Goal: Task Accomplishment & Management: Manage account settings

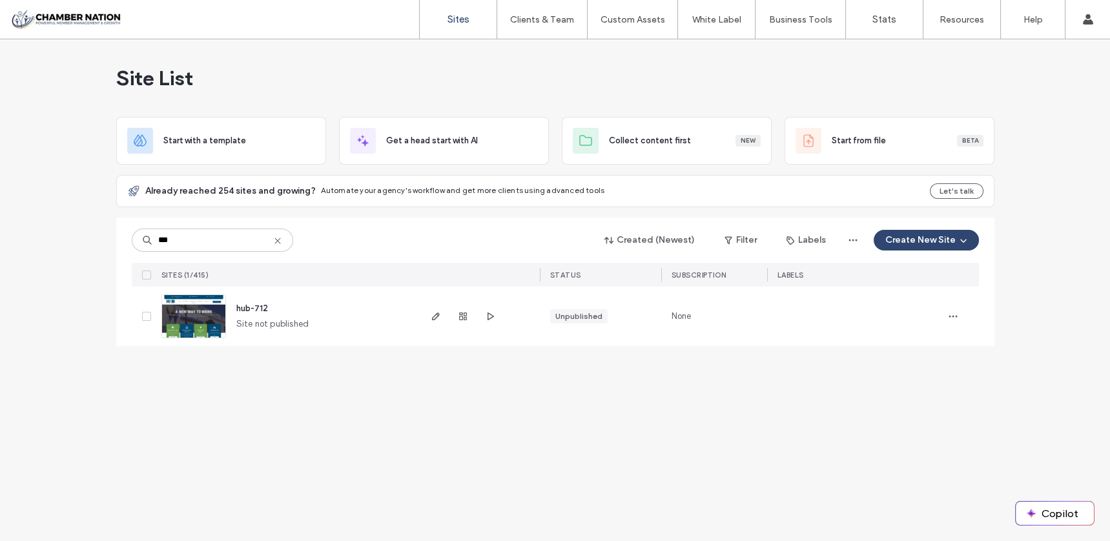
type input "***"
click at [252, 307] on span "hub-712" at bounding box center [252, 308] width 32 height 10
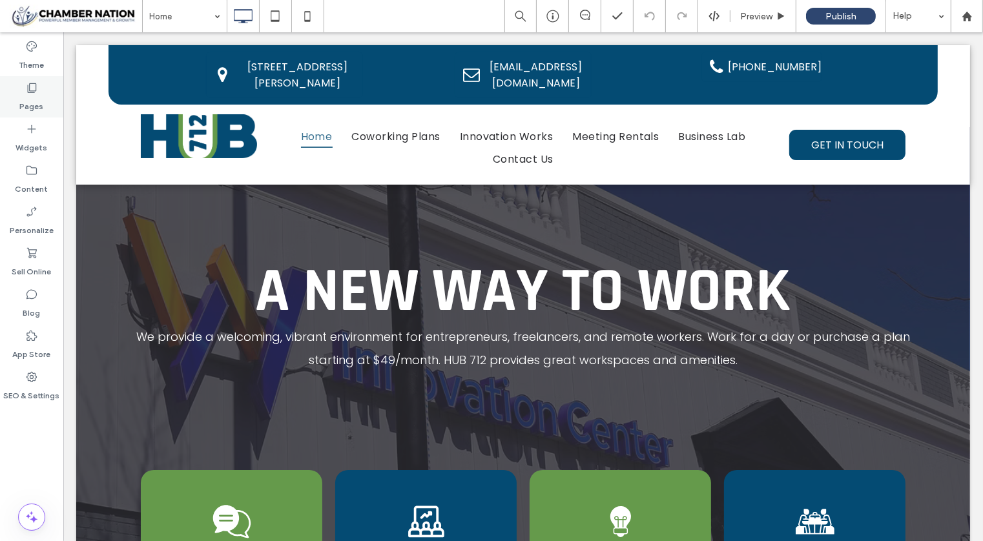
click at [29, 90] on use at bounding box center [32, 88] width 9 height 10
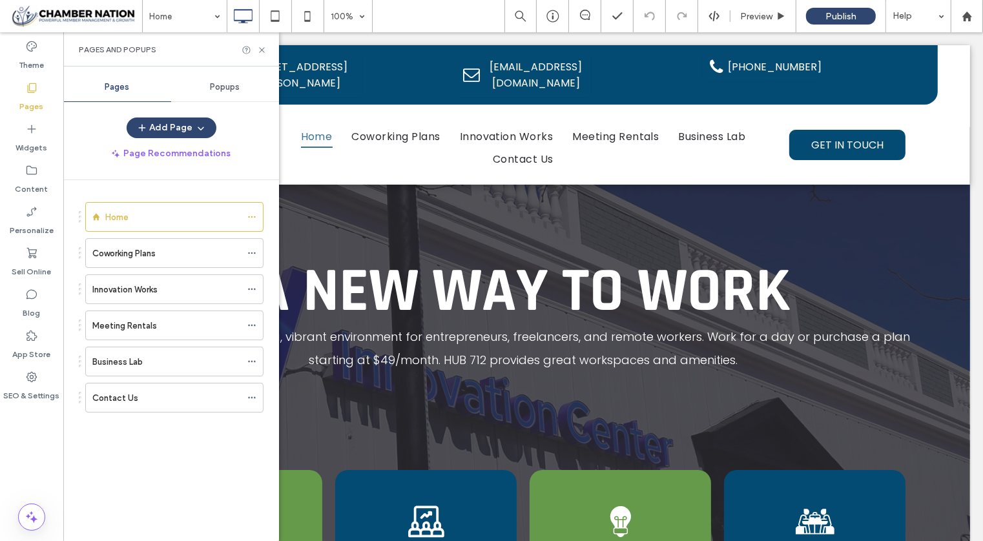
click at [29, 90] on use at bounding box center [32, 88] width 9 height 10
click at [110, 249] on label "Coworking Plans" at bounding box center [123, 253] width 63 height 23
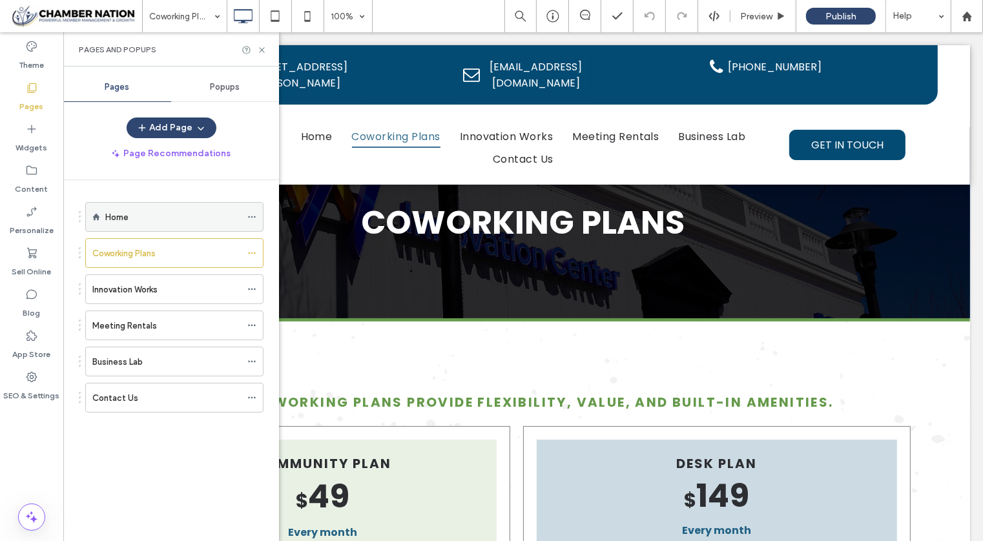
click at [123, 207] on div "Home" at bounding box center [173, 217] width 136 height 28
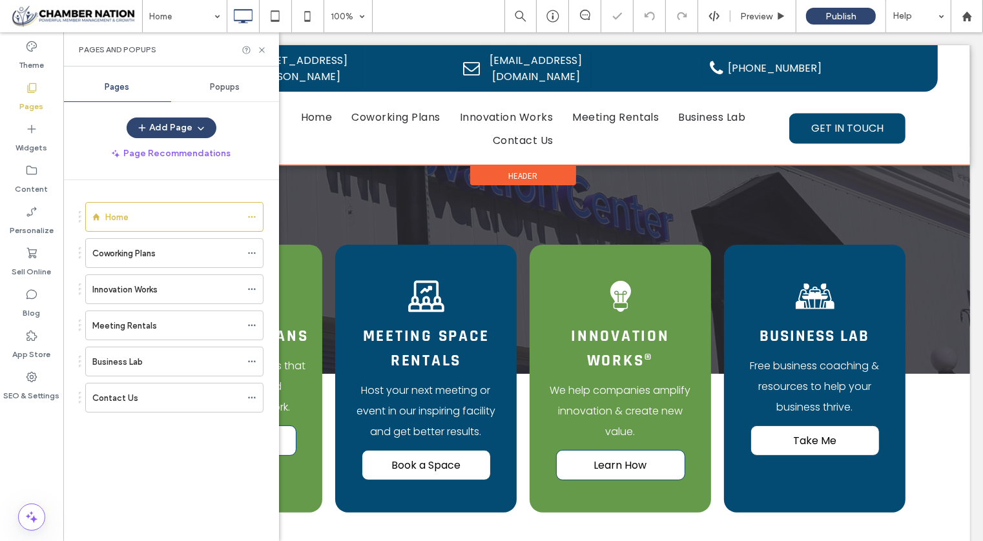
scroll to position [227, 0]
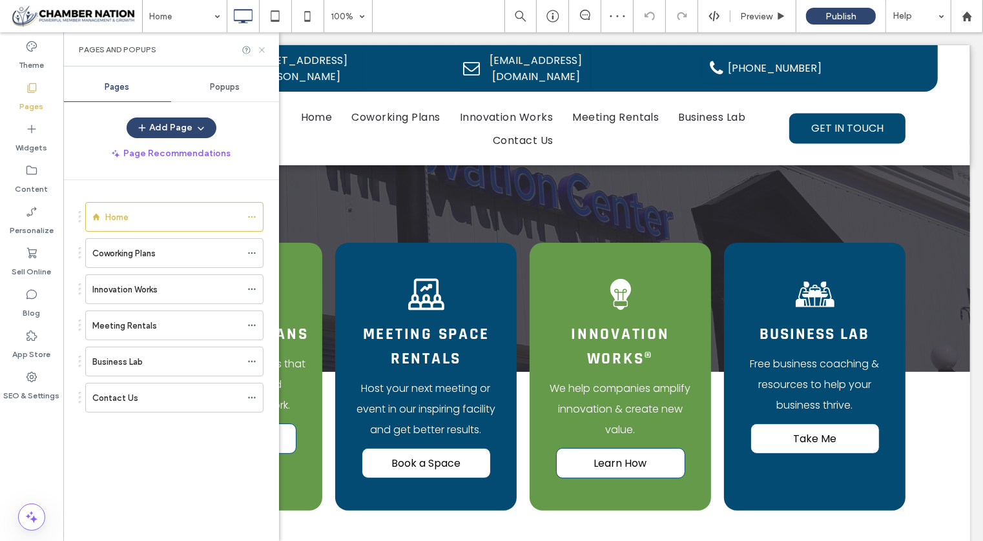
click at [262, 48] on icon at bounding box center [262, 50] width 10 height 10
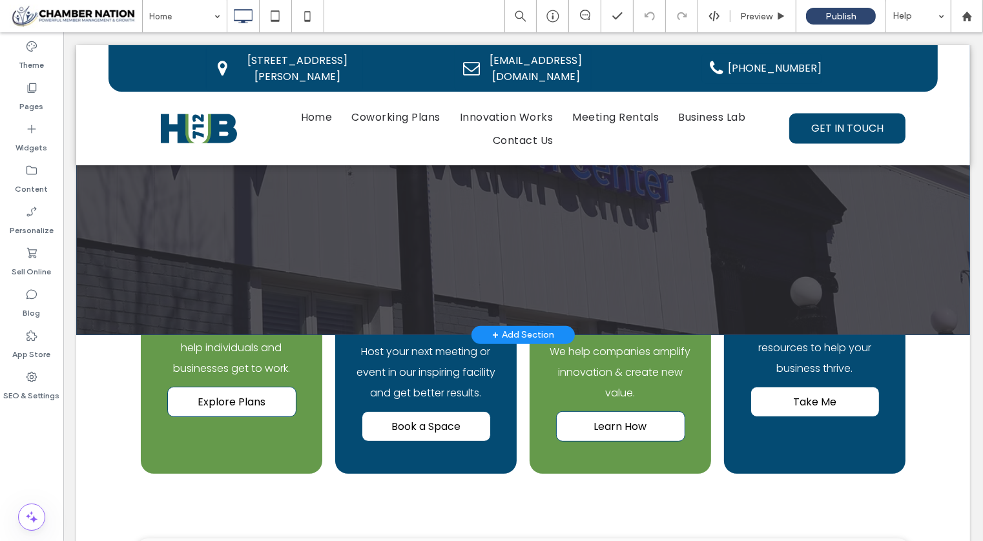
scroll to position [265, 0]
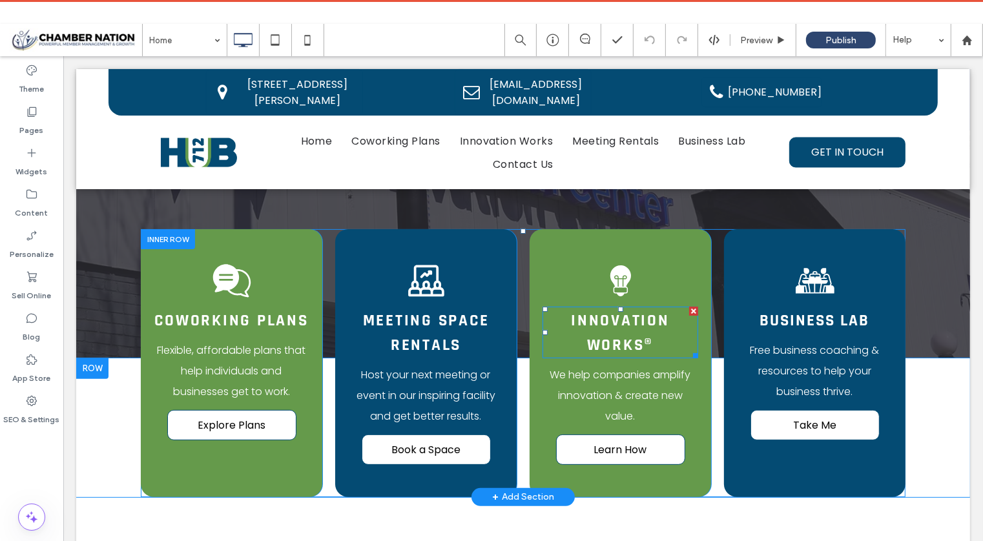
click at [575, 306] on div "INNOVATION WORKS®" at bounding box center [620, 332] width 156 height 52
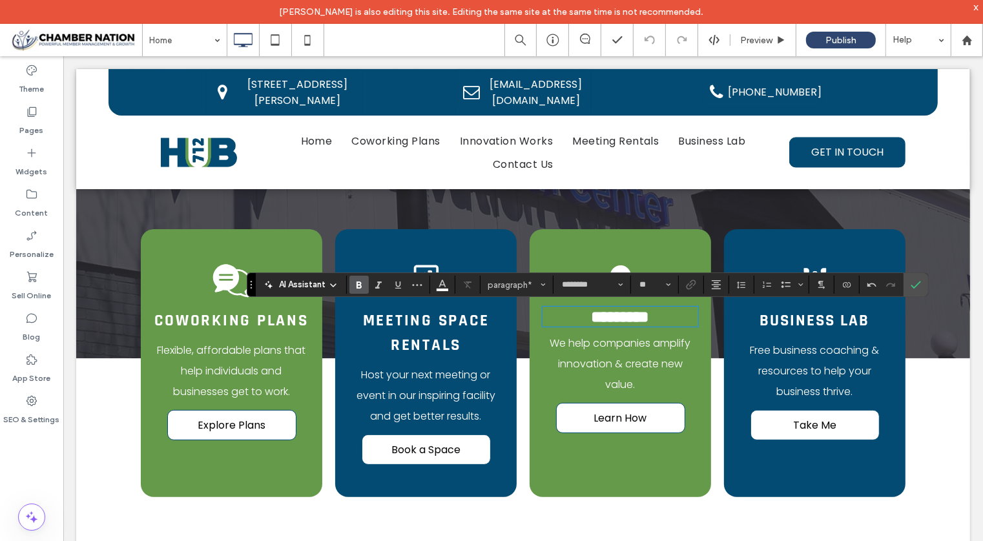
click at [613, 372] on span "We help companies amplify innovation & create new value." at bounding box center [619, 363] width 141 height 56
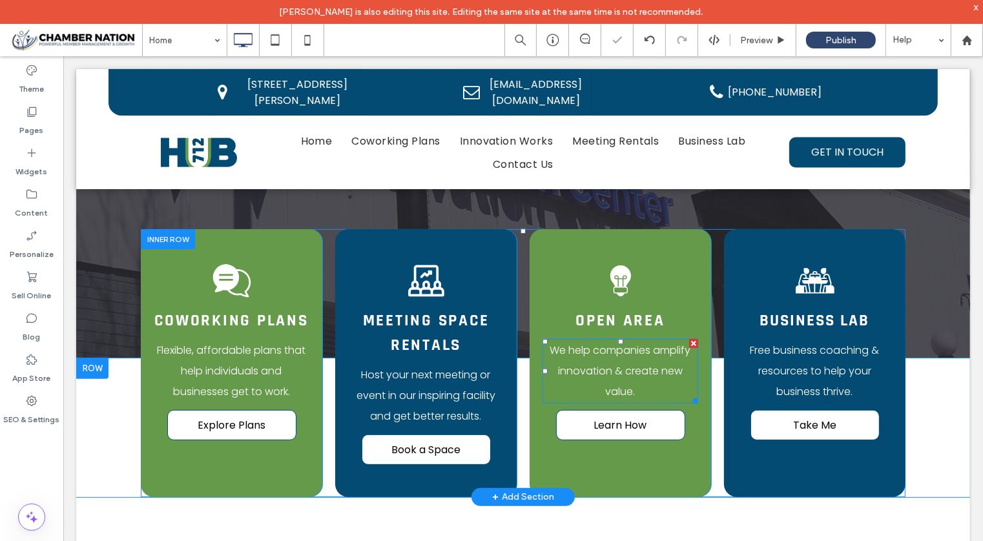
click at [610, 365] on span "We help companies amplify innovation & create new value." at bounding box center [619, 370] width 141 height 56
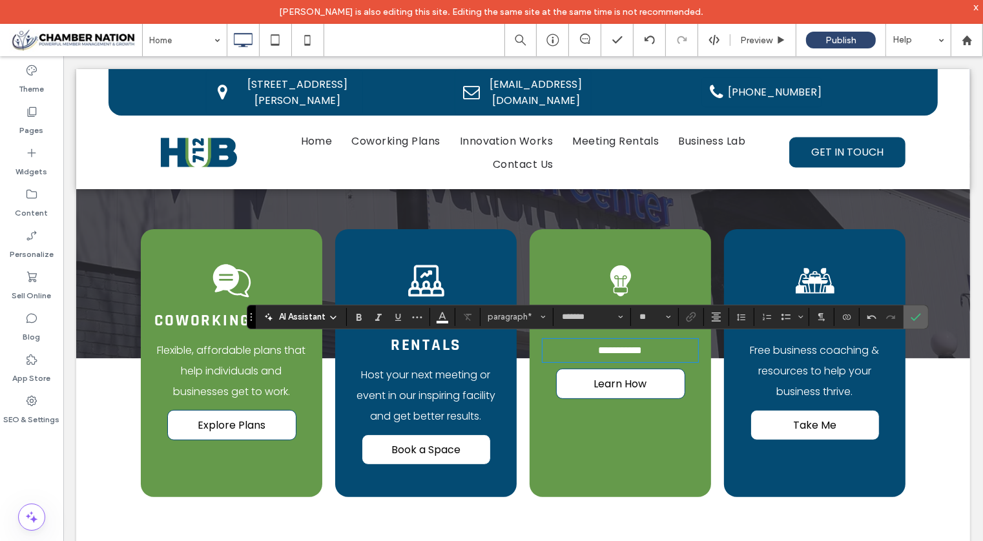
click at [916, 315] on label "Confirm" at bounding box center [915, 316] width 19 height 23
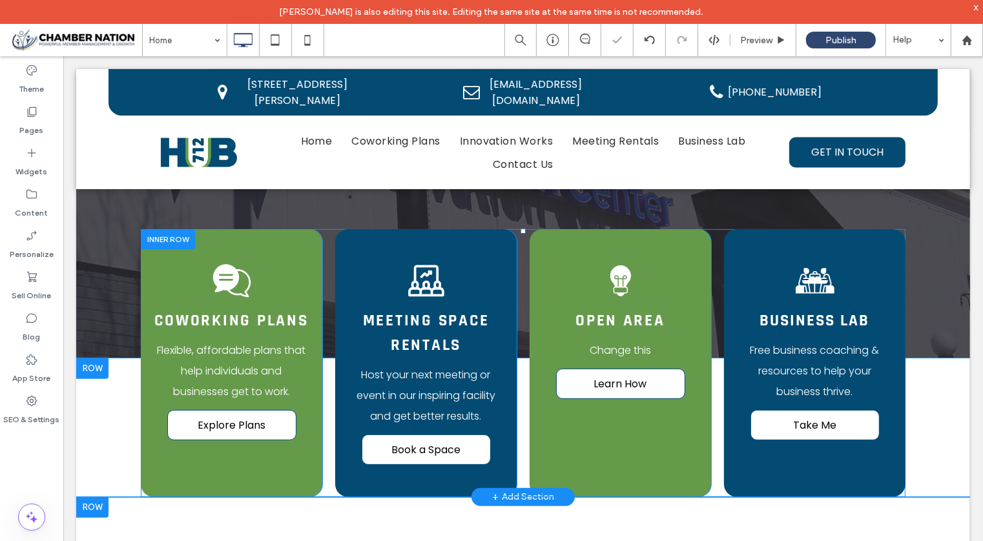
scroll to position [265, 0]
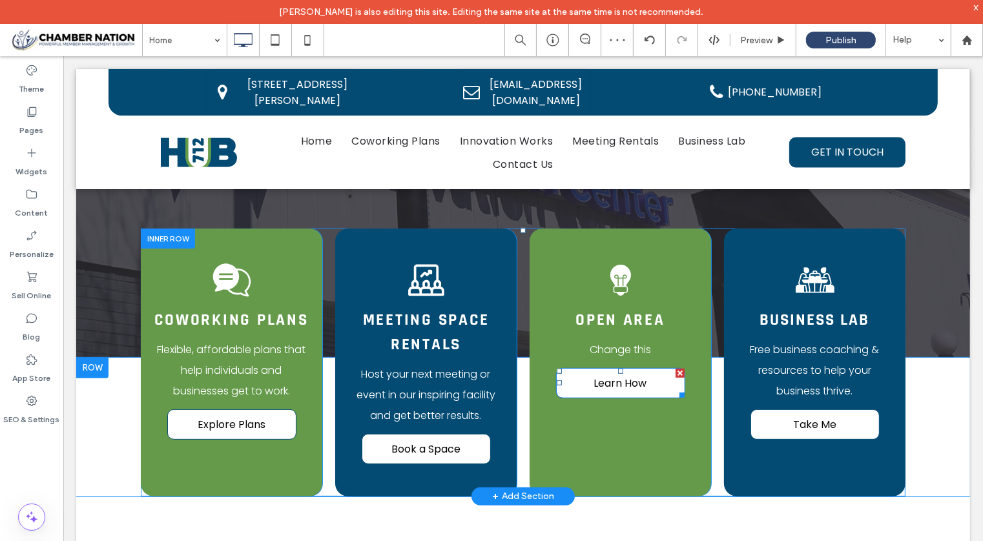
click at [617, 379] on span "Learn How" at bounding box center [619, 382] width 53 height 16
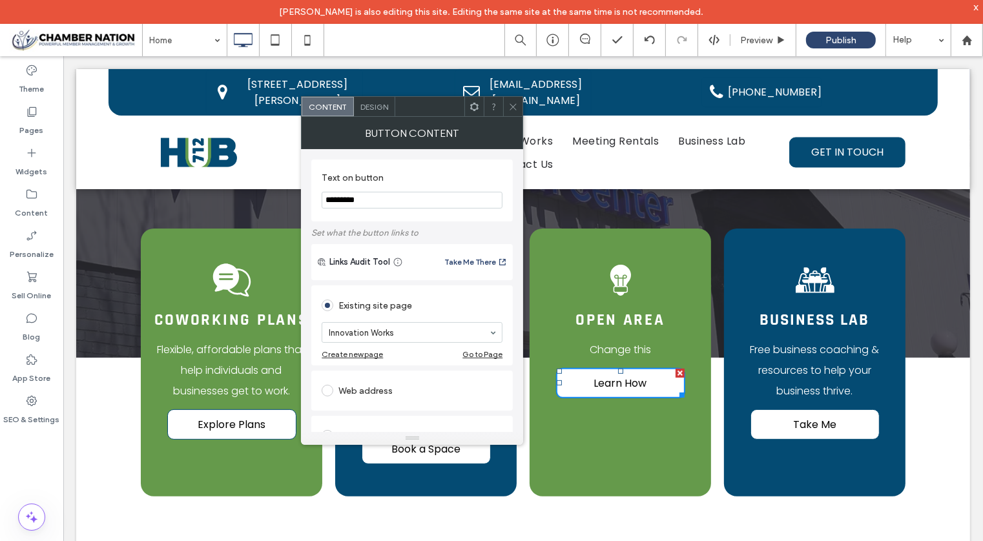
click at [518, 108] on icon at bounding box center [513, 107] width 10 height 10
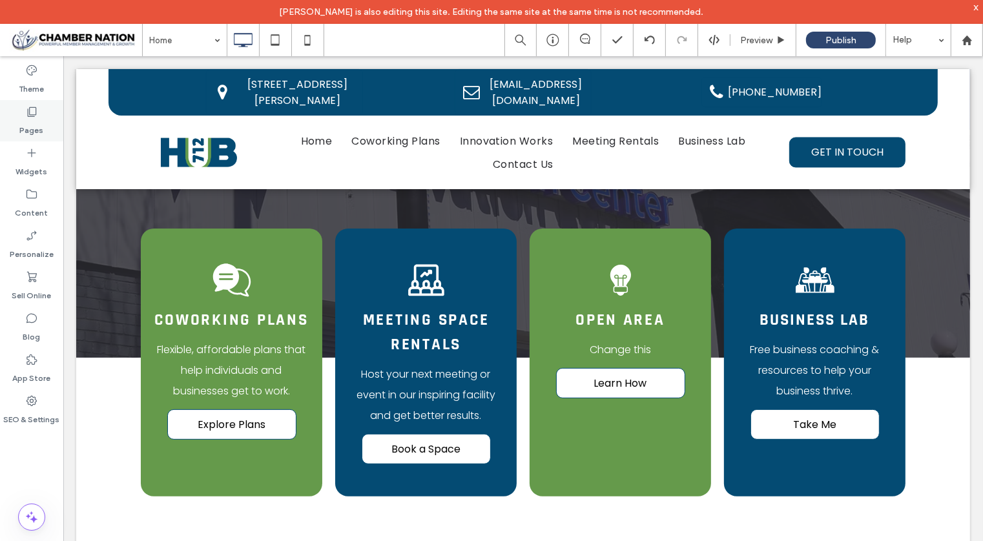
click at [28, 111] on use at bounding box center [32, 112] width 9 height 10
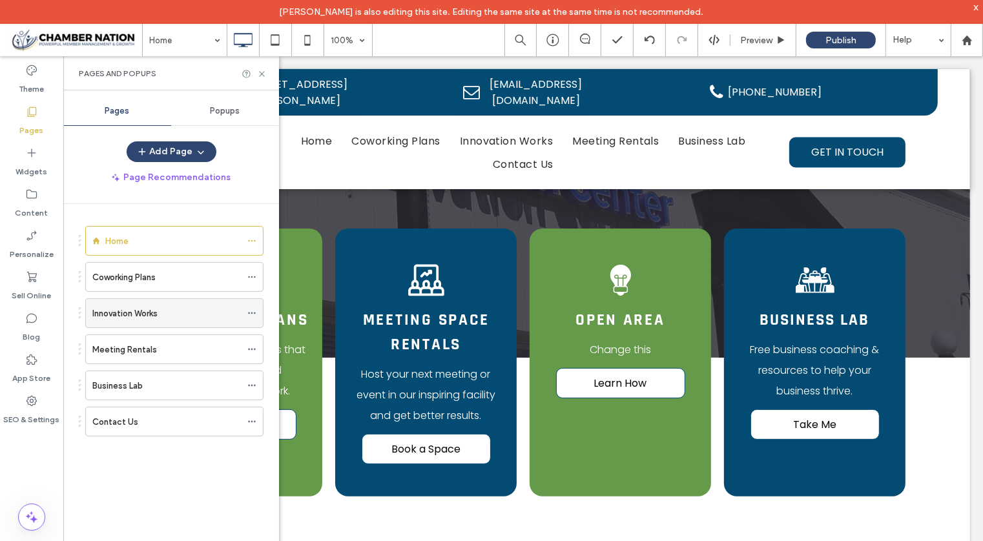
click at [194, 312] on div "Innovation Works" at bounding box center [166, 314] width 149 height 14
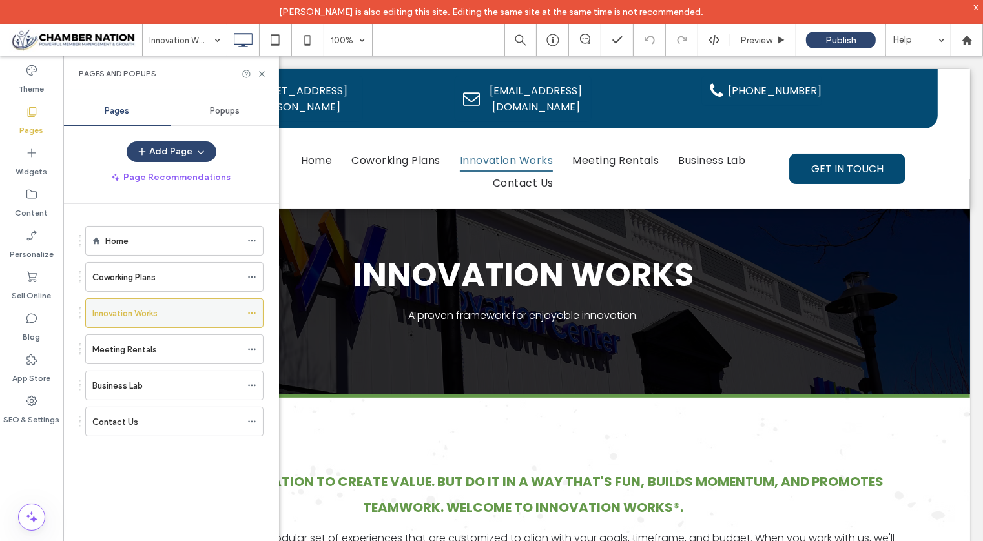
click at [254, 312] on icon at bounding box center [251, 313] width 9 height 9
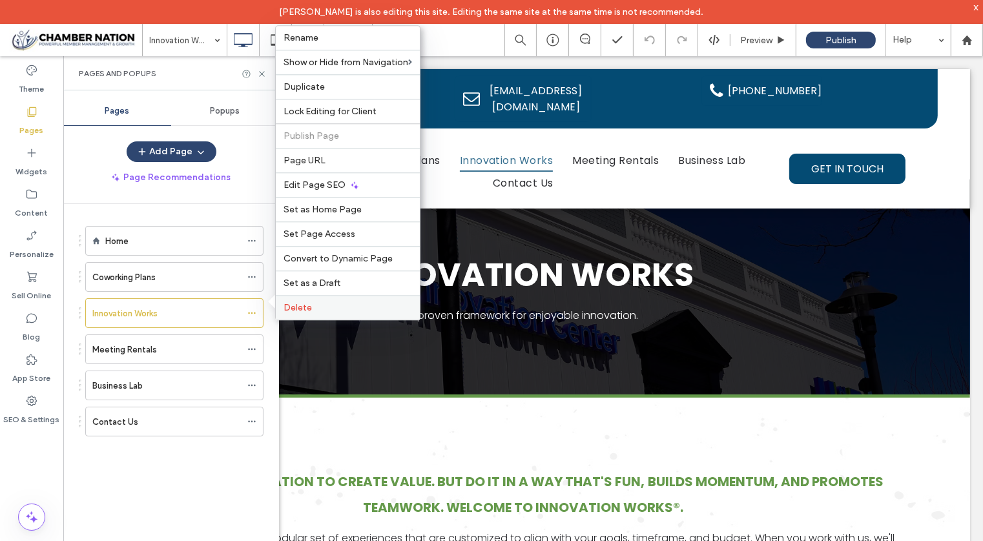
click at [291, 305] on span "Delete" at bounding box center [297, 307] width 28 height 11
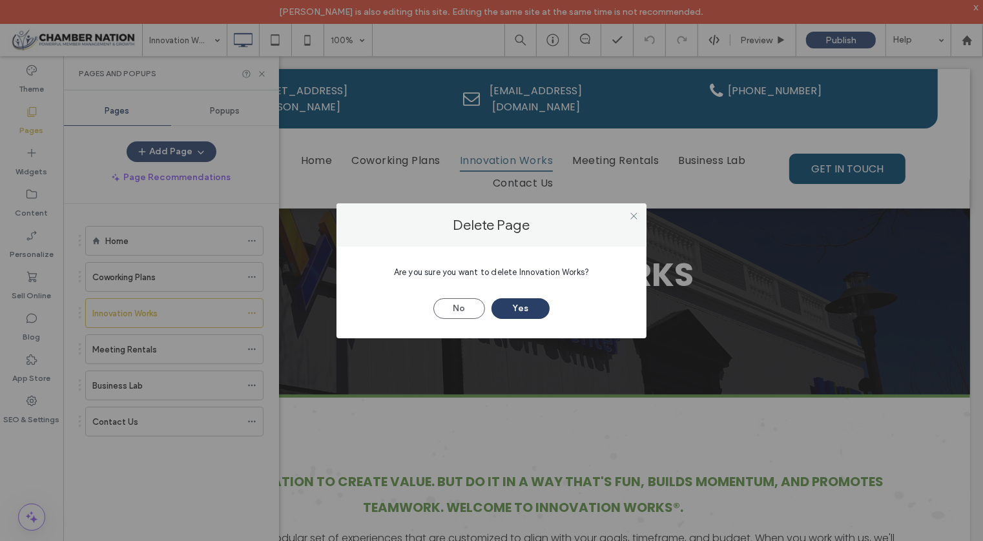
click at [507, 310] on button "Yes" at bounding box center [520, 308] width 58 height 21
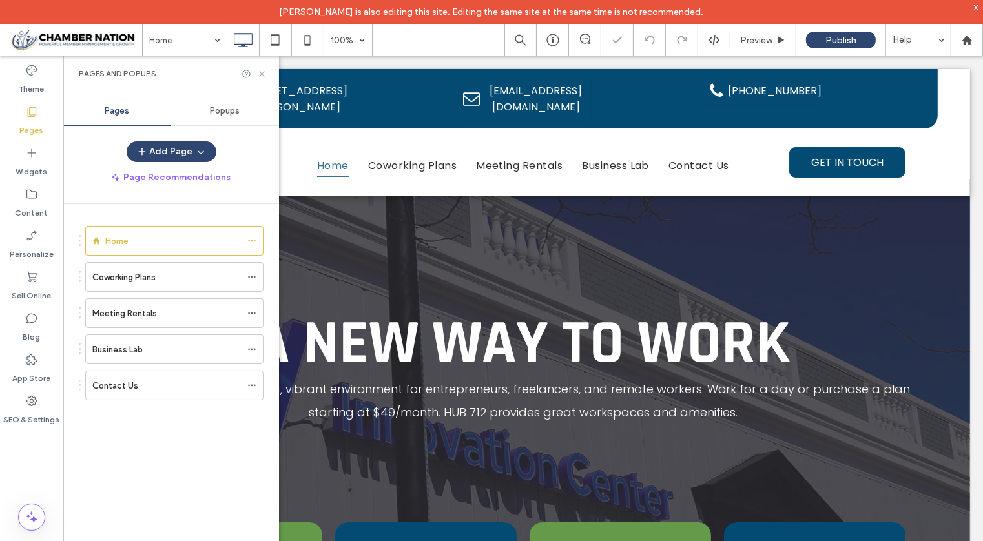
click at [262, 75] on icon at bounding box center [262, 74] width 10 height 10
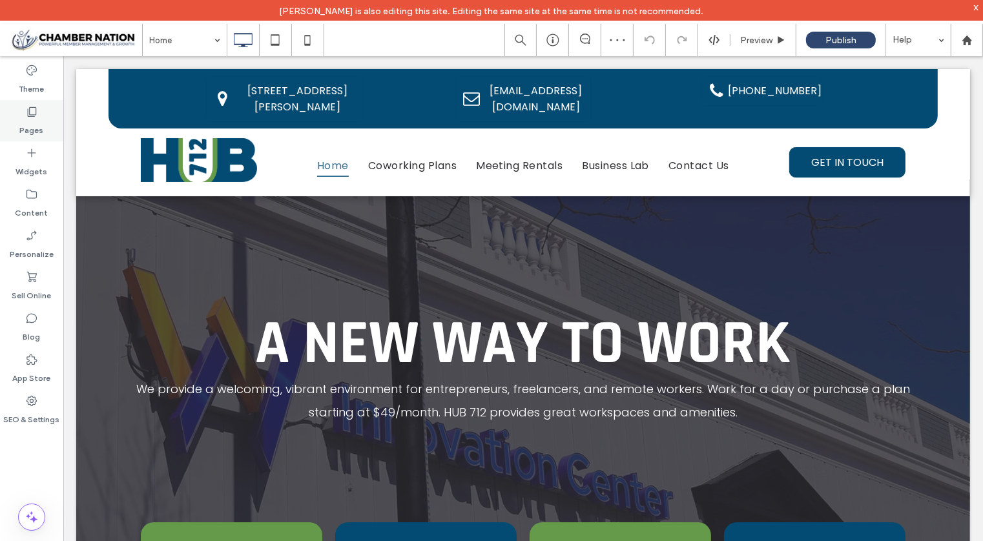
click at [26, 113] on icon at bounding box center [31, 111] width 13 height 13
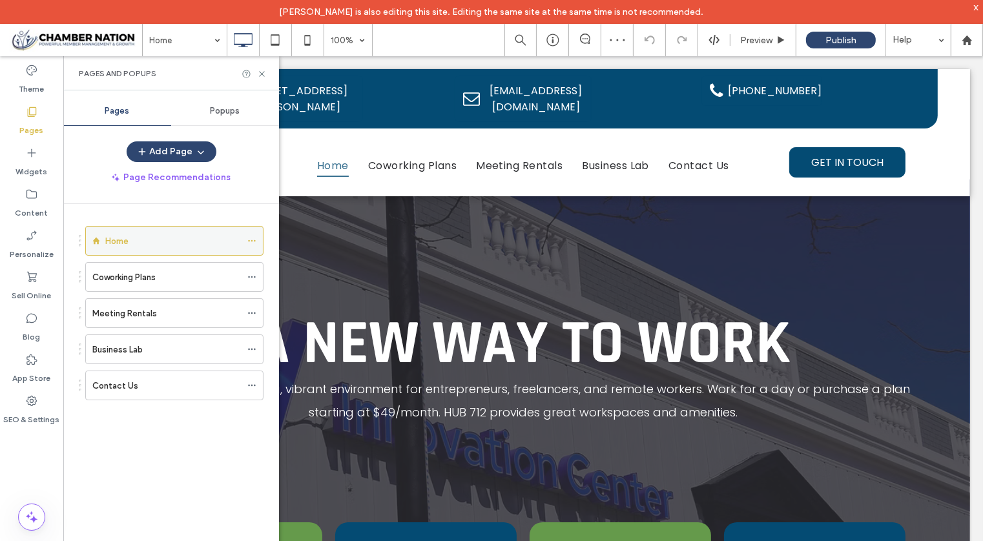
click at [137, 234] on div "Home" at bounding box center [173, 241] width 136 height 14
click at [260, 71] on icon at bounding box center [262, 74] width 10 height 10
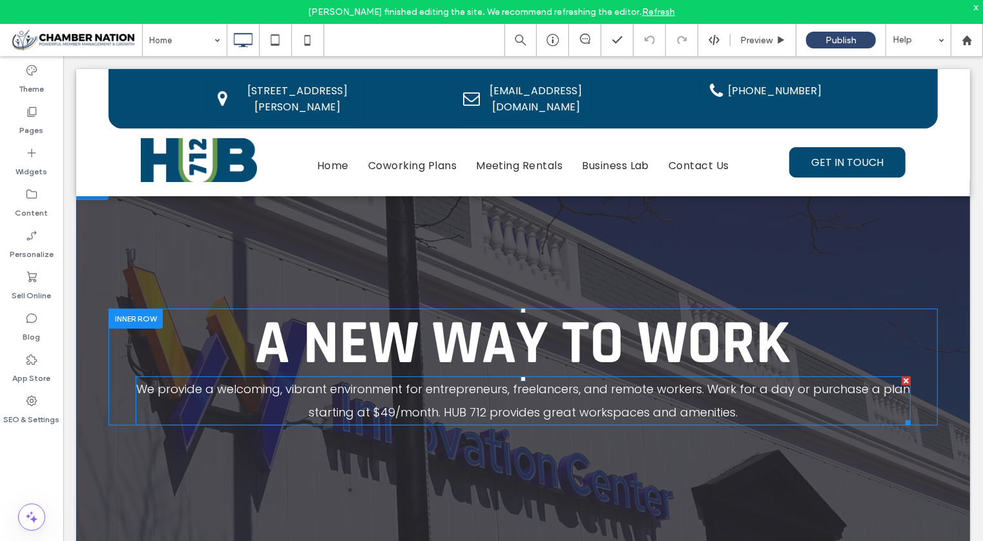
click at [431, 404] on span "We provide a welcoming, vibrant environment for entrepreneurs, freelancers, and…" at bounding box center [523, 399] width 774 height 39
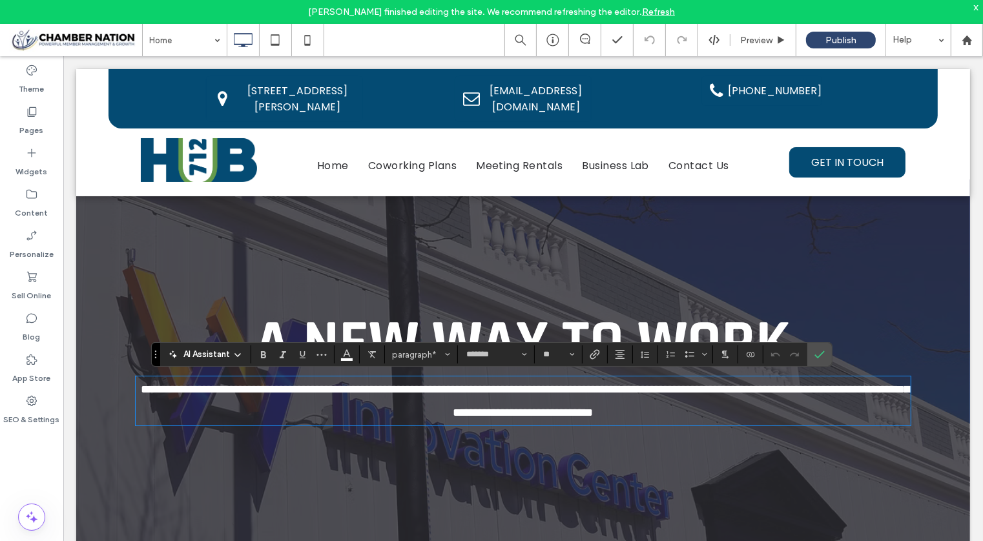
click at [212, 354] on span "AI Assistant" at bounding box center [206, 354] width 46 height 13
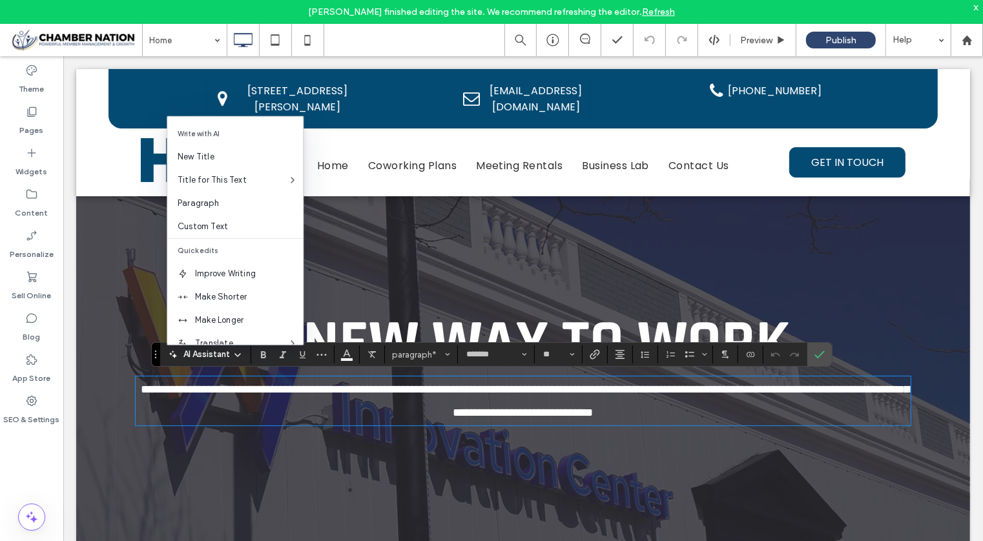
click at [251, 405] on p "**********" at bounding box center [522, 400] width 775 height 46
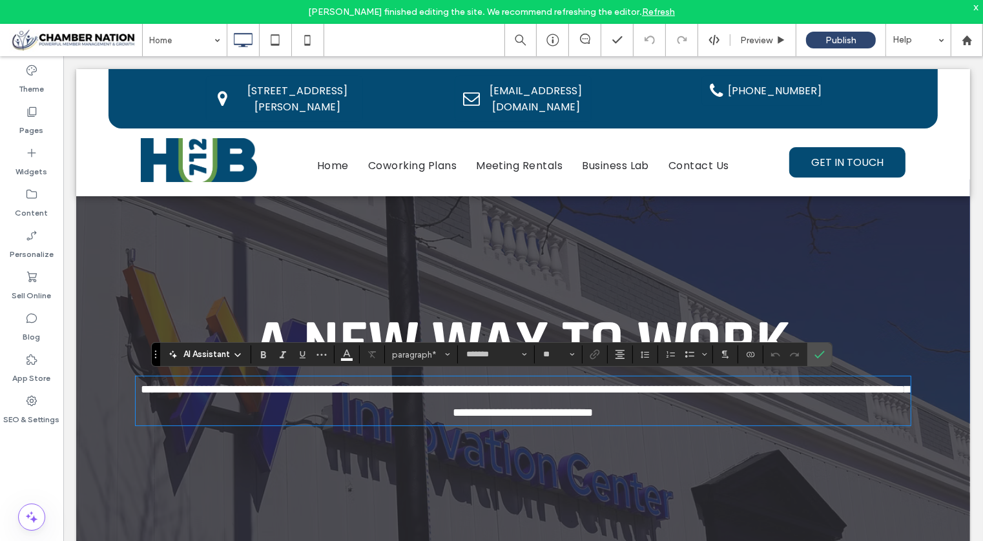
click at [149, 393] on span "**********" at bounding box center [525, 400] width 768 height 35
click at [141, 392] on span "**********" at bounding box center [525, 400] width 768 height 35
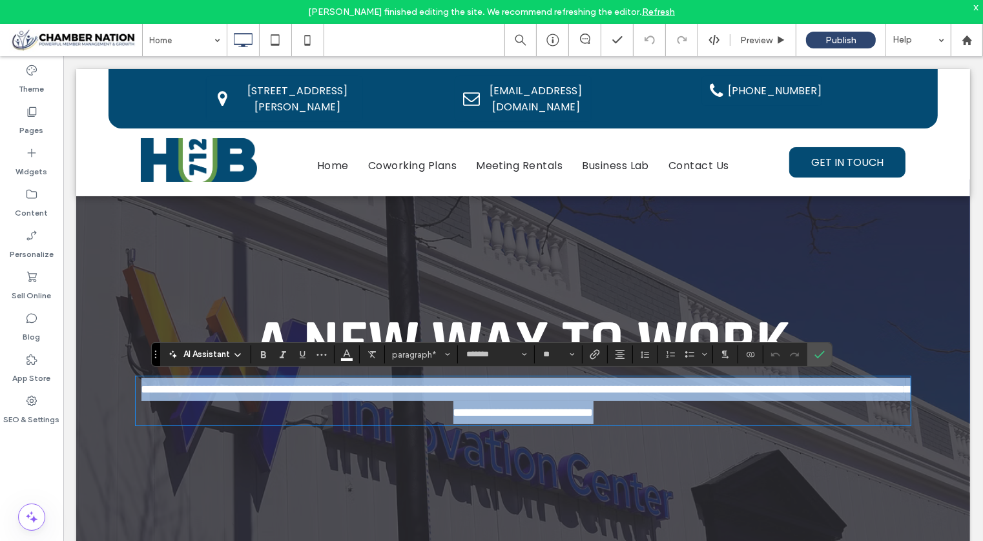
click at [141, 392] on span "**********" at bounding box center [525, 400] width 768 height 35
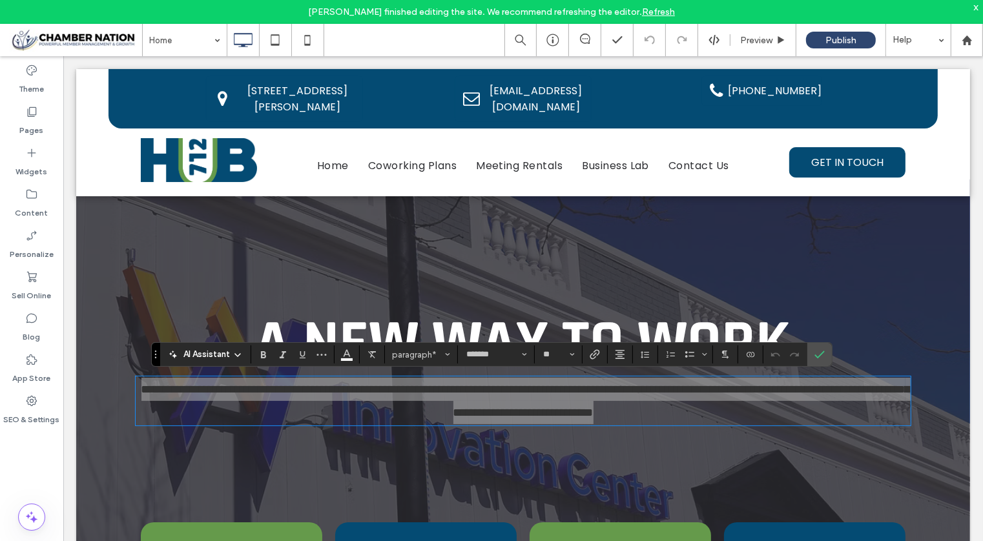
click at [216, 362] on div "AI Assistant" at bounding box center [205, 354] width 85 height 18
click at [217, 359] on span "AI Assistant" at bounding box center [206, 354] width 46 height 13
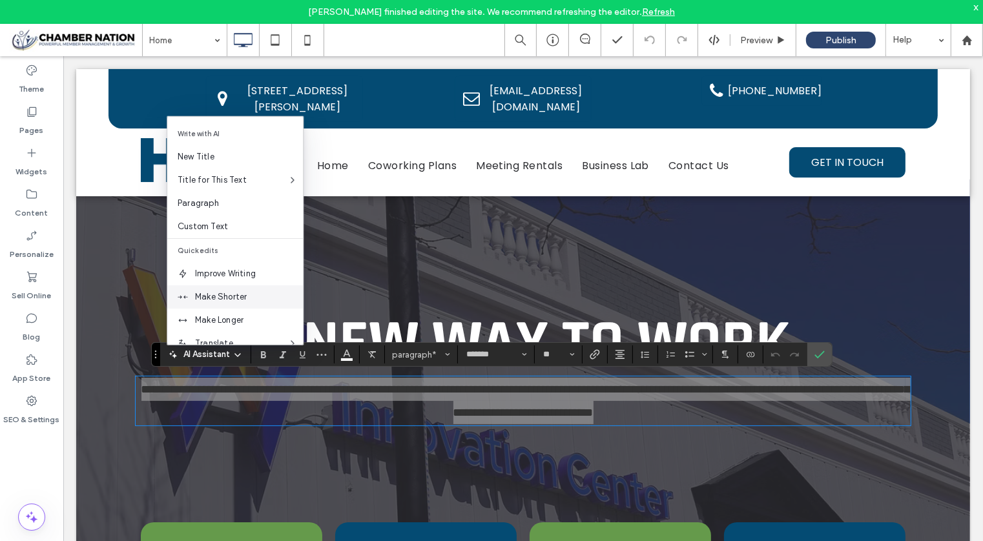
click at [233, 298] on span "Make Shorter" at bounding box center [249, 297] width 108 height 13
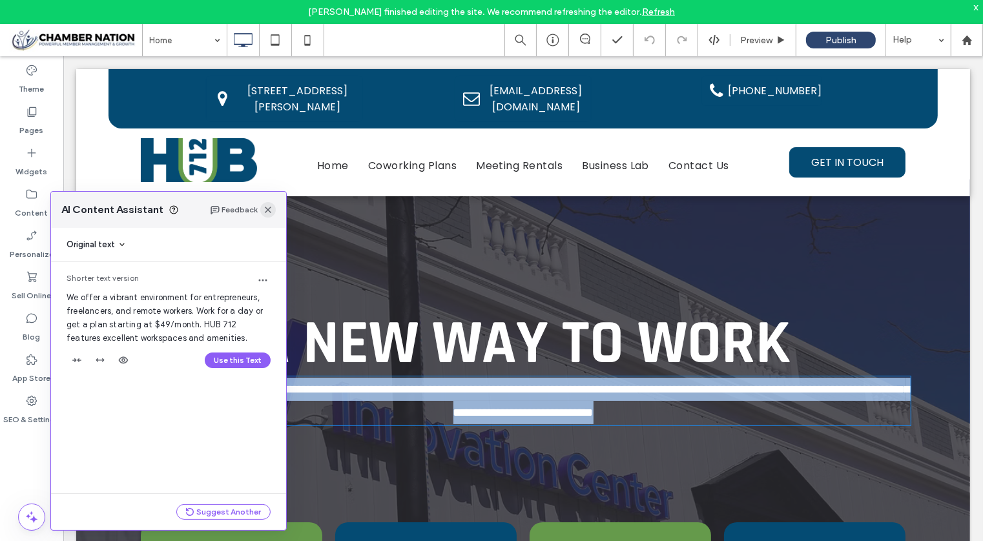
click at [270, 212] on icon "button" at bounding box center [268, 210] width 10 height 10
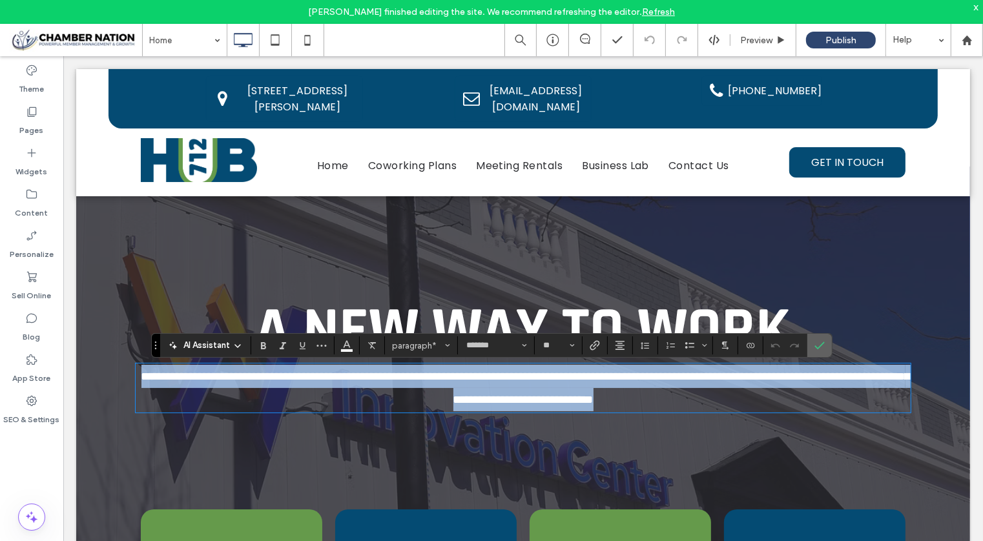
scroll to position [15, 0]
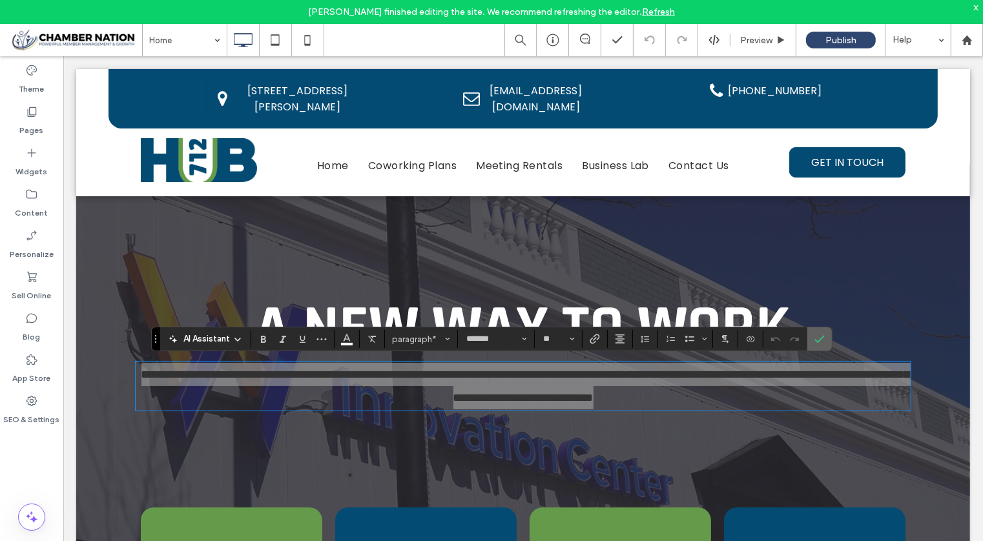
click at [821, 338] on label "Confirm" at bounding box center [819, 338] width 19 height 23
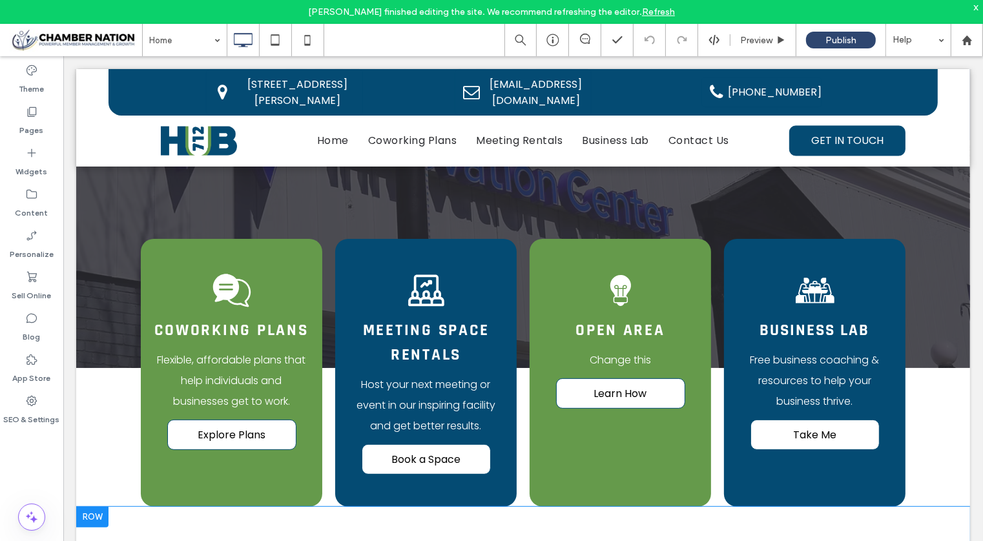
scroll to position [285, 0]
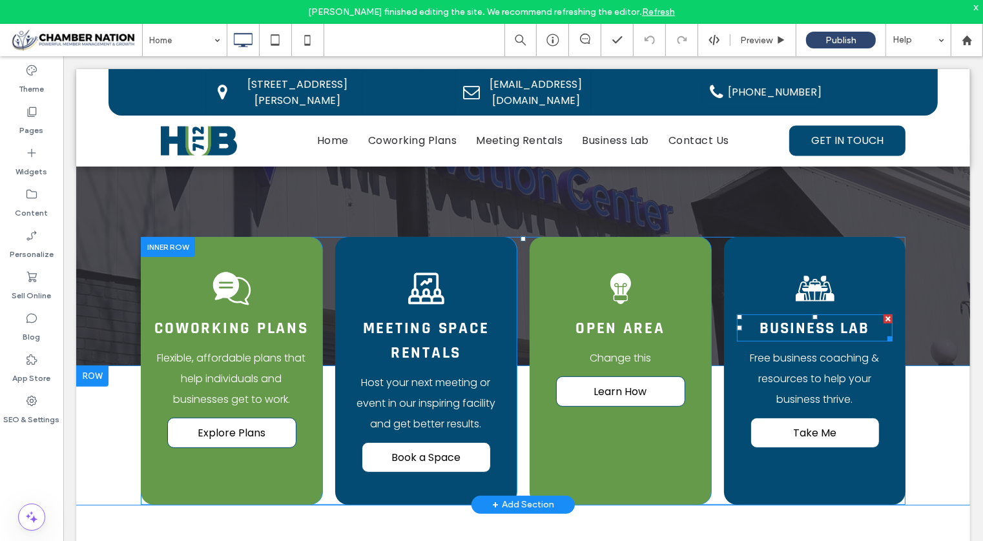
click at [812, 325] on strong "BUSINESS LAB" at bounding box center [814, 328] width 110 height 21
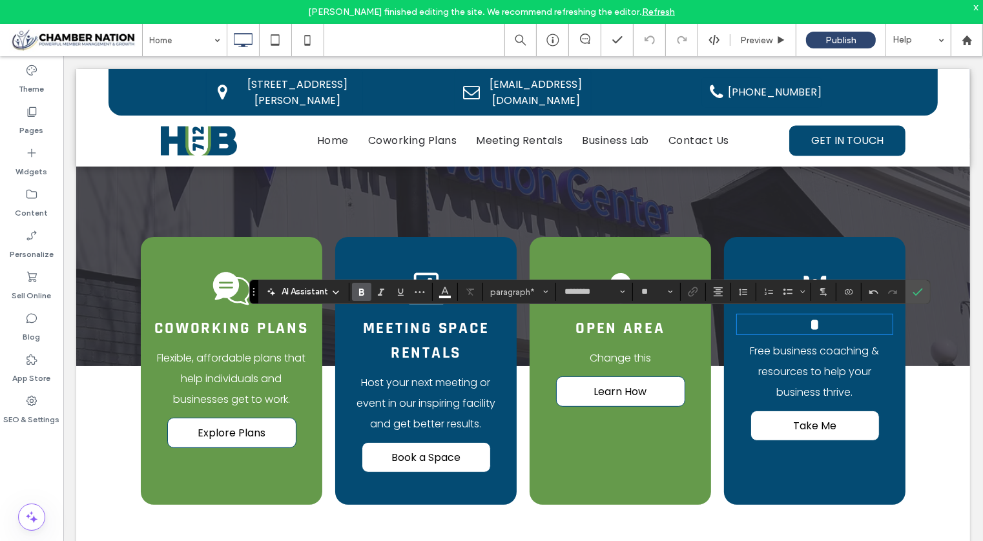
type input "*******"
type input "**"
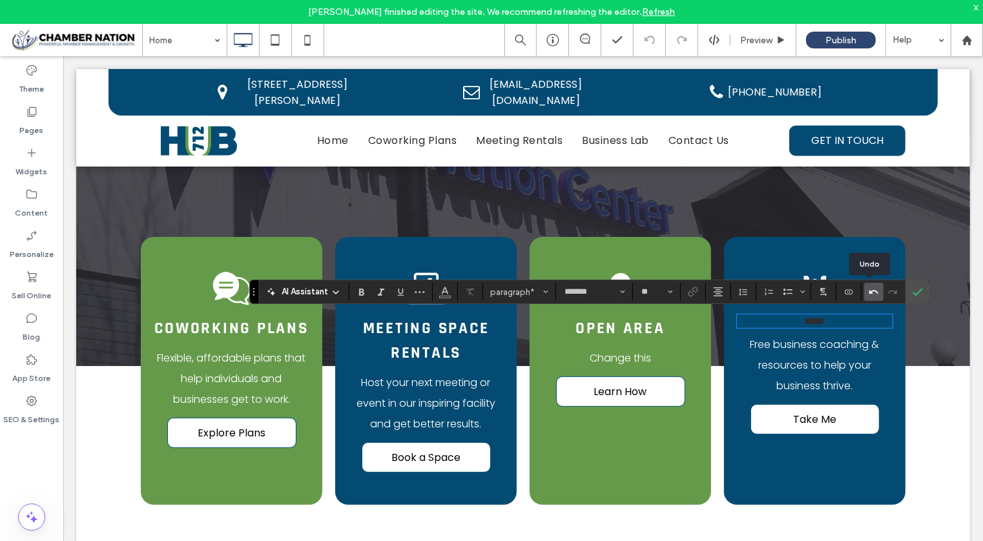
click at [872, 288] on icon "Undo" at bounding box center [873, 292] width 10 height 10
type input "********"
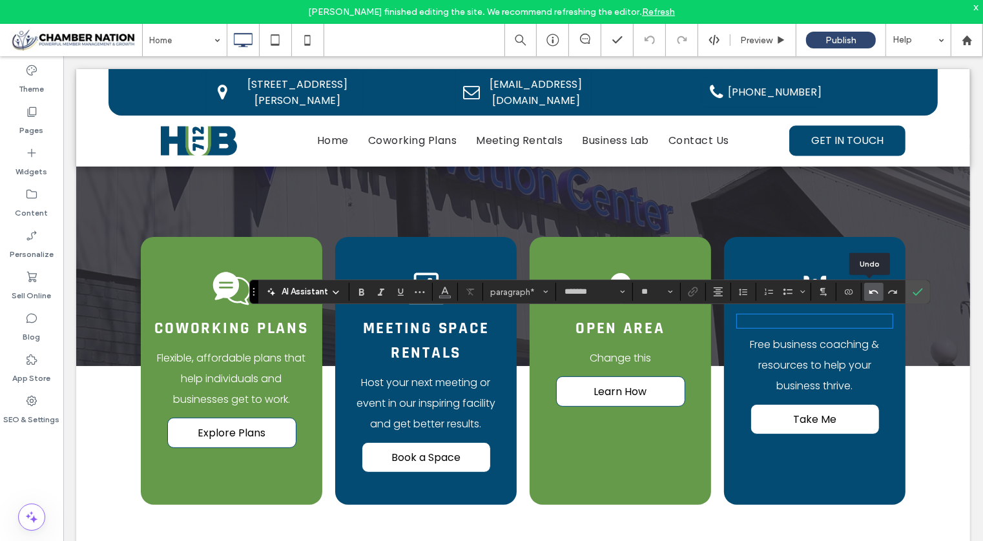
type input "**"
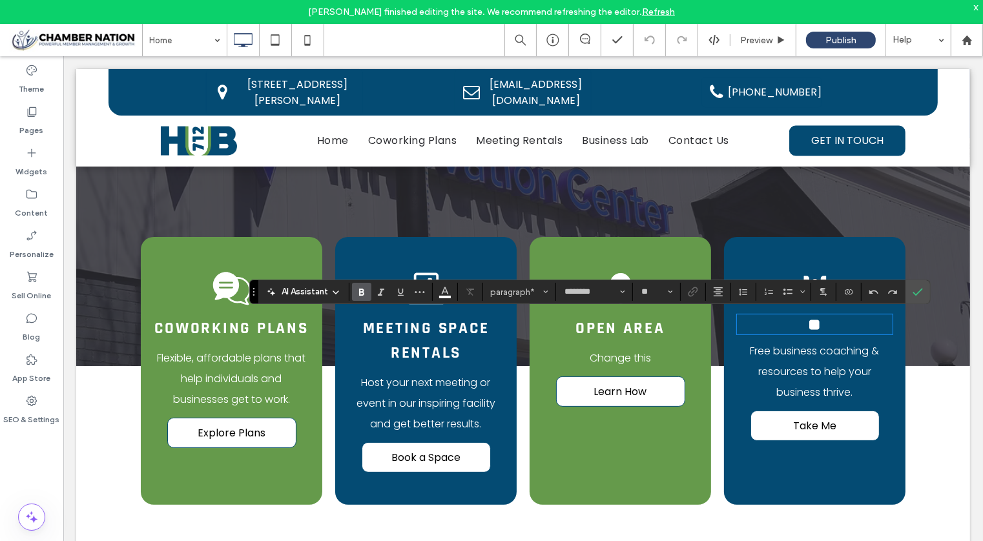
click at [808, 332] on strong "**" at bounding box center [814, 324] width 13 height 16
click at [819, 358] on span "Free business coaching & resources to help your business thrive." at bounding box center [814, 371] width 129 height 56
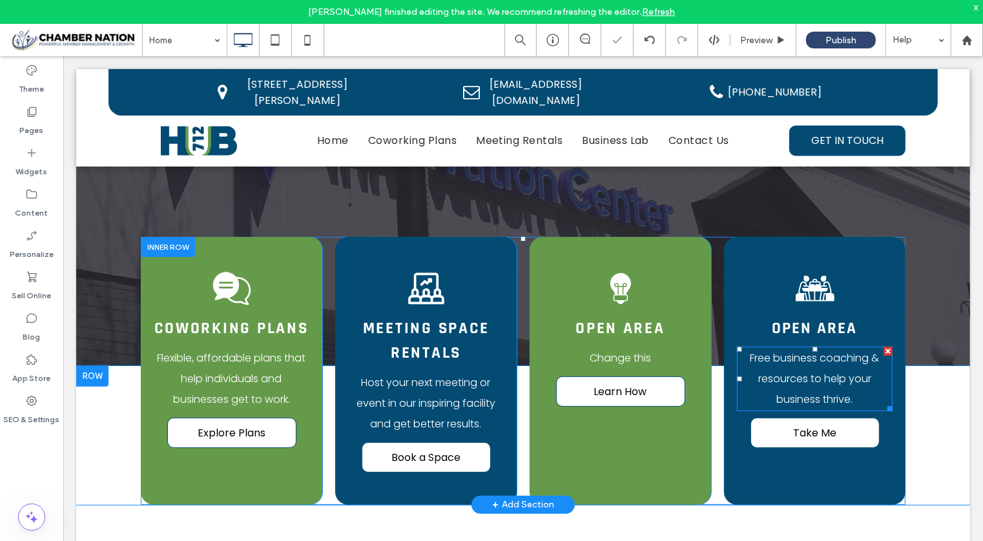
click at [817, 360] on span "Free business coaching & resources to help your business thrive." at bounding box center [814, 378] width 129 height 56
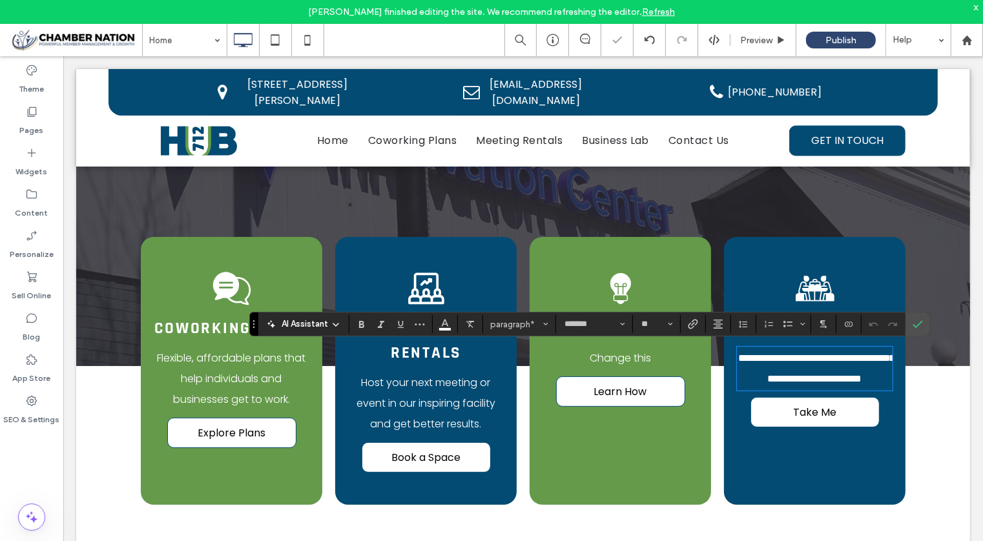
click at [817, 360] on span "**********" at bounding box center [816, 368] width 156 height 30
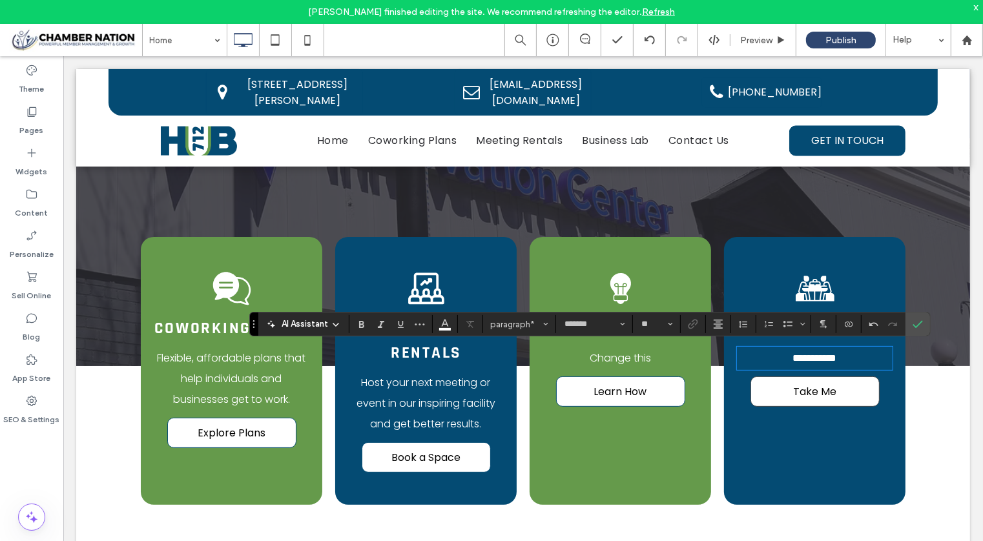
click at [817, 391] on span "Take Me" at bounding box center [813, 391] width 43 height 16
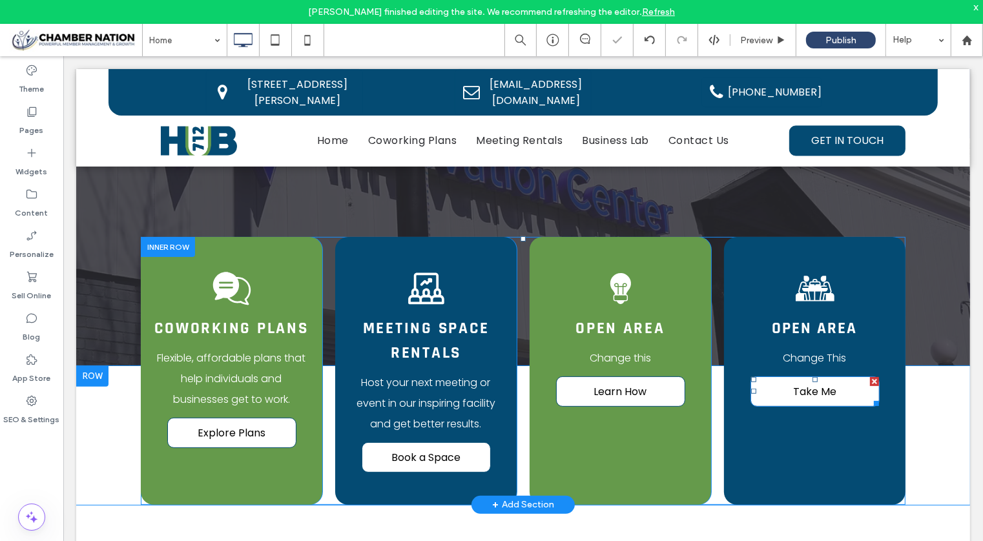
click at [817, 391] on span "Take Me" at bounding box center [813, 391] width 43 height 16
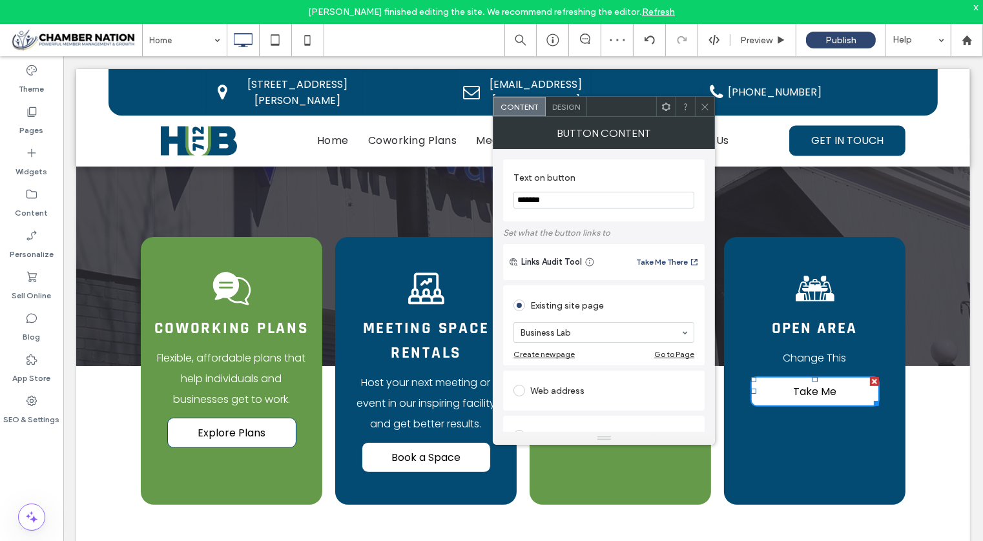
click at [703, 107] on use at bounding box center [705, 106] width 6 height 6
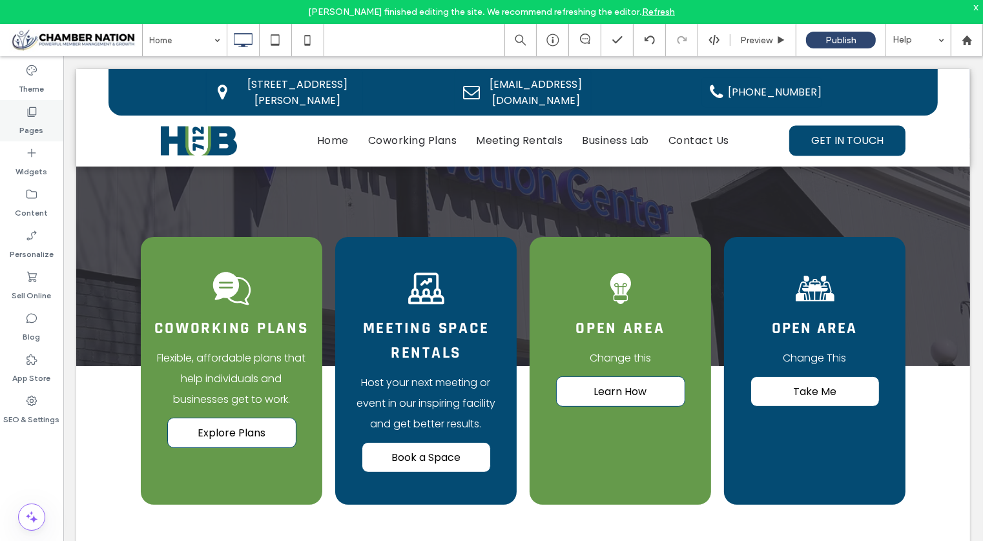
click at [42, 118] on label "Pages" at bounding box center [32, 127] width 24 height 18
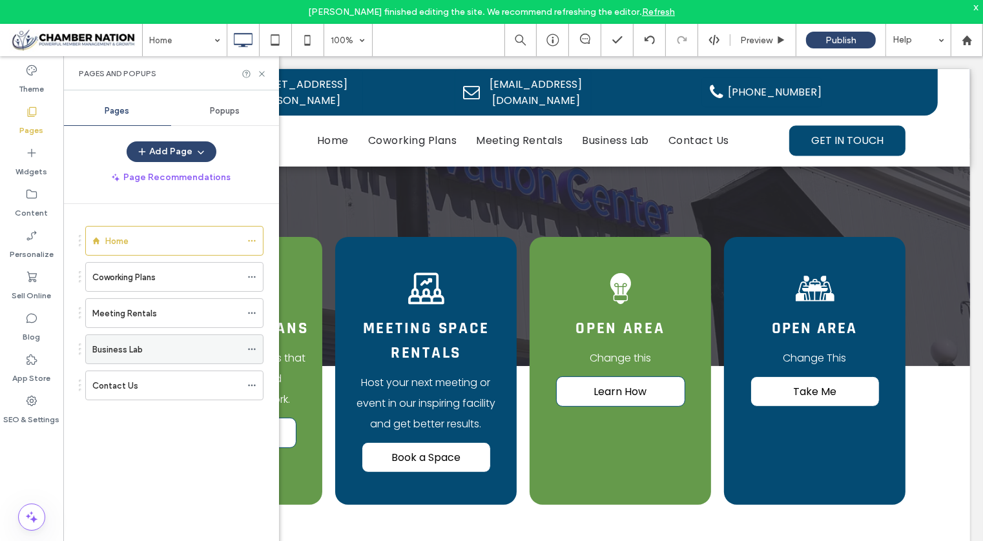
click at [159, 352] on div "Business Lab" at bounding box center [166, 350] width 149 height 14
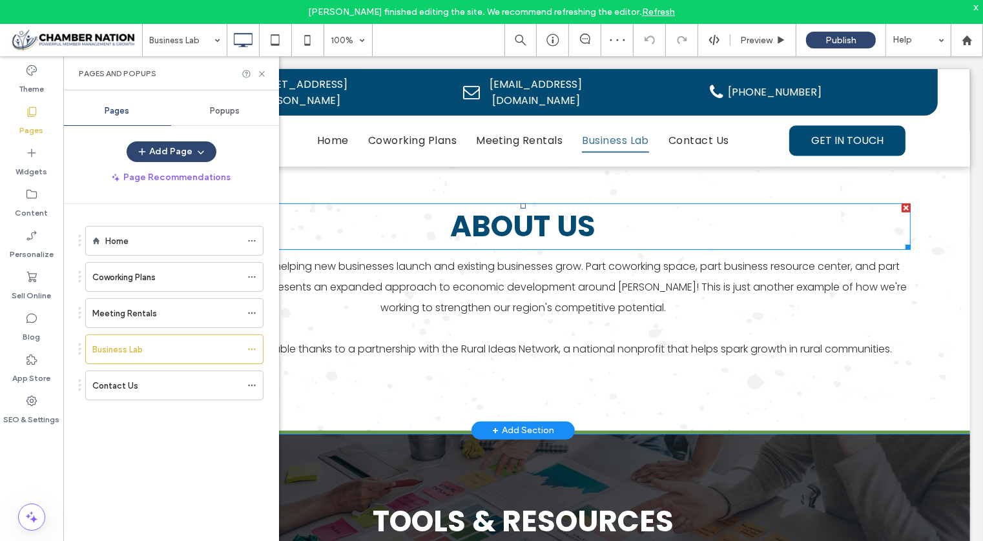
scroll to position [232, 0]
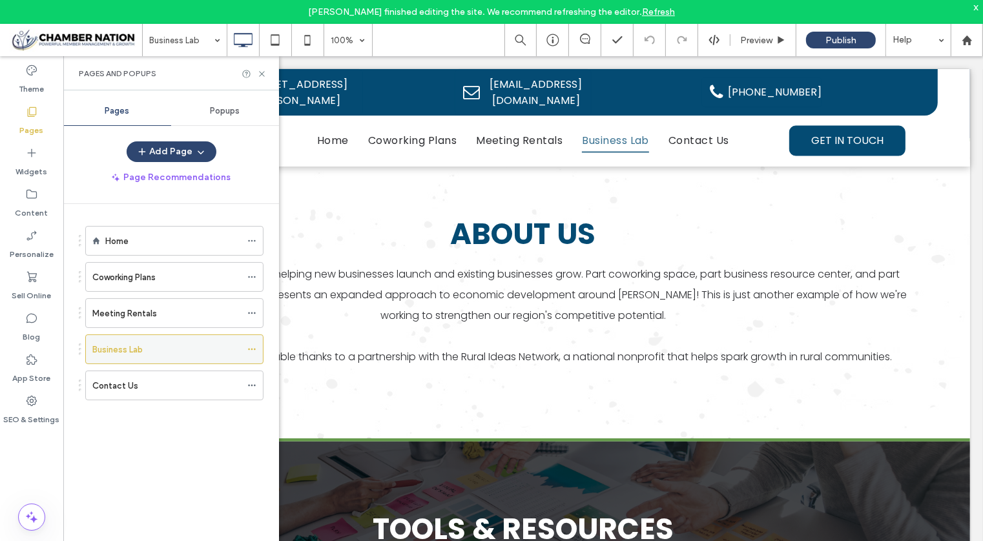
click at [253, 345] on icon at bounding box center [251, 349] width 9 height 9
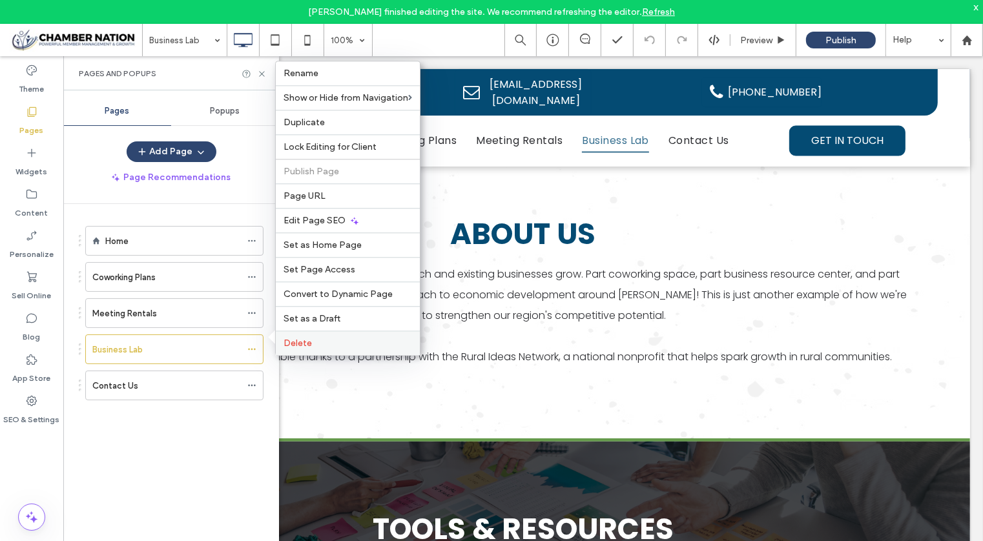
click at [318, 345] on label "Delete" at bounding box center [347, 343] width 128 height 11
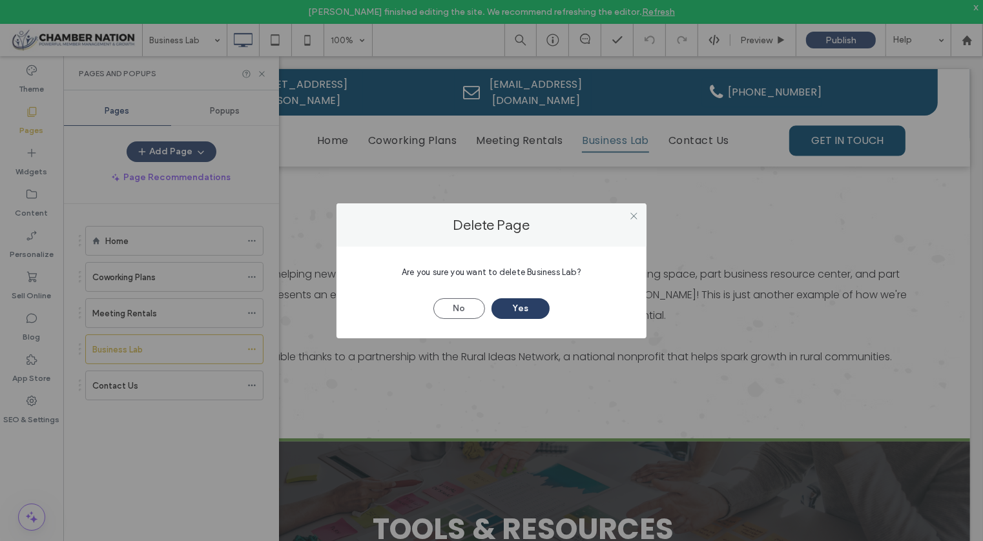
click at [502, 310] on button "Yes" at bounding box center [520, 308] width 58 height 21
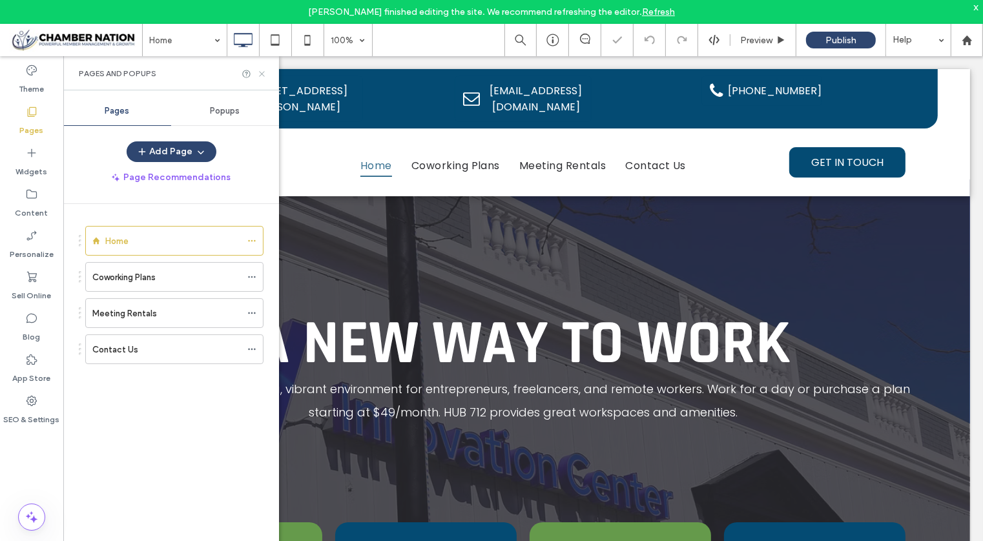
click at [263, 74] on icon at bounding box center [262, 74] width 10 height 10
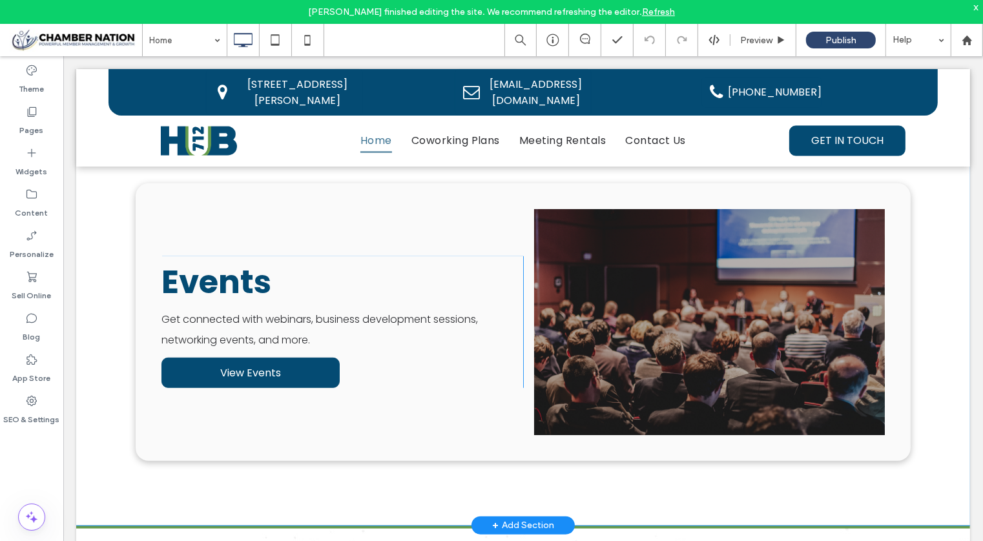
scroll to position [671, 0]
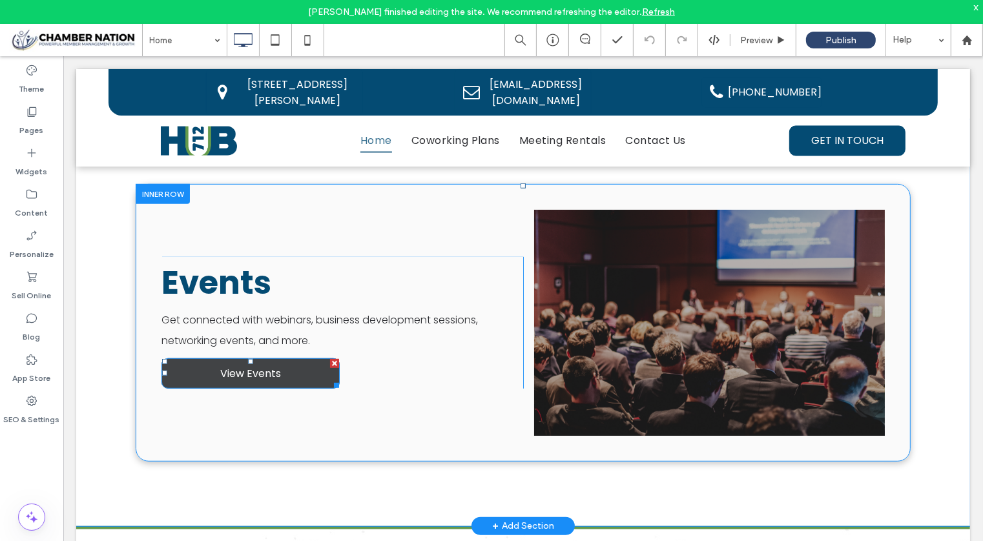
click at [245, 369] on span "View Events" at bounding box center [250, 373] width 61 height 16
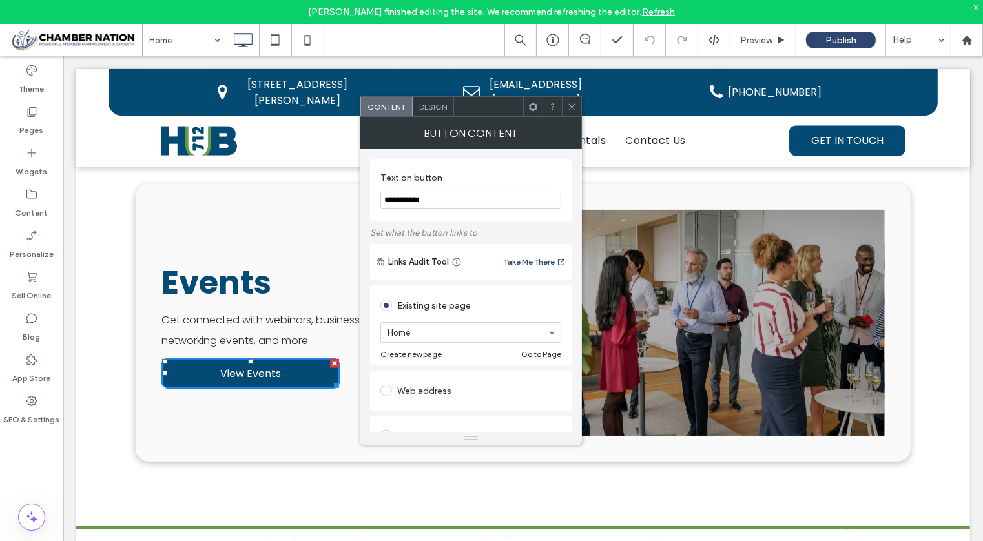
click at [573, 106] on use at bounding box center [572, 106] width 6 height 6
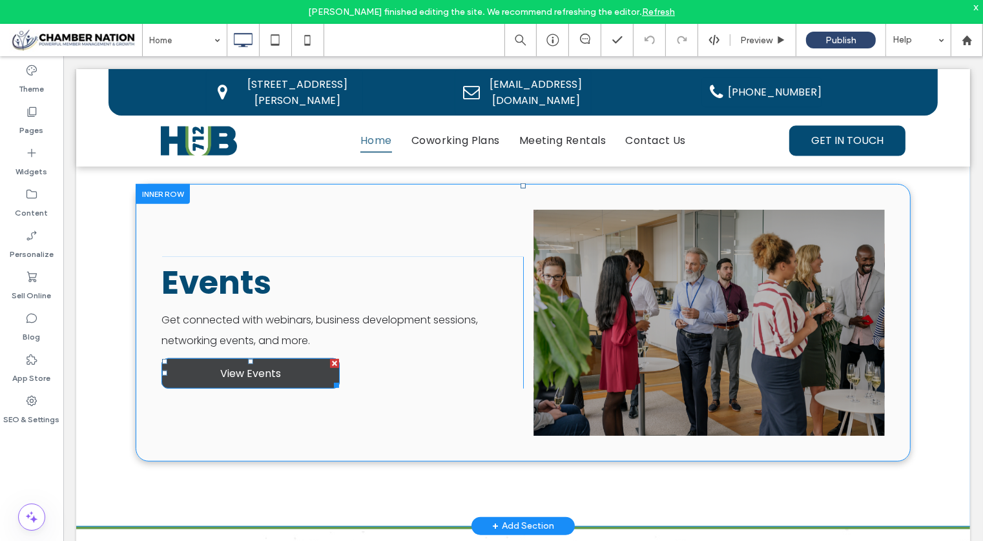
click at [249, 374] on span "View Events" at bounding box center [250, 373] width 61 height 16
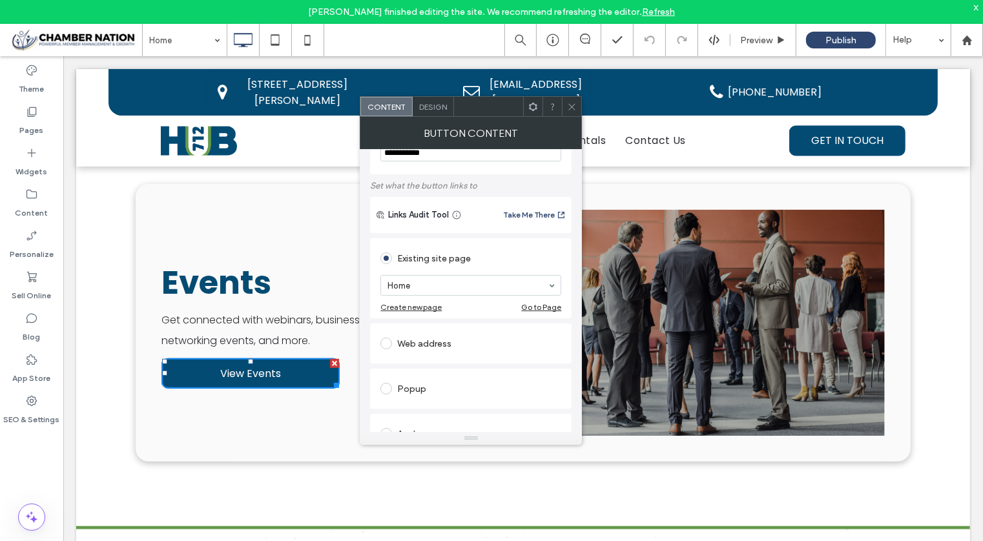
scroll to position [48, 0]
click at [419, 305] on div "Create new page" at bounding box center [410, 307] width 61 height 10
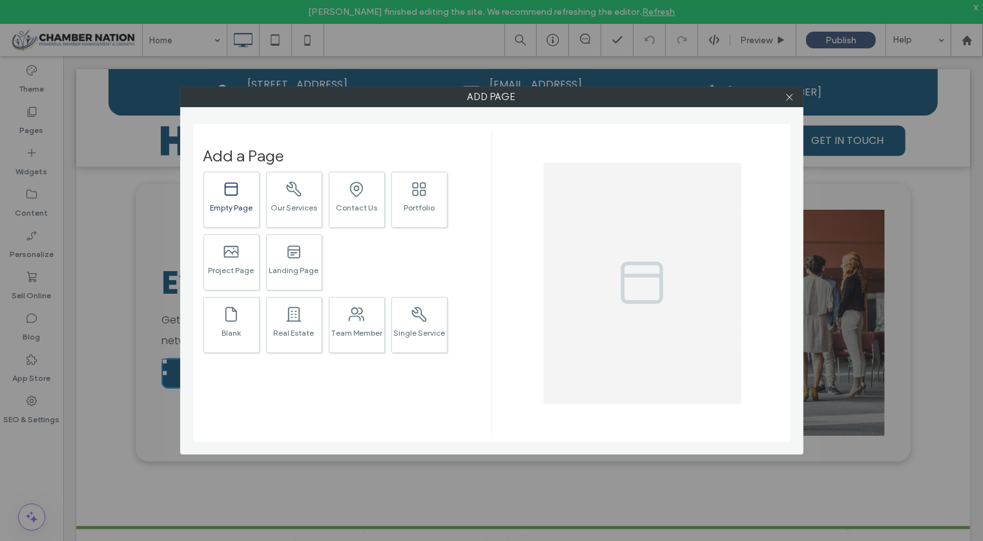
click at [220, 197] on div ".st0{fill:#currentColor;} Empty Page" at bounding box center [231, 200] width 56 height 56
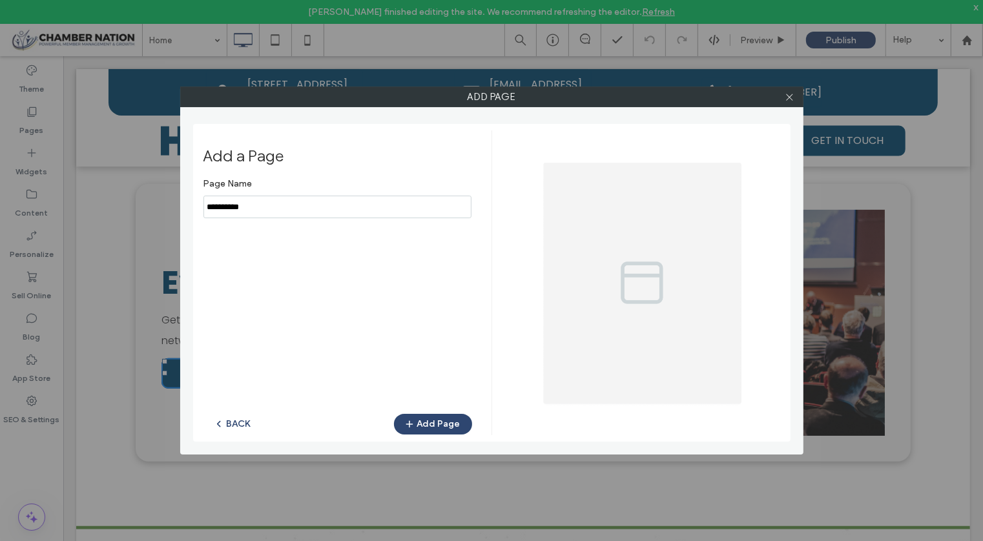
click at [298, 207] on input "notEmpty" at bounding box center [337, 207] width 268 height 23
type input "******"
click at [426, 418] on button "Add Page" at bounding box center [433, 424] width 78 height 21
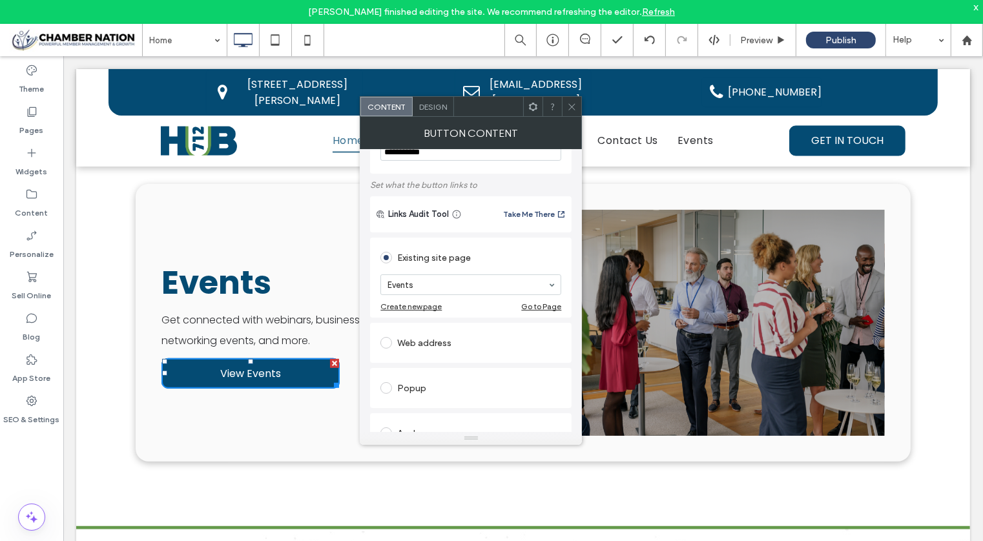
click at [546, 303] on div "Go to Page" at bounding box center [541, 307] width 40 height 10
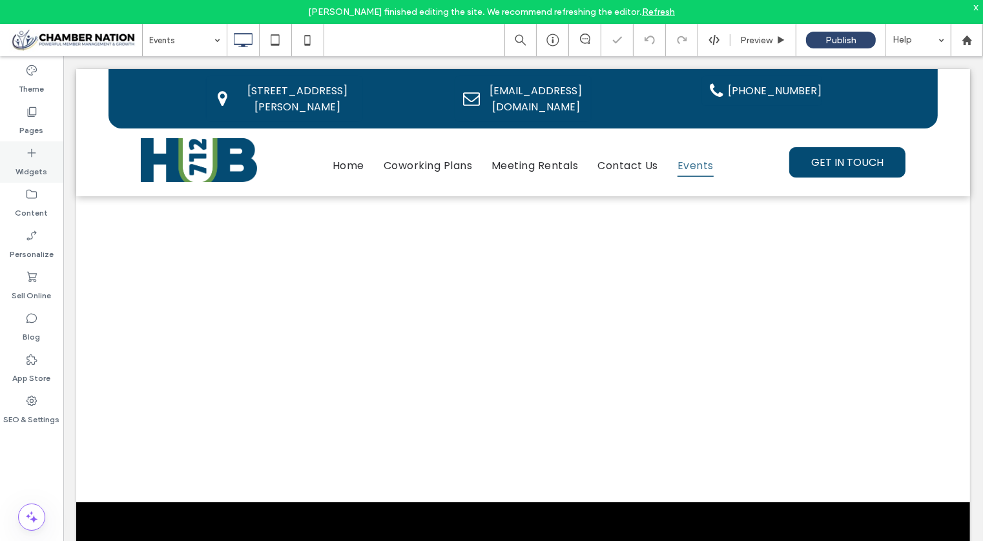
click at [36, 154] on icon at bounding box center [31, 153] width 13 height 13
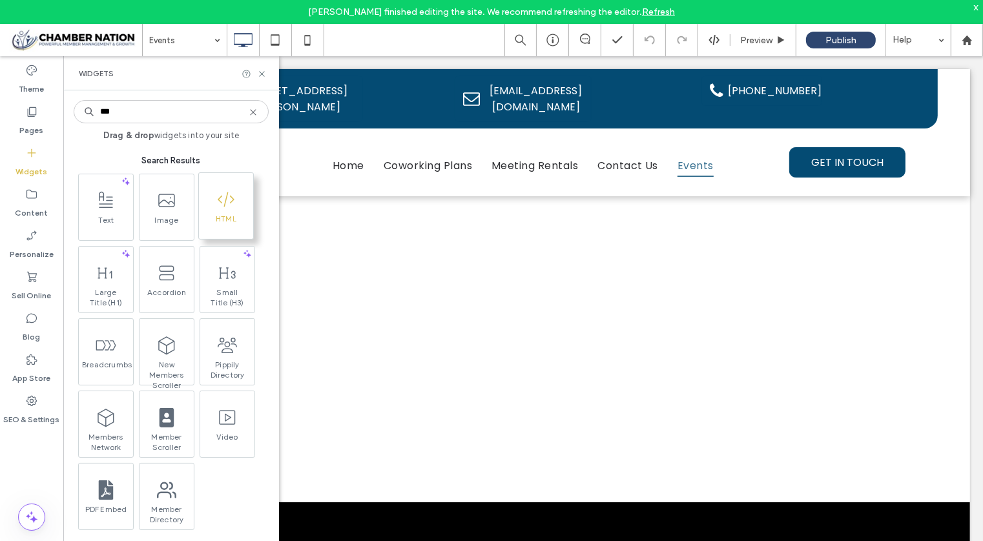
type input "***"
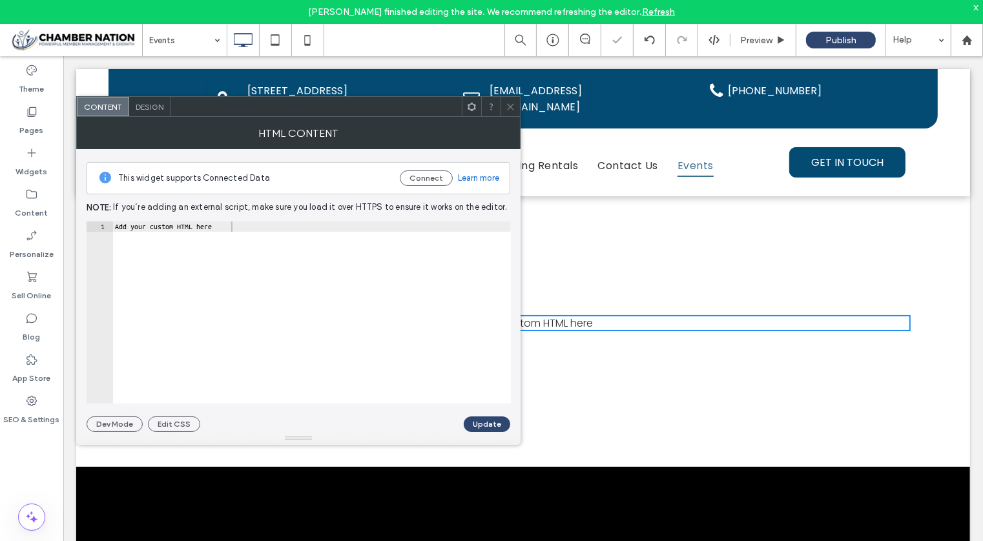
type textarea "**********"
click at [178, 231] on div "Add your custom HTML here" at bounding box center [311, 323] width 398 height 204
click at [512, 102] on icon at bounding box center [511, 107] width 10 height 10
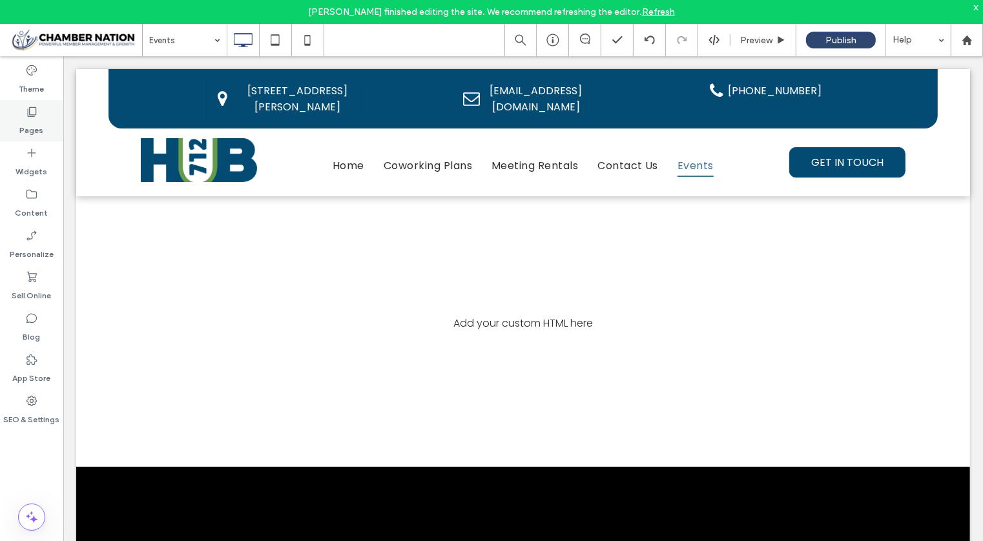
click at [36, 127] on label "Pages" at bounding box center [32, 127] width 24 height 18
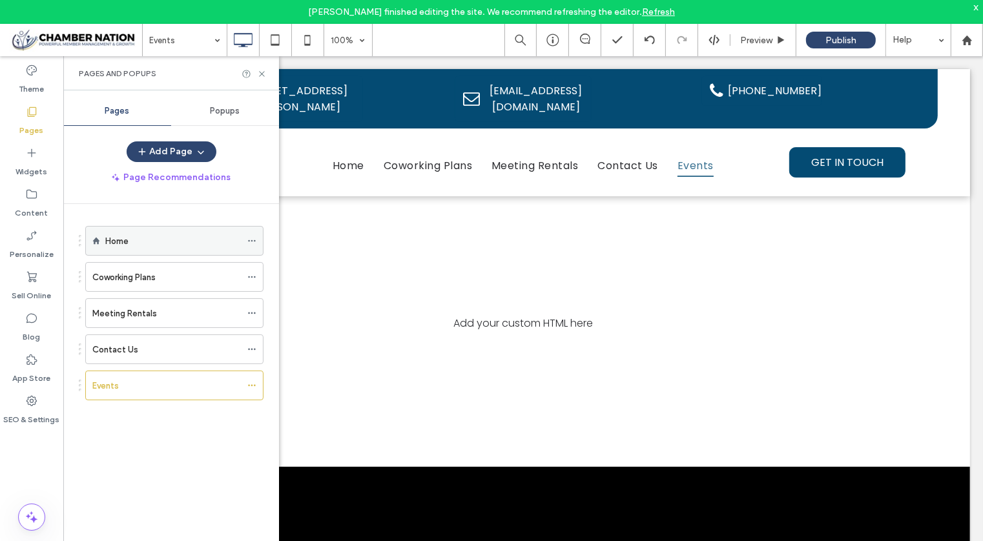
click at [170, 240] on div "Home" at bounding box center [173, 241] width 136 height 14
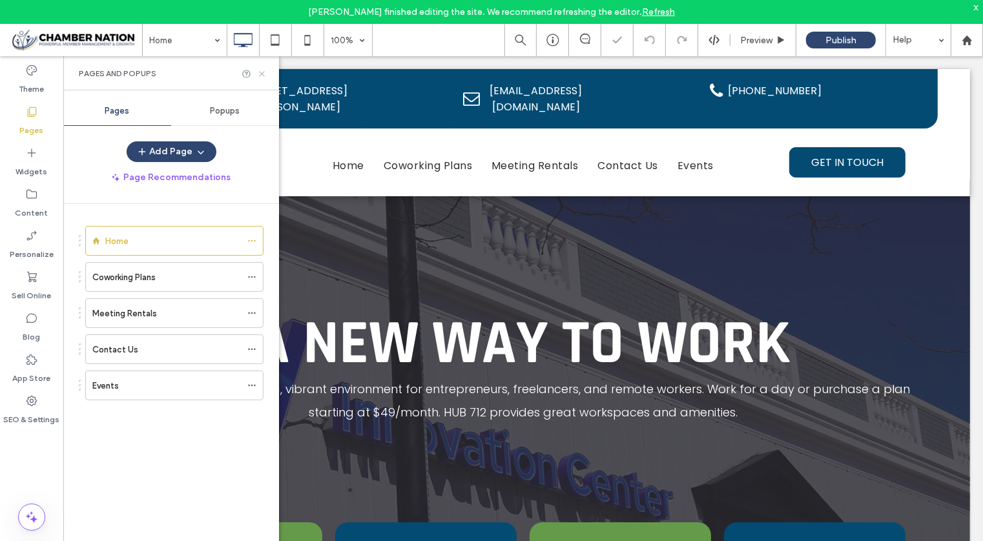
click at [263, 72] on icon at bounding box center [262, 74] width 10 height 10
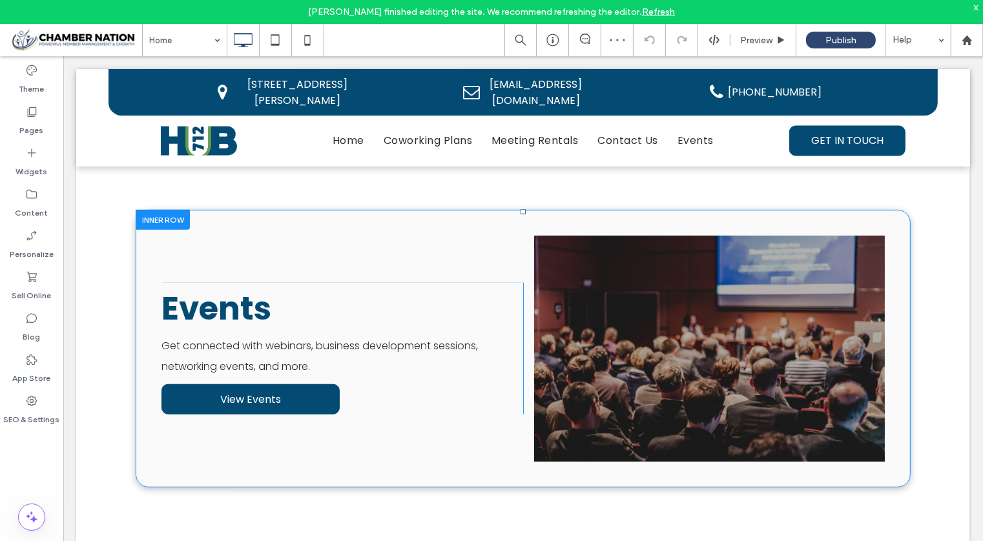
scroll to position [650, 0]
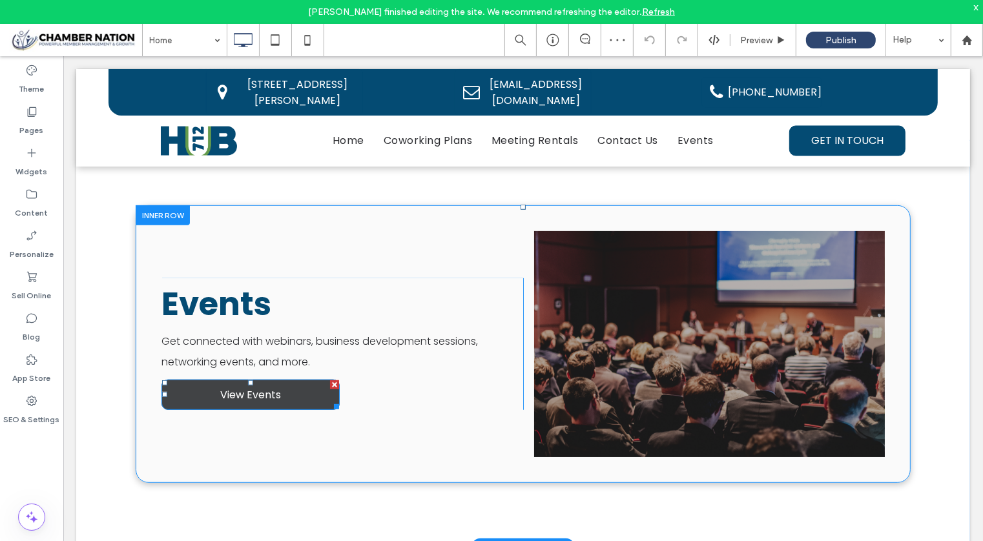
click at [274, 395] on span "View Events" at bounding box center [250, 394] width 61 height 16
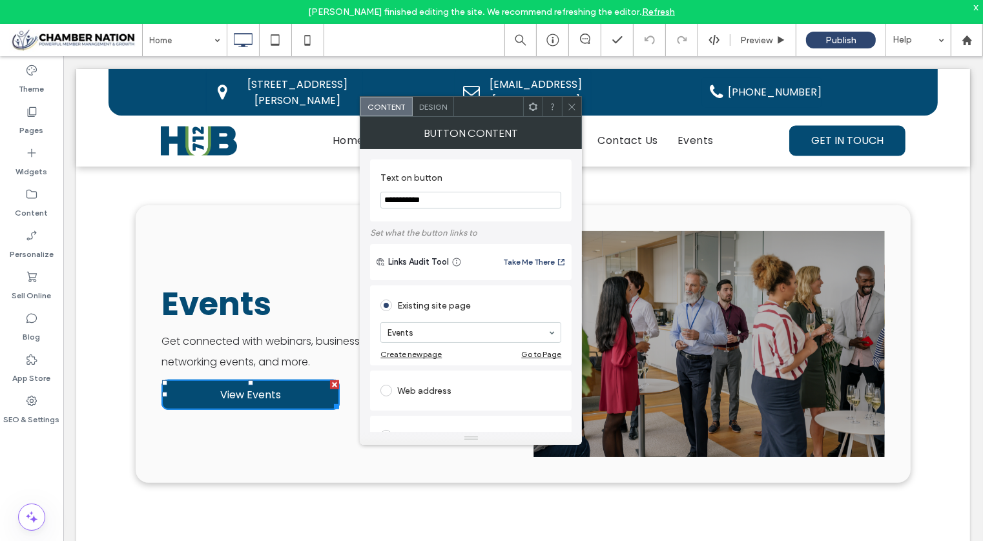
click at [571, 105] on use at bounding box center [572, 106] width 6 height 6
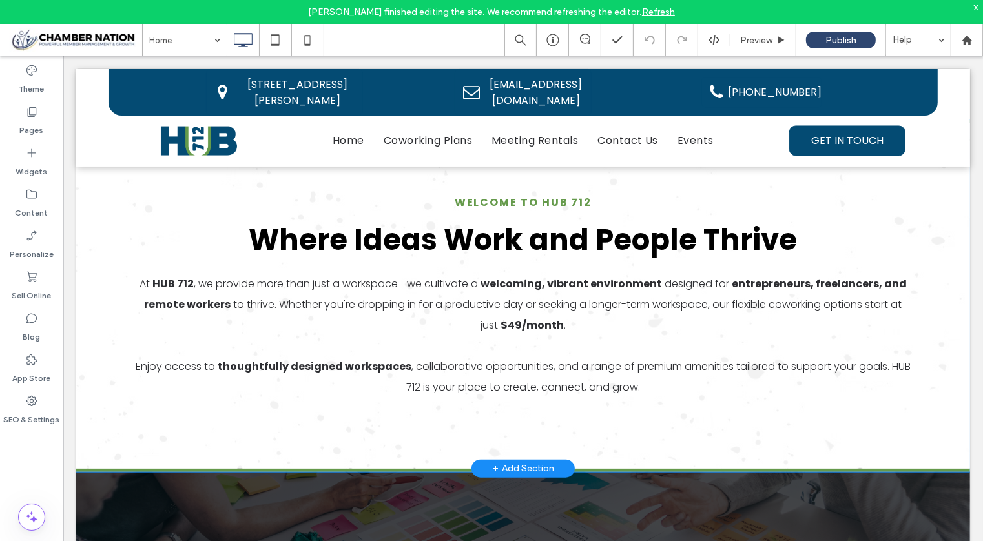
scroll to position [1078, 0]
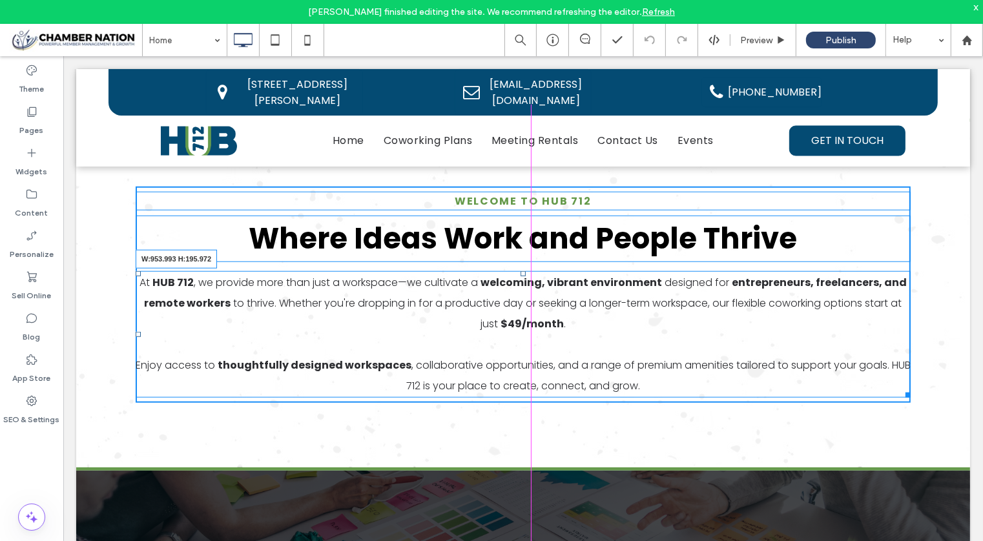
drag, startPoint x: 901, startPoint y: 389, endPoint x: 901, endPoint y: 476, distance: 87.2
click at [821, 395] on div "Welcome to HUB 712 Where Ideas Work and People Thrive At HUB 712 , we provide m…" at bounding box center [522, 294] width 775 height 216
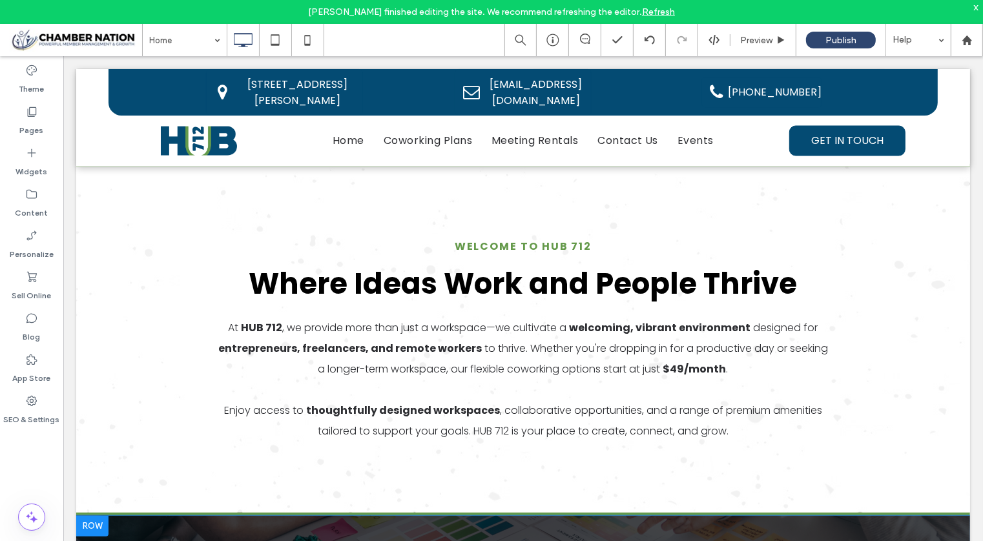
scroll to position [1029, 0]
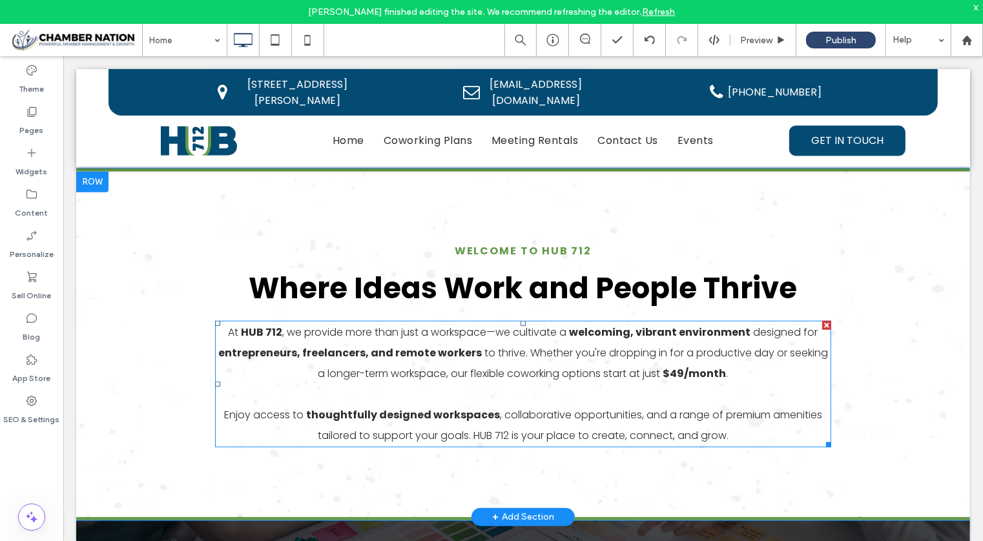
click at [466, 384] on p "﻿" at bounding box center [522, 394] width 616 height 21
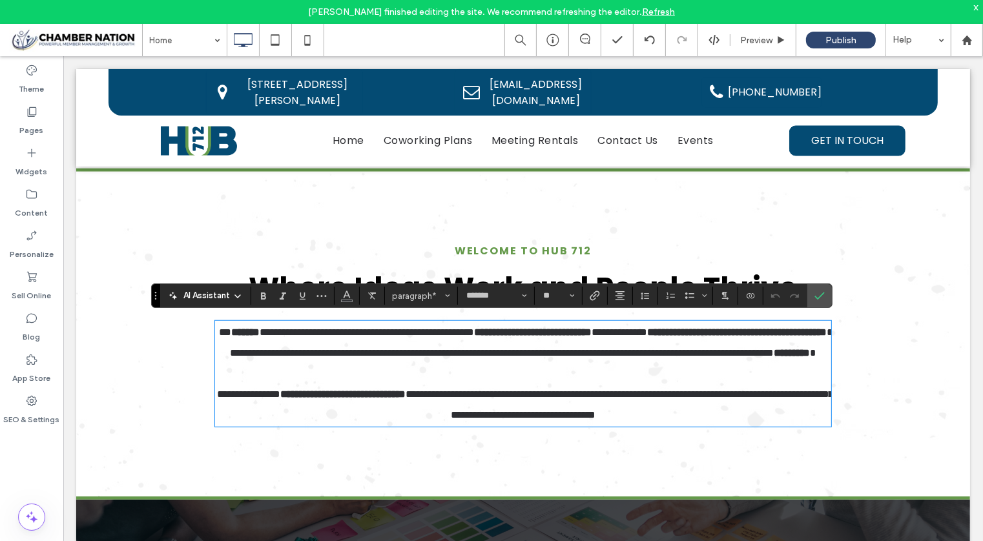
click at [234, 293] on icon at bounding box center [237, 296] width 10 height 10
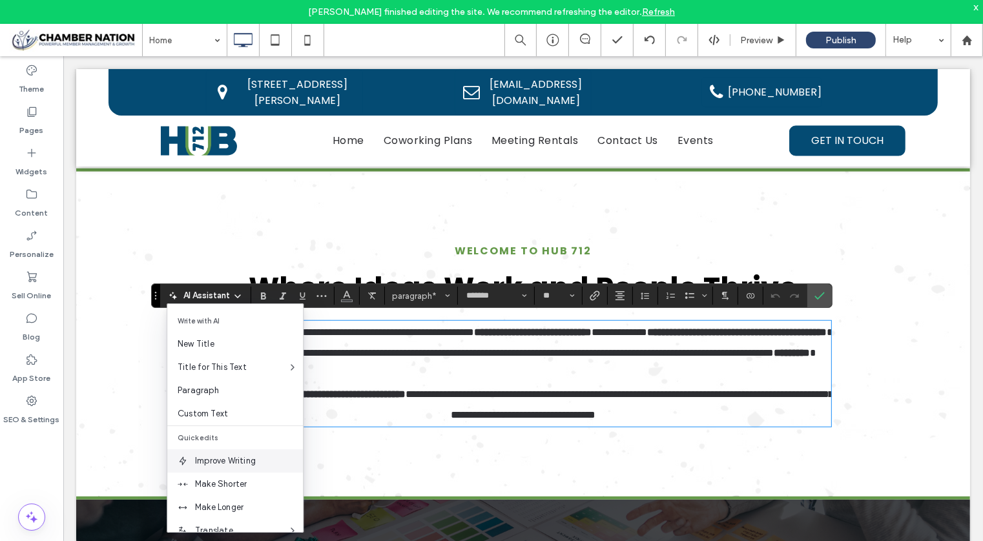
click at [232, 455] on span "Improve Writing" at bounding box center [249, 461] width 108 height 13
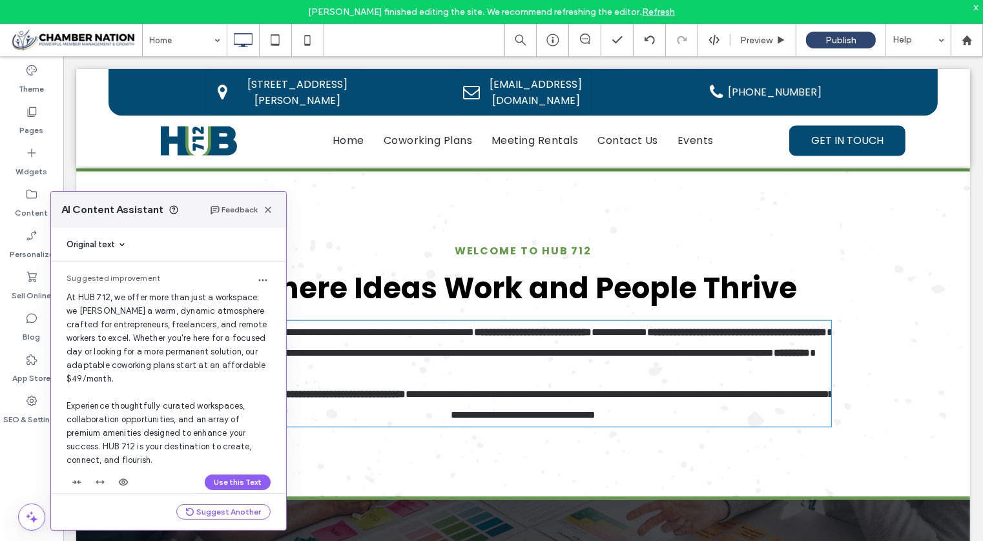
scroll to position [15, 0]
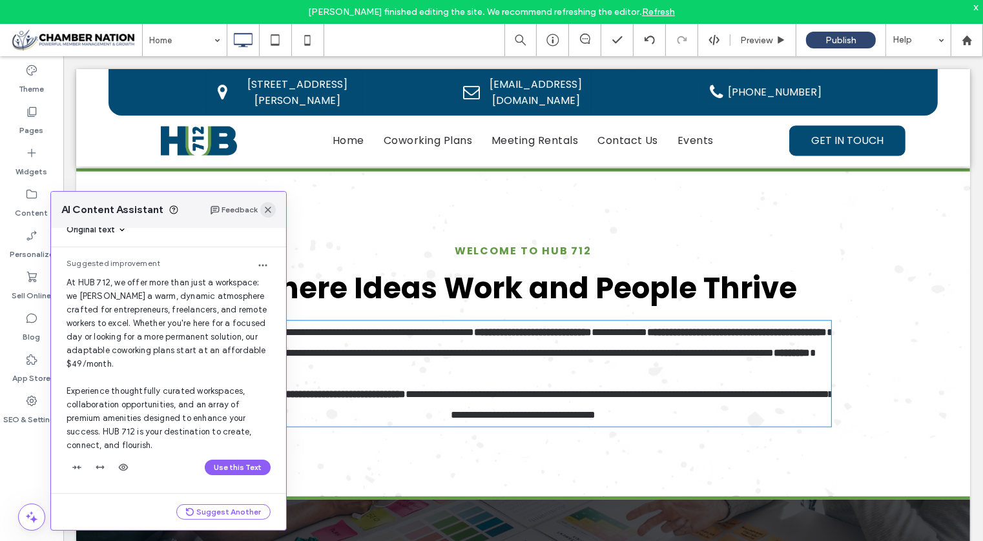
click at [272, 212] on icon "button" at bounding box center [268, 210] width 10 height 10
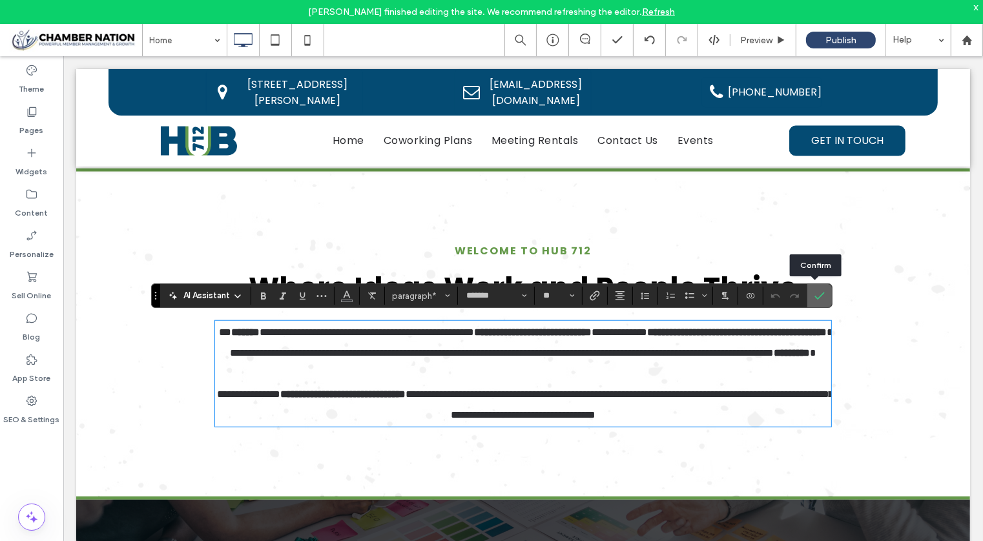
click at [814, 292] on icon "Confirm" at bounding box center [819, 296] width 10 height 10
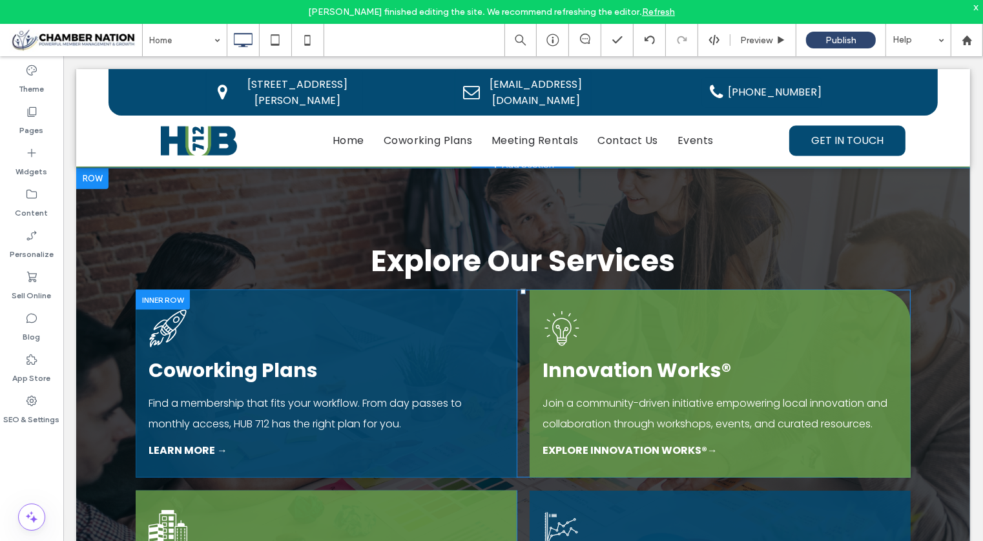
scroll to position [1378, 0]
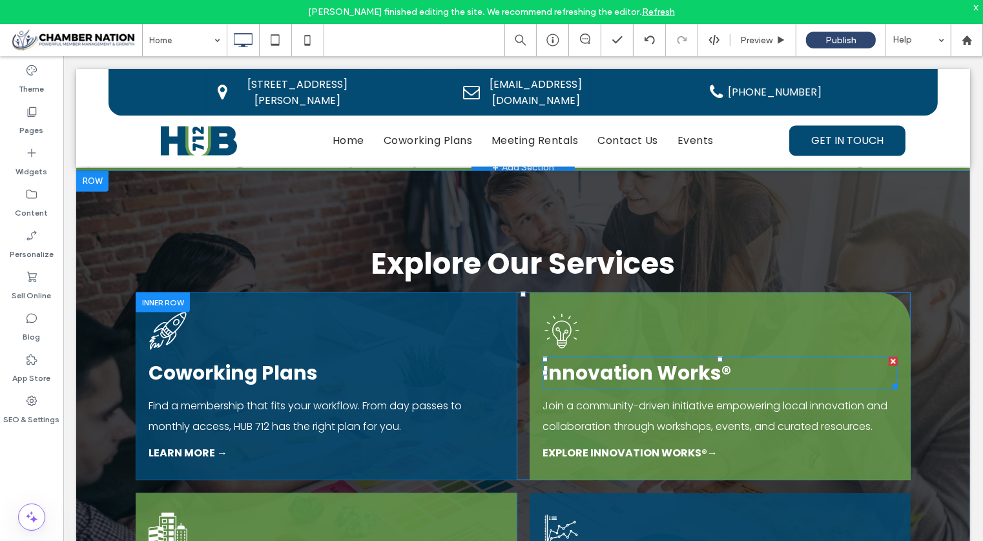
click at [617, 362] on strong "Innovation Works®" at bounding box center [636, 372] width 189 height 28
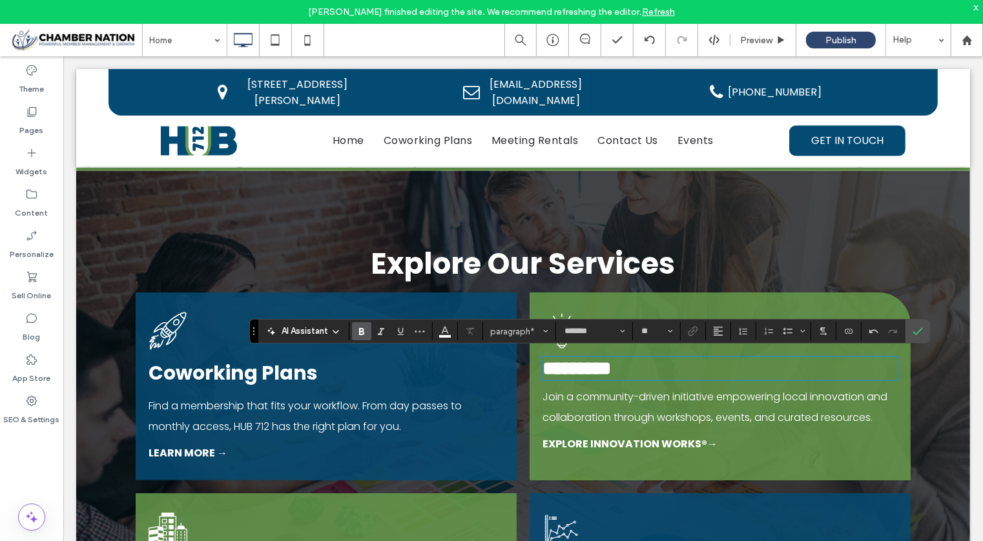
click at [669, 411] on p "Join a community-driven initiative empowering local innovation and collaboratio…" at bounding box center [719, 406] width 355 height 41
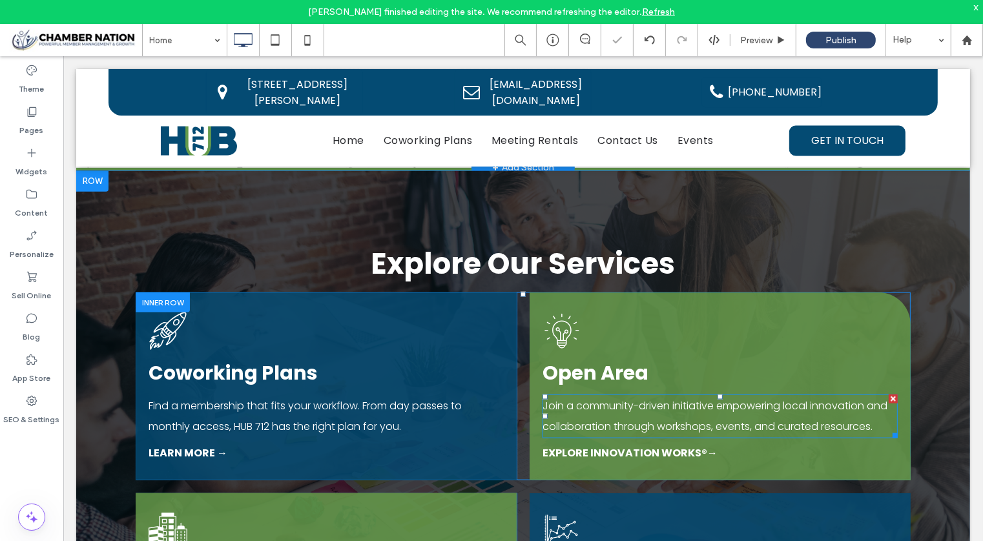
click at [669, 411] on p "Join a community-driven initiative empowering local innovation and collaboratio…" at bounding box center [719, 415] width 355 height 41
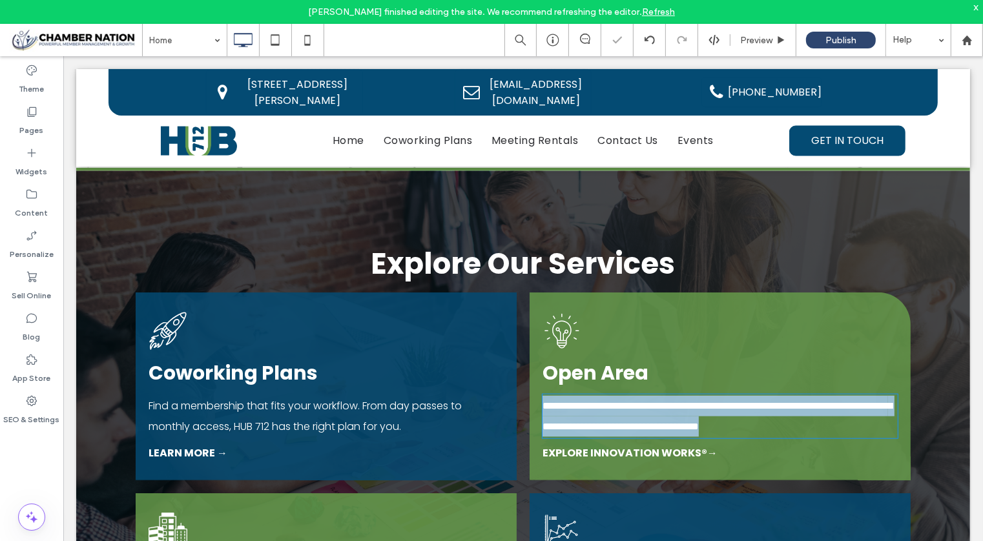
click at [669, 411] on p "**********" at bounding box center [719, 415] width 355 height 41
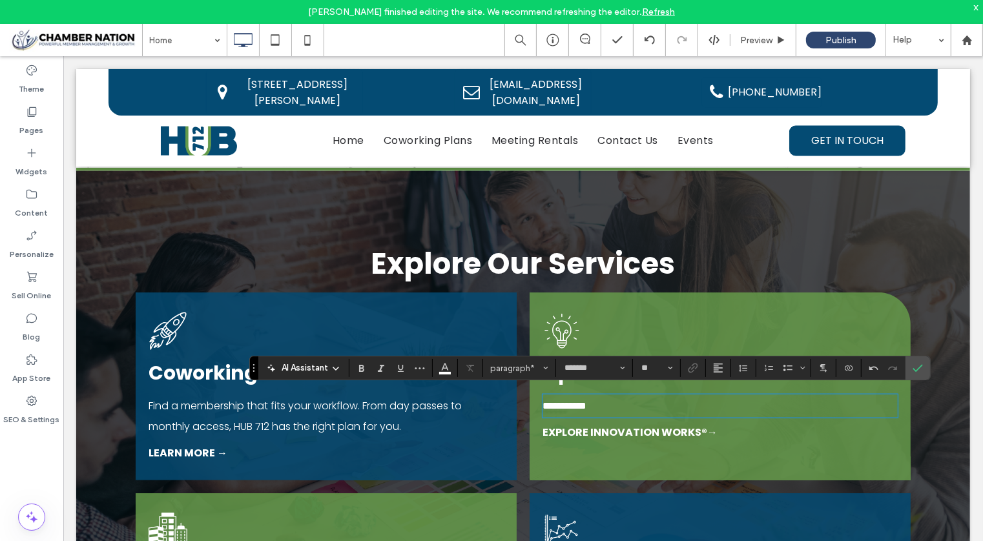
click at [672, 429] on strong "Explore Innovation Works®→" at bounding box center [629, 431] width 175 height 15
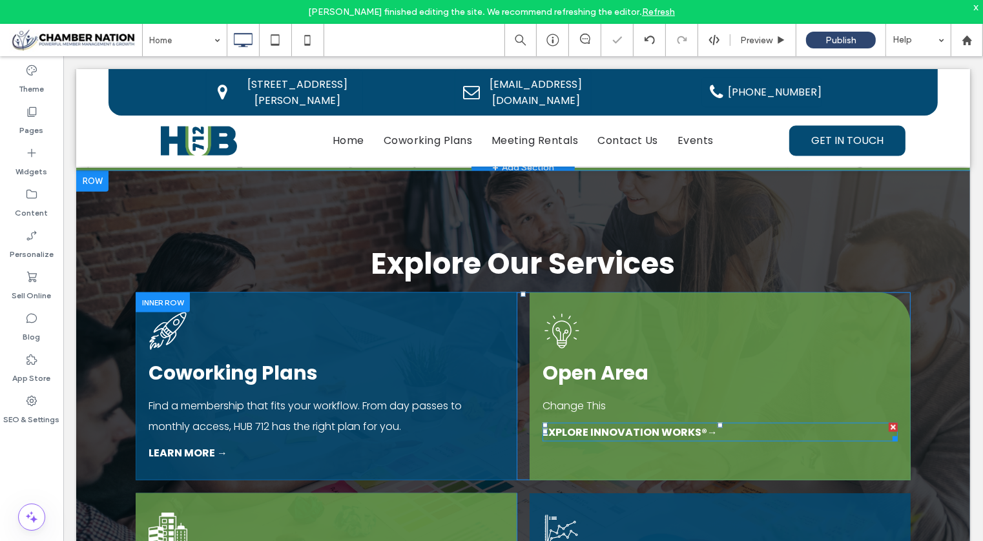
click at [672, 429] on strong "Explore Innovation Works®→" at bounding box center [629, 431] width 175 height 15
type input "*******"
type input "**"
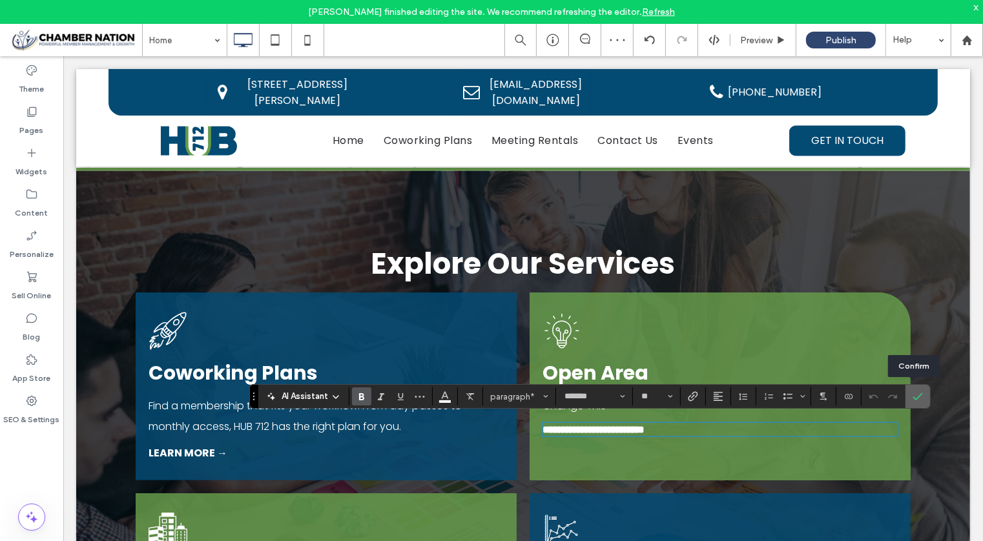
click at [912, 402] on icon "Confirm" at bounding box center [917, 396] width 10 height 10
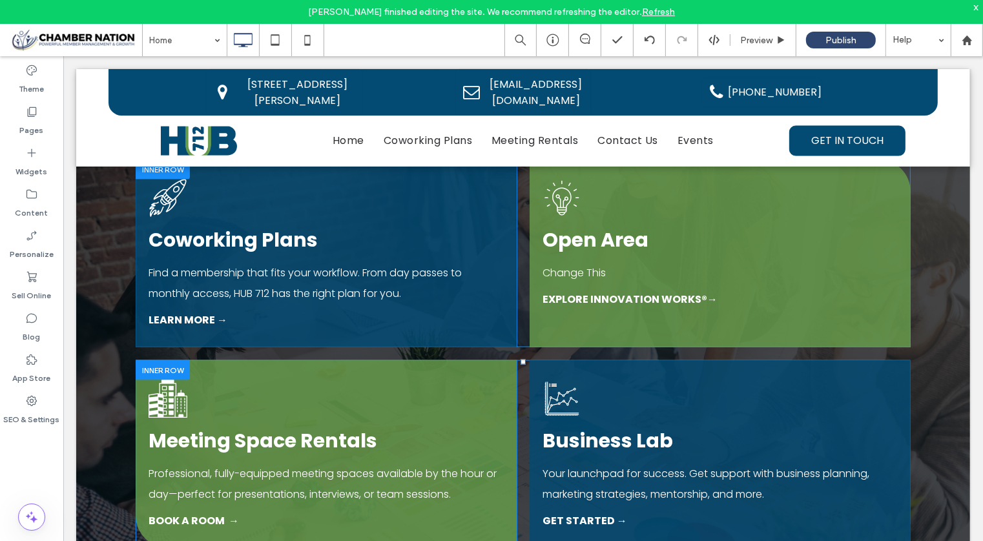
scroll to position [1514, 0]
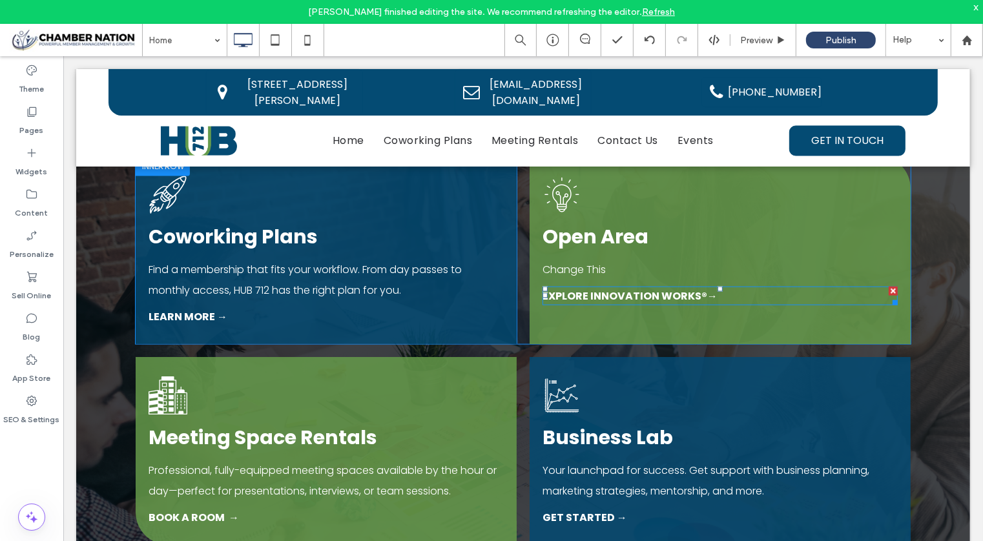
click at [640, 289] on strong "Explore Innovation Works®→" at bounding box center [629, 295] width 175 height 15
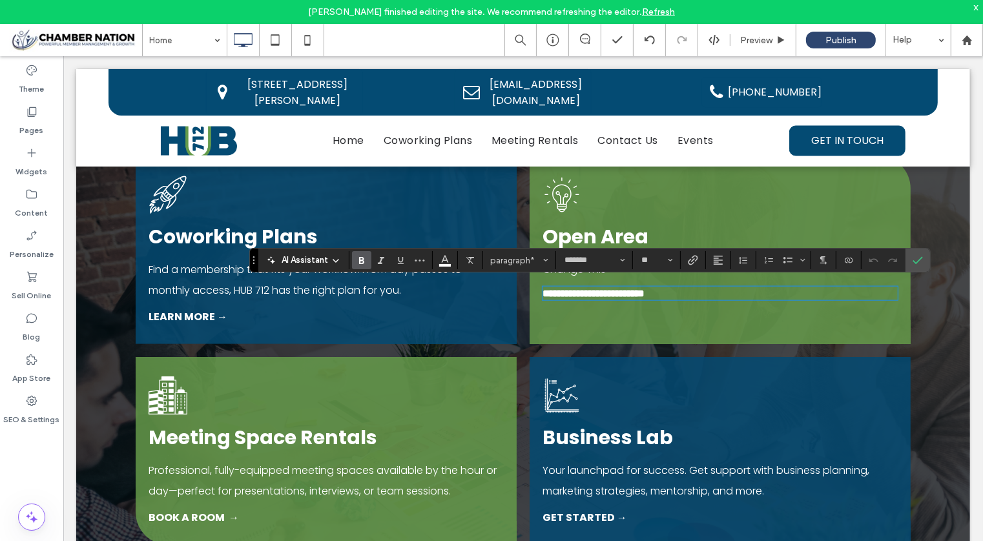
click at [588, 291] on strong "**********" at bounding box center [593, 293] width 102 height 10
click at [542, 293] on strong "**********" at bounding box center [593, 293] width 102 height 10
drag, startPoint x: 542, startPoint y: 293, endPoint x: 687, endPoint y: 290, distance: 144.7
click at [644, 290] on strong "**********" at bounding box center [593, 293] width 102 height 10
click at [716, 446] on div "Business Lab" at bounding box center [719, 437] width 355 height 32
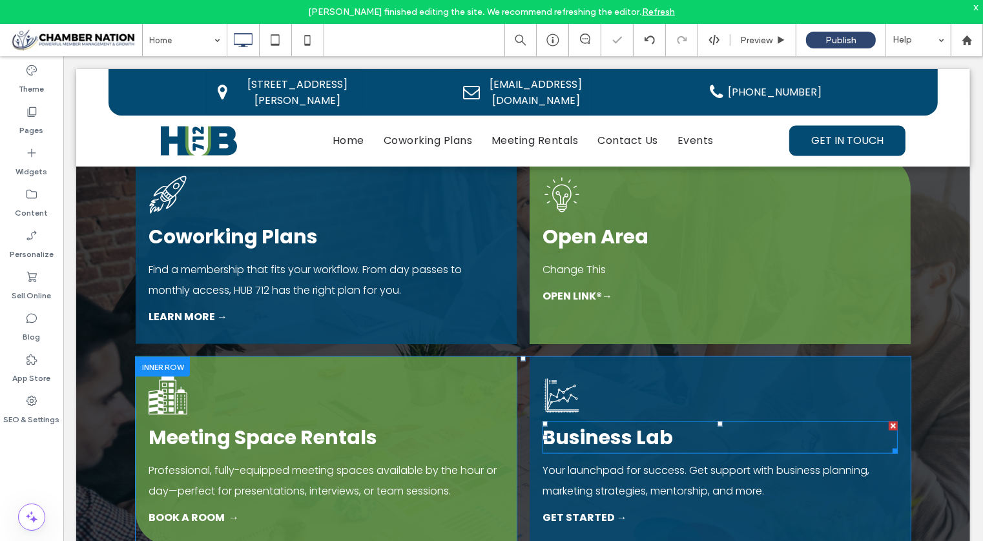
click at [620, 424] on strong "Business Lab" at bounding box center [607, 437] width 130 height 28
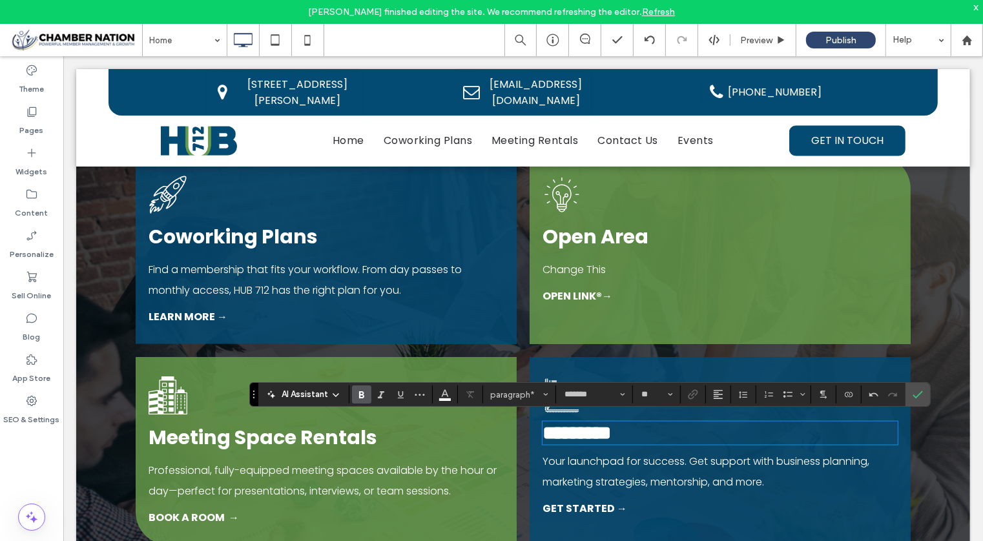
click at [619, 480] on span "Your launchpad for success. Get support with business planning, marketing strat…" at bounding box center [705, 471] width 327 height 36
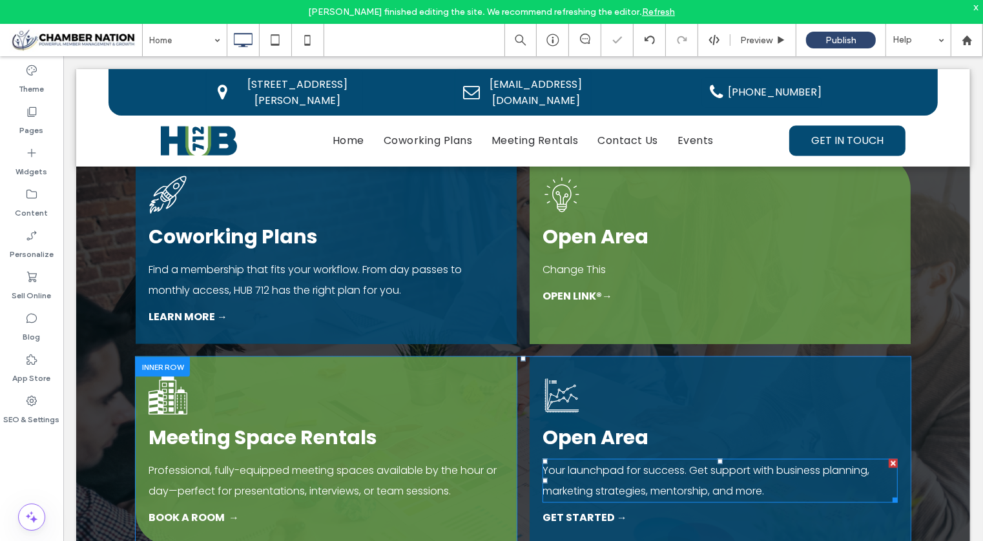
click at [608, 473] on p "Your launchpad for success. Get support with business planning, marketing strat…" at bounding box center [719, 480] width 355 height 41
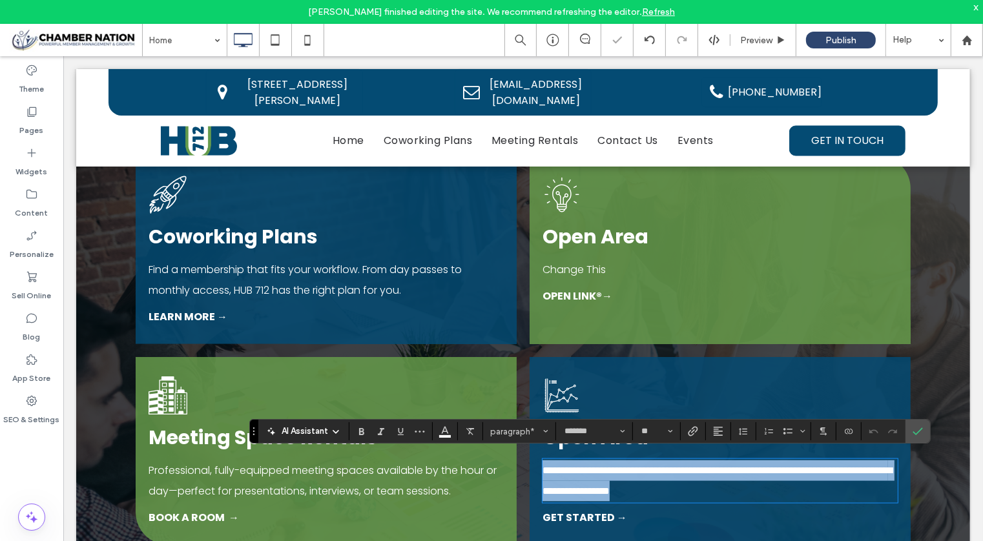
click at [605, 471] on span "**********" at bounding box center [716, 480] width 349 height 30
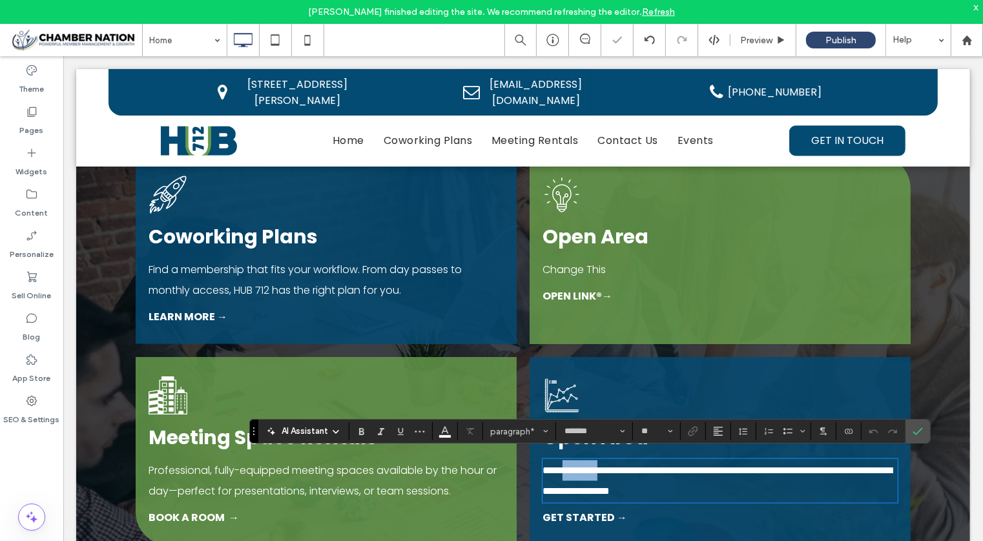
click at [605, 471] on span "**********" at bounding box center [716, 480] width 349 height 30
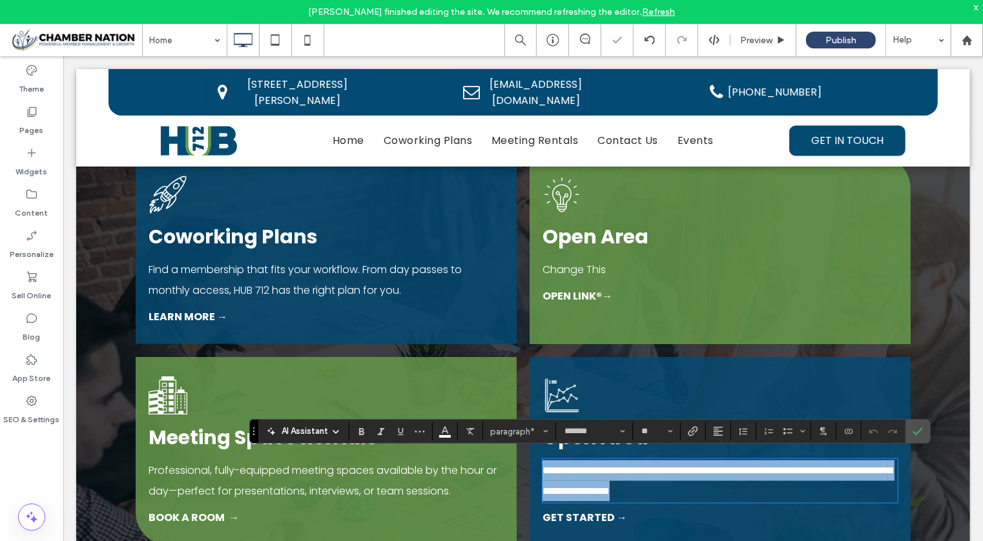
click at [605, 471] on span "**********" at bounding box center [716, 480] width 349 height 30
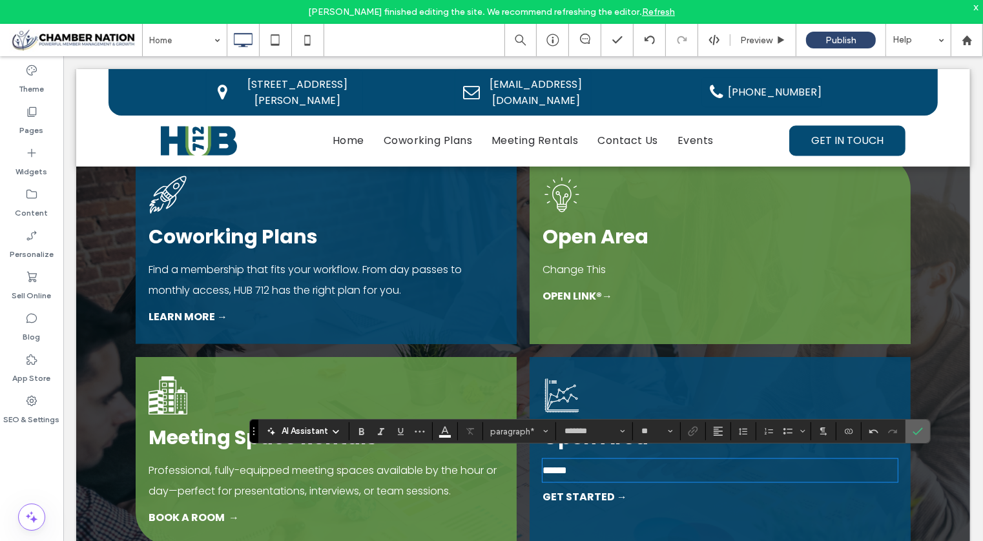
click at [913, 439] on span "Confirm" at bounding box center [915, 431] width 6 height 23
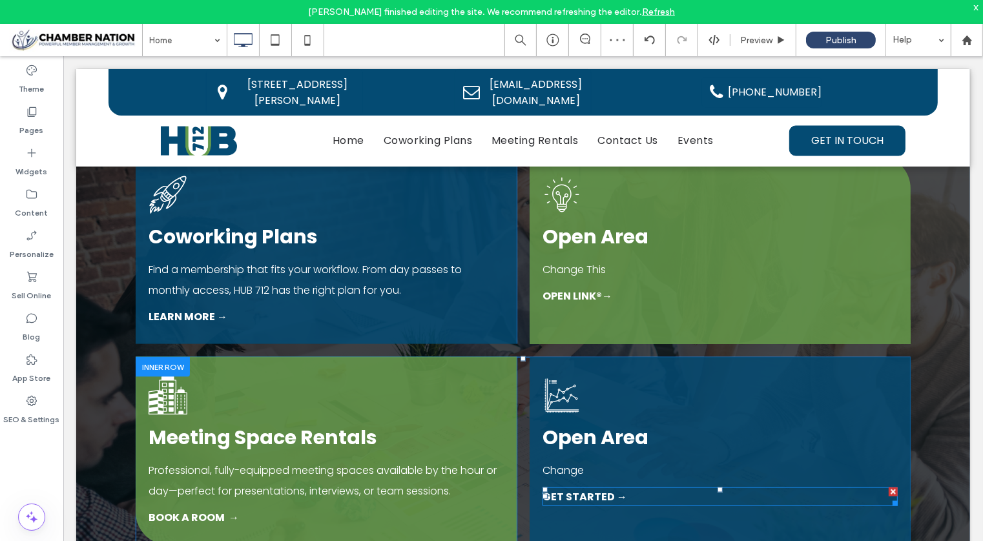
click at [569, 492] on strong "Get Started →" at bounding box center [584, 496] width 85 height 15
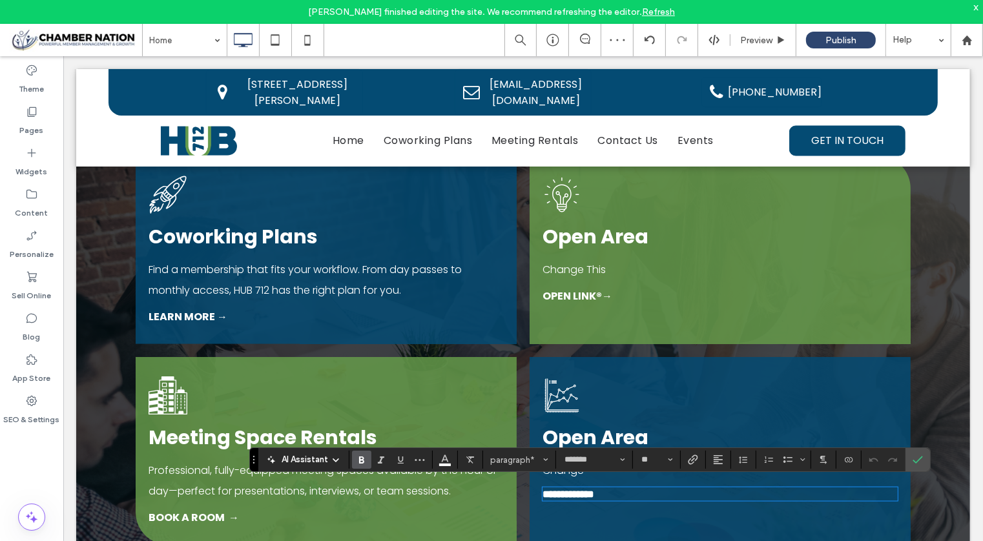
click at [551, 491] on strong "**********" at bounding box center [568, 494] width 52 height 10
drag, startPoint x: 537, startPoint y: 492, endPoint x: 602, endPoint y: 493, distance: 65.2
click at [593, 493] on strong "**********" at bounding box center [568, 494] width 52 height 10
click at [914, 459] on icon "Confirm" at bounding box center [917, 460] width 10 height 10
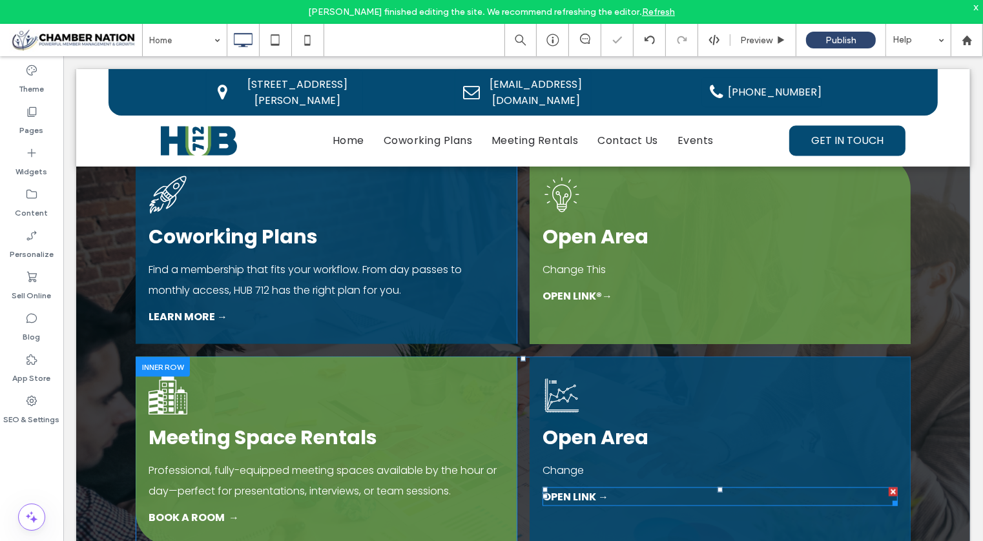
click at [574, 489] on strong "OPEN LINK →" at bounding box center [575, 496] width 66 height 15
type input "*******"
type input "**"
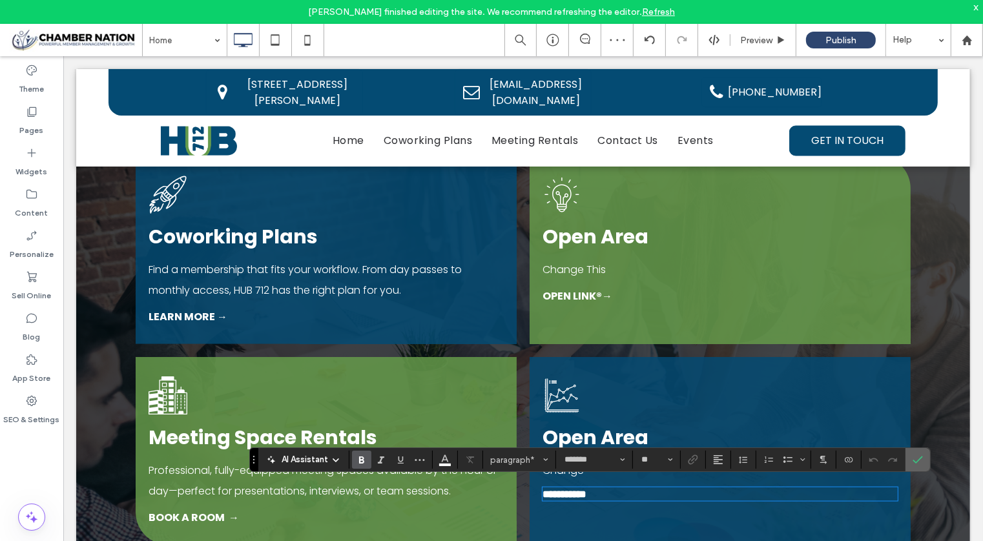
click at [918, 455] on label "Confirm" at bounding box center [917, 459] width 19 height 23
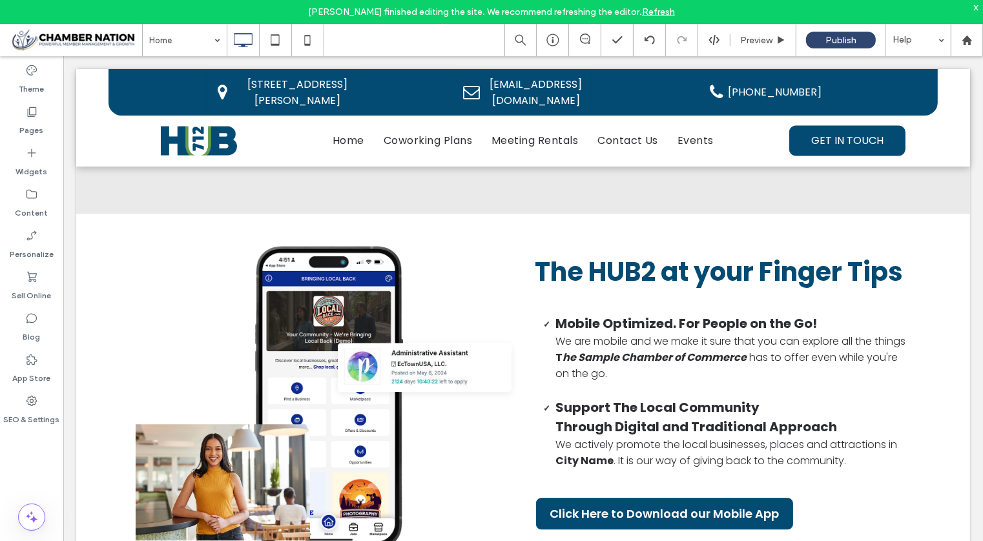
scroll to position [2986, 0]
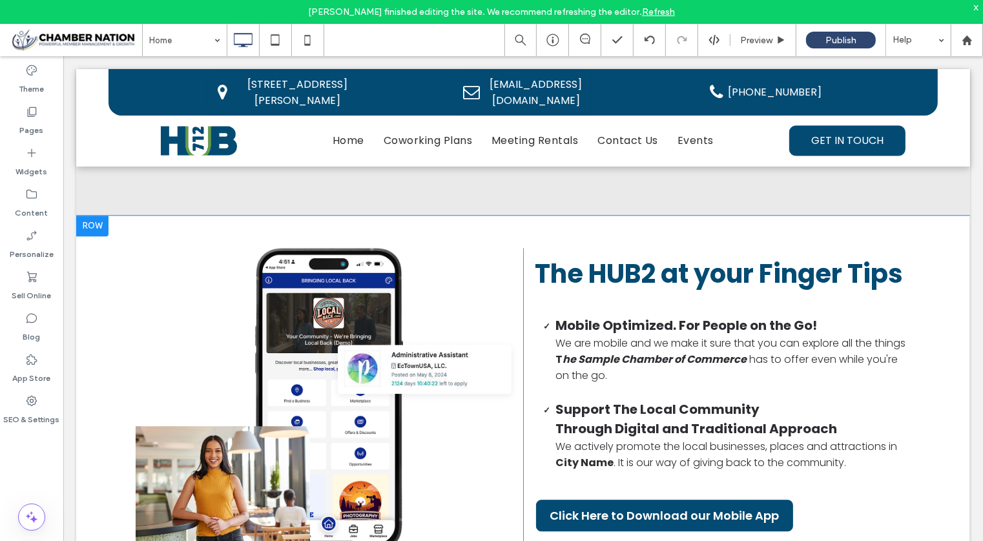
click at [88, 225] on div at bounding box center [92, 225] width 32 height 21
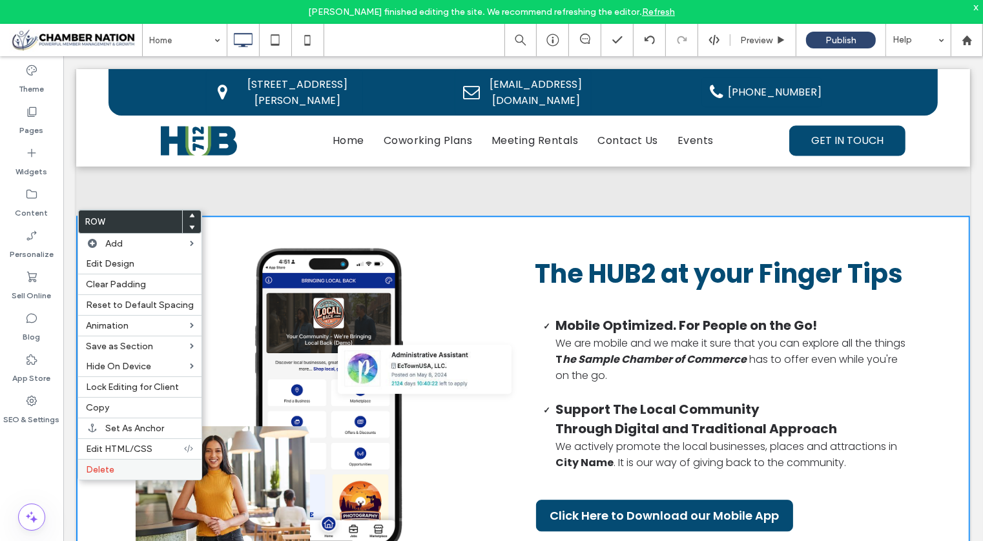
click at [98, 466] on span "Delete" at bounding box center [100, 469] width 28 height 11
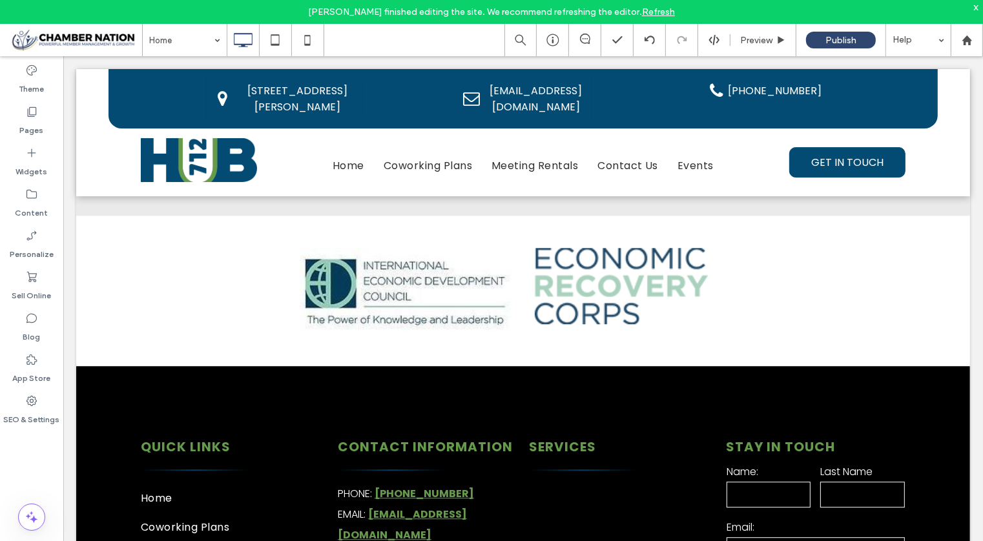
click at [667, 15] on link "Refresh" at bounding box center [658, 11] width 33 height 11
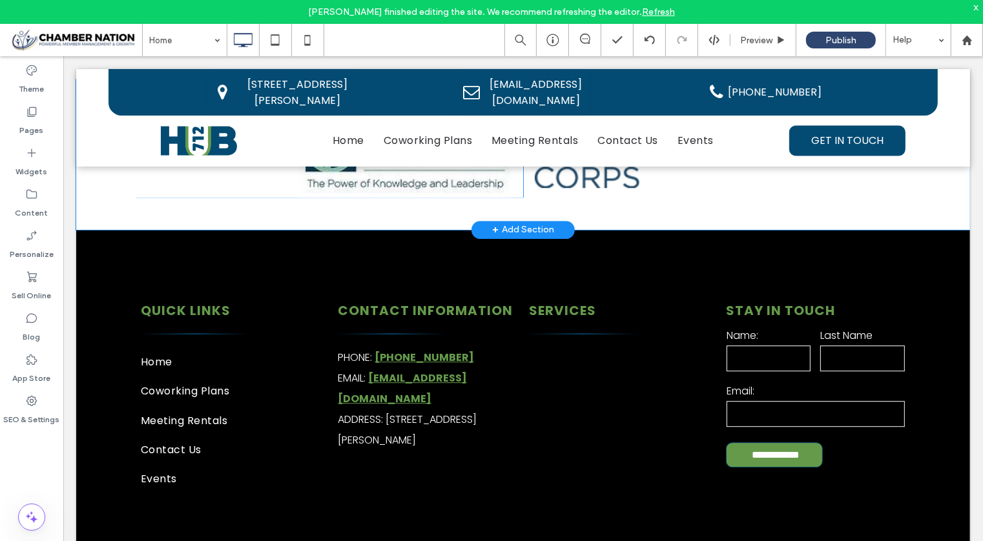
scroll to position [3155, 0]
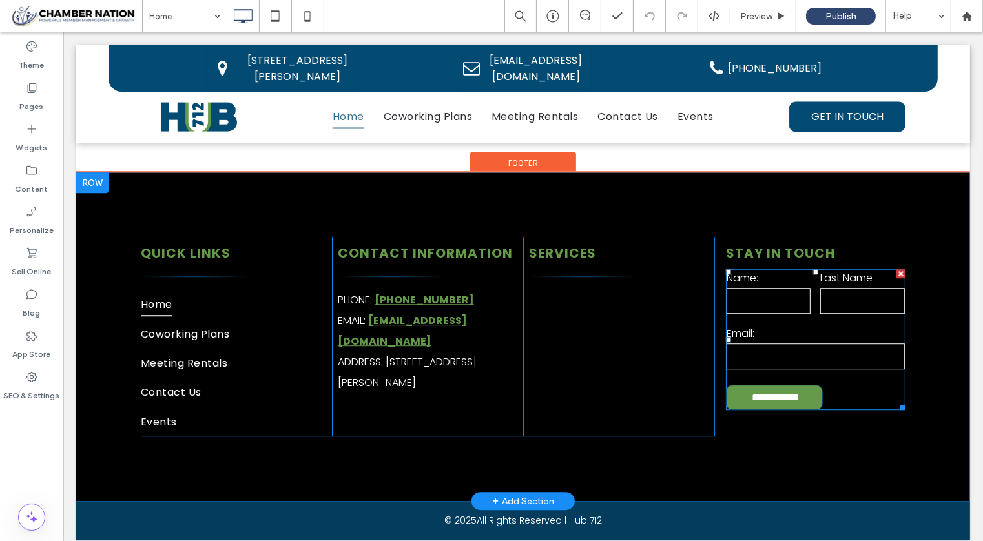
click at [758, 321] on div "Email:" at bounding box center [815, 349] width 188 height 56
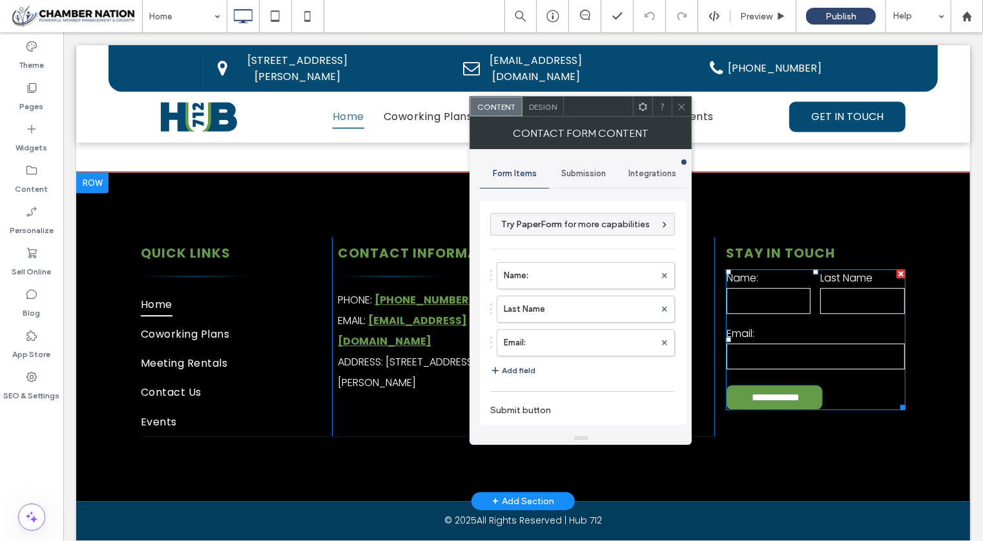
type input "**********"
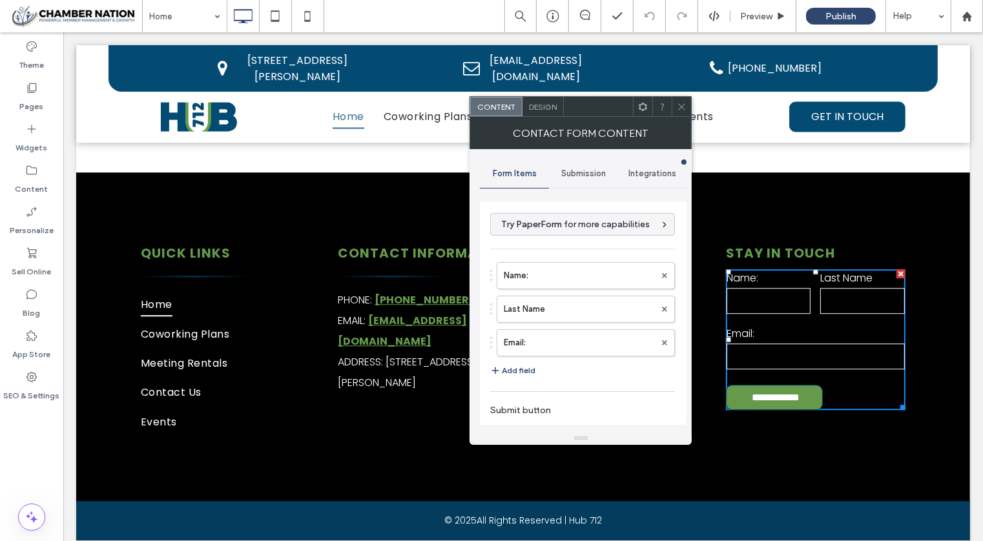
click at [590, 175] on span "Submission" at bounding box center [583, 174] width 45 height 10
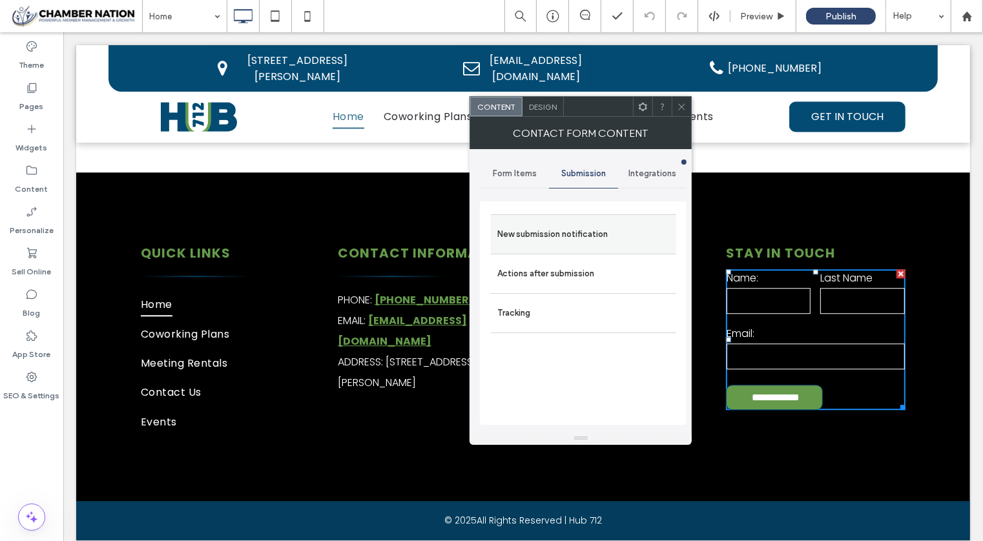
click at [594, 229] on label "New submission notification" at bounding box center [583, 234] width 172 height 26
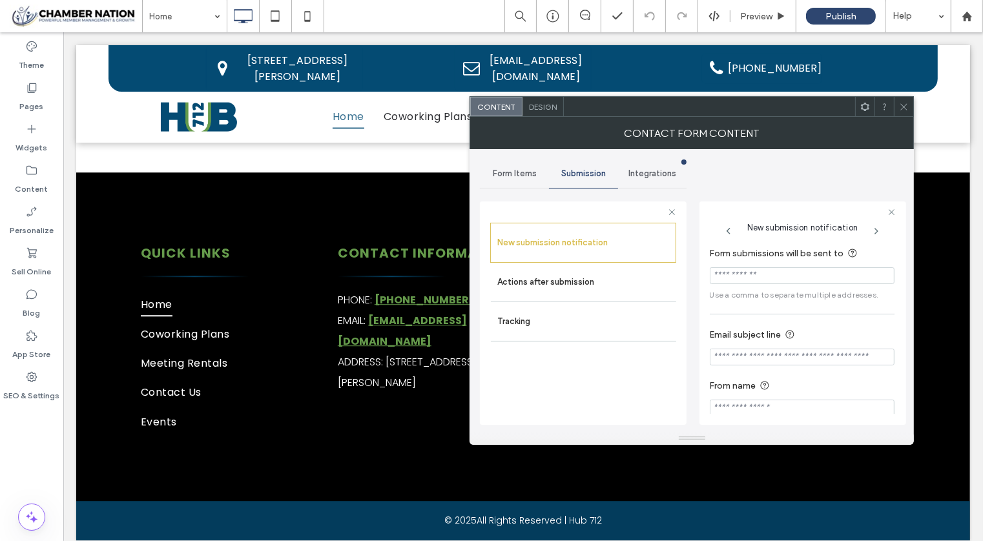
click at [786, 269] on input "Form submissions will be sent to" at bounding box center [802, 275] width 185 height 17
type input "*"
click at [768, 276] on input "Form submissions will be sent to" at bounding box center [802, 275] width 185 height 17
click at [768, 275] on input "Form submissions will be sent to" at bounding box center [802, 275] width 185 height 17
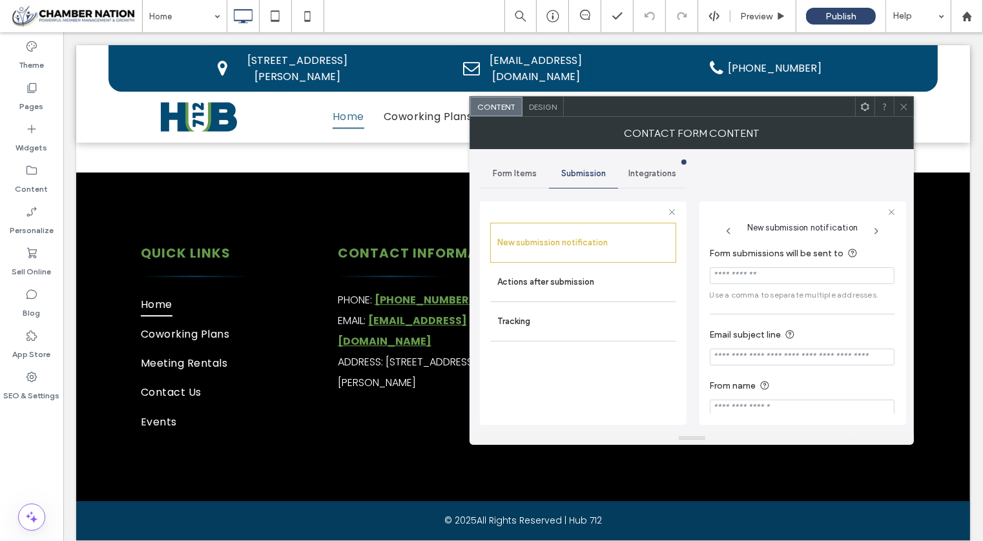
paste input "**********"
type input "**********"
click at [752, 351] on section "Email subject line" at bounding box center [802, 346] width 185 height 51
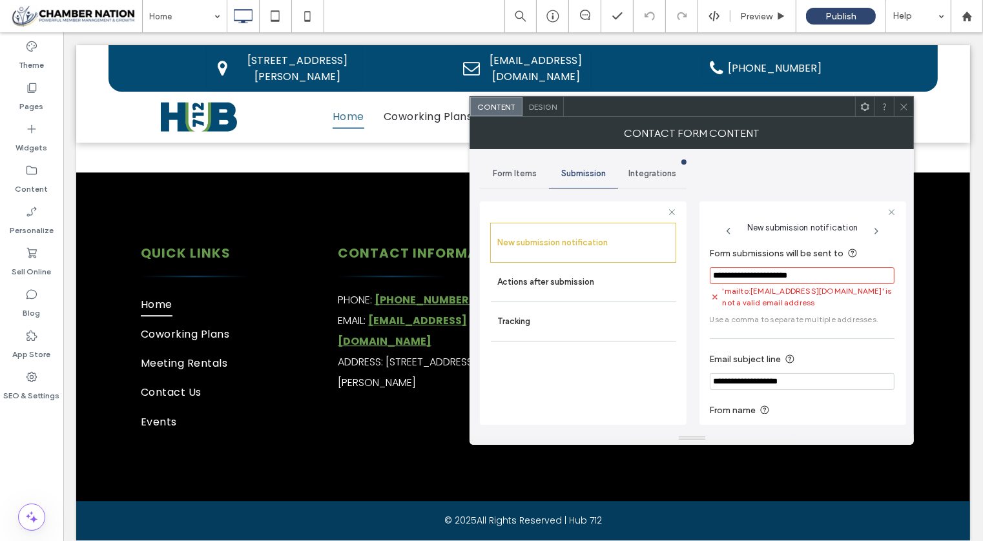
click at [844, 382] on input "**********" at bounding box center [802, 381] width 185 height 17
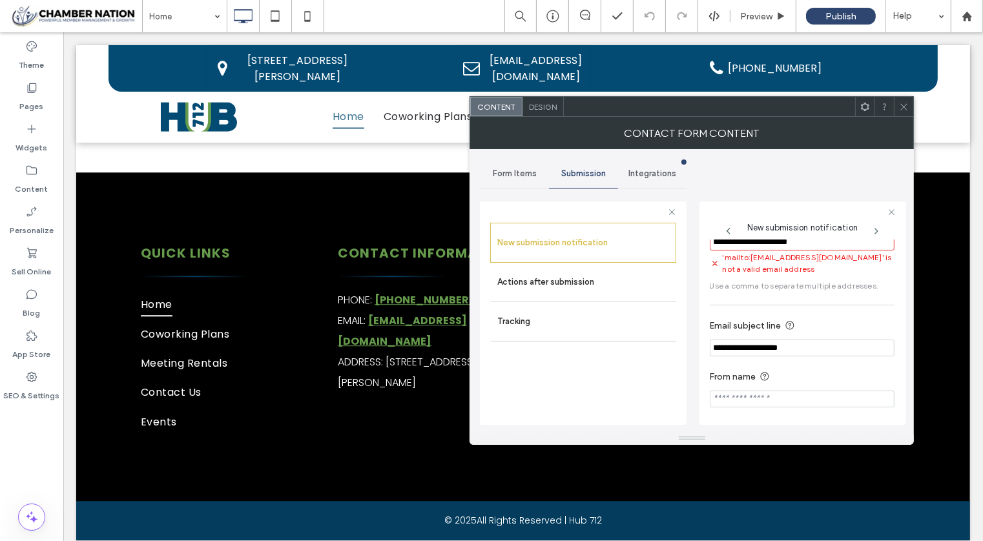
type input "**********"
click at [845, 409] on section "From name" at bounding box center [802, 388] width 185 height 51
click at [909, 102] on div at bounding box center [903, 106] width 19 height 19
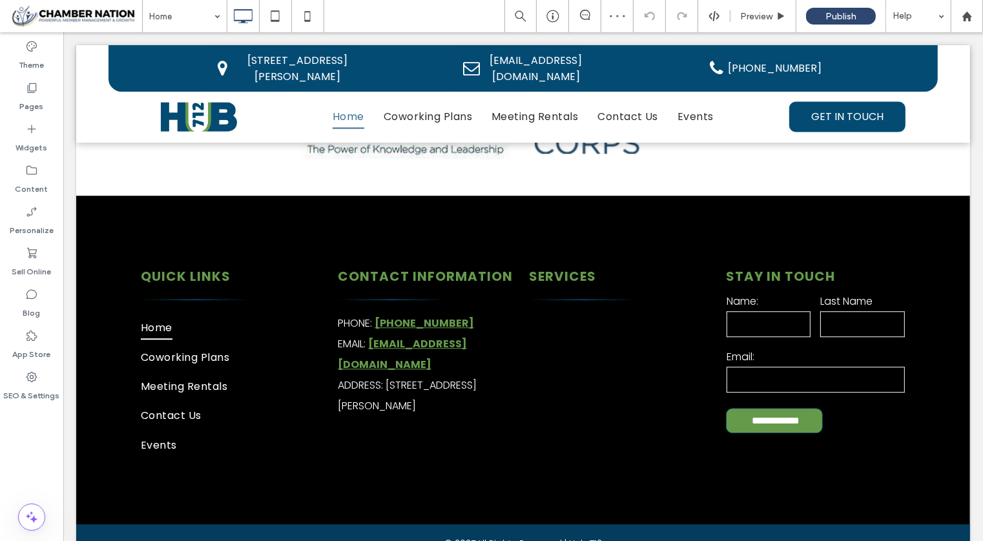
scroll to position [3114, 0]
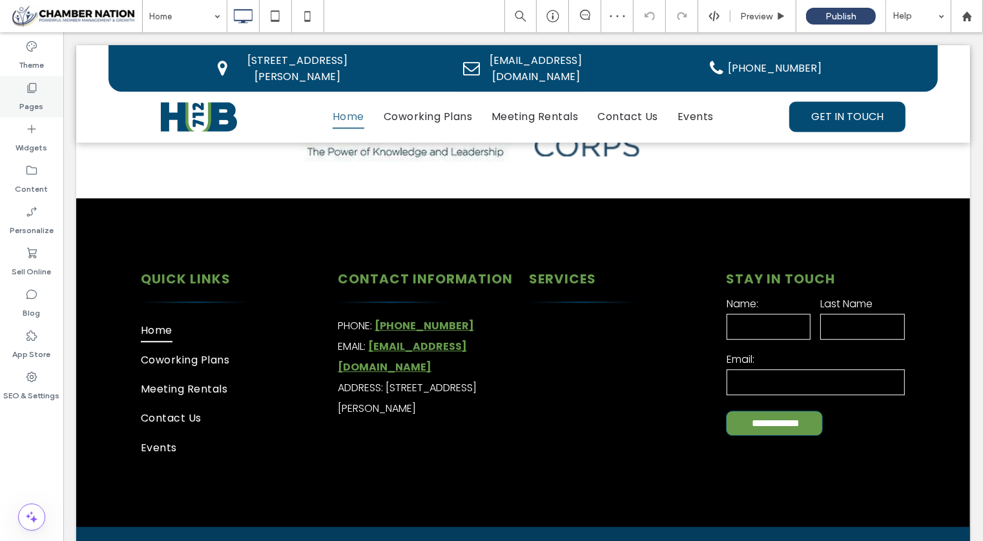
click at [32, 92] on icon at bounding box center [31, 87] width 13 height 13
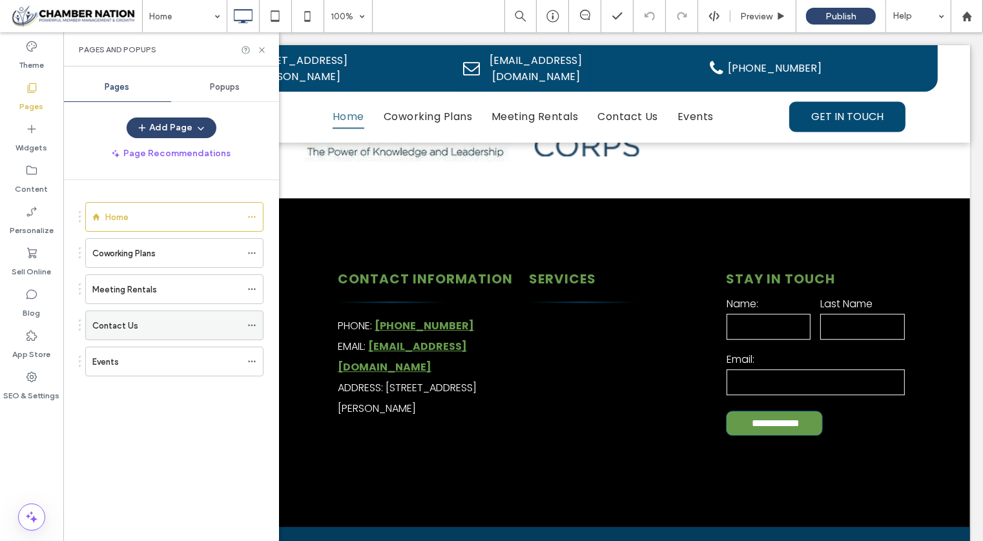
click at [137, 319] on div "Contact Us" at bounding box center [166, 326] width 149 height 14
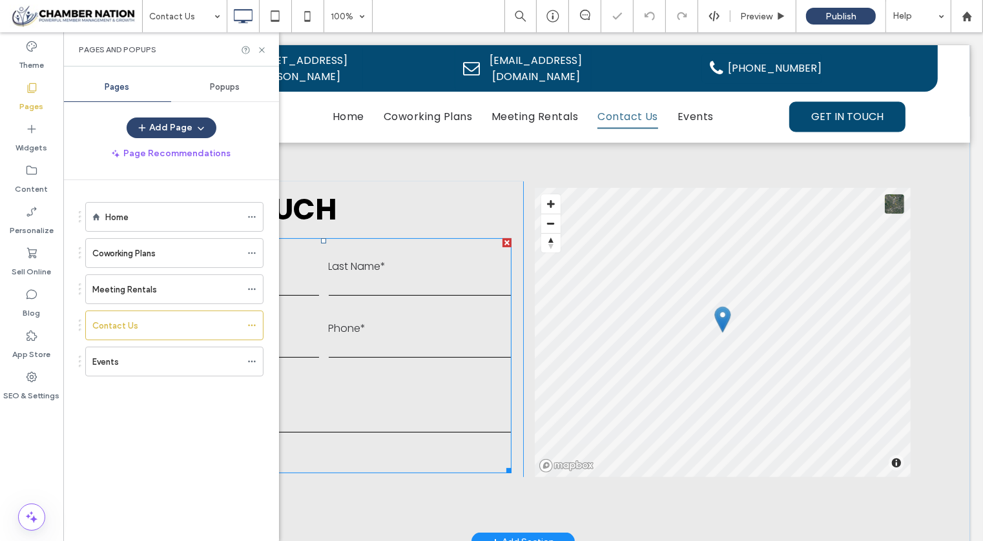
scroll to position [214, 0]
click at [385, 338] on input "tel" at bounding box center [419, 347] width 183 height 19
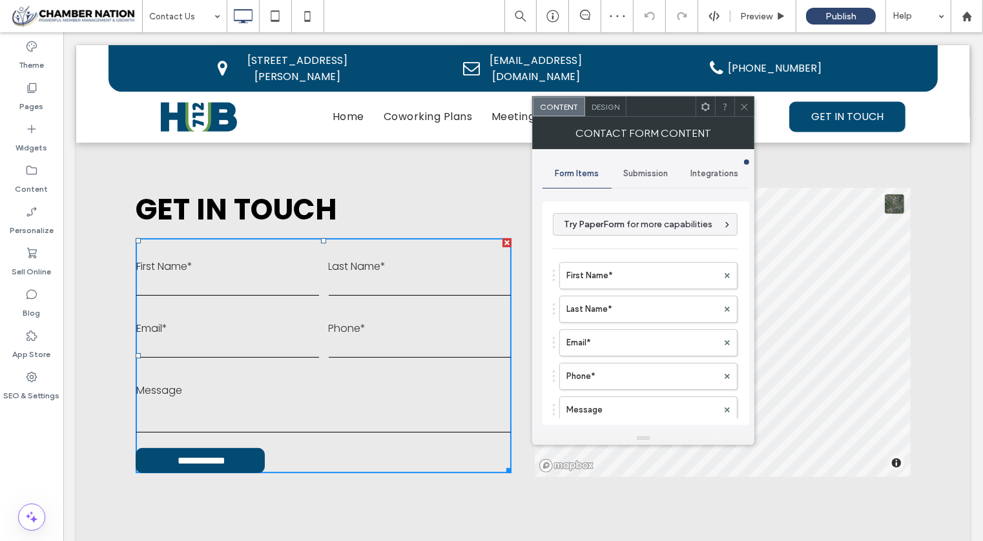
click at [654, 169] on span "Submission" at bounding box center [645, 174] width 45 height 10
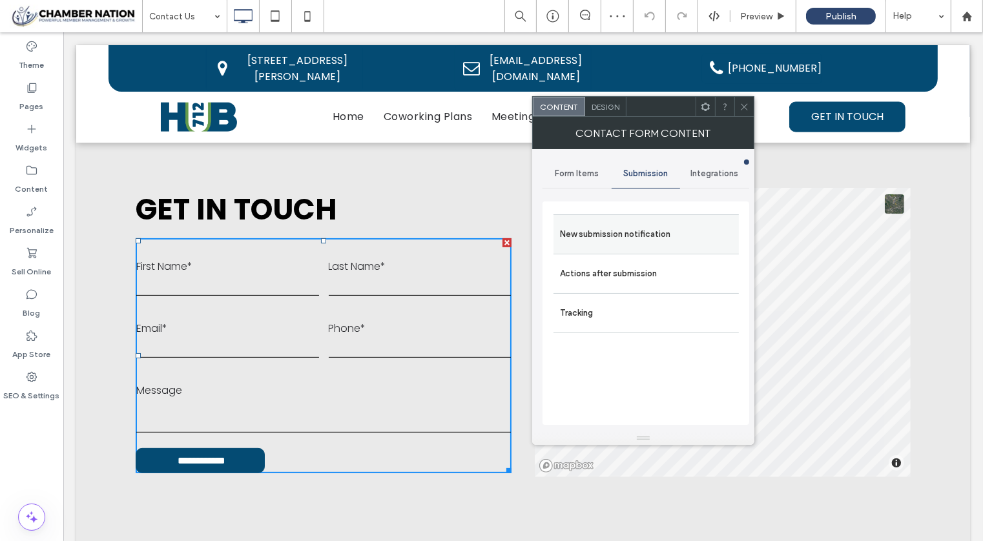
click at [647, 231] on label "New submission notification" at bounding box center [646, 234] width 172 height 26
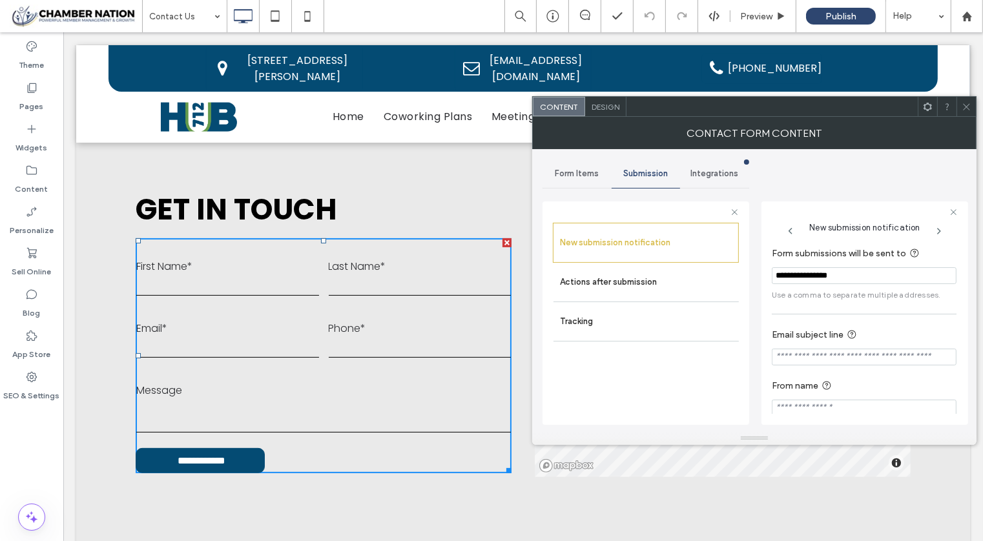
click at [826, 356] on input "Email subject line" at bounding box center [864, 357] width 185 height 17
type input "**********"
click at [717, 373] on div "New submission notification Actions after submission Tracking" at bounding box center [646, 321] width 186 height 196
click at [866, 375] on section "From name" at bounding box center [864, 397] width 185 height 51
click at [461, 212] on h2 "GET IN TOUCH" at bounding box center [323, 210] width 376 height 44
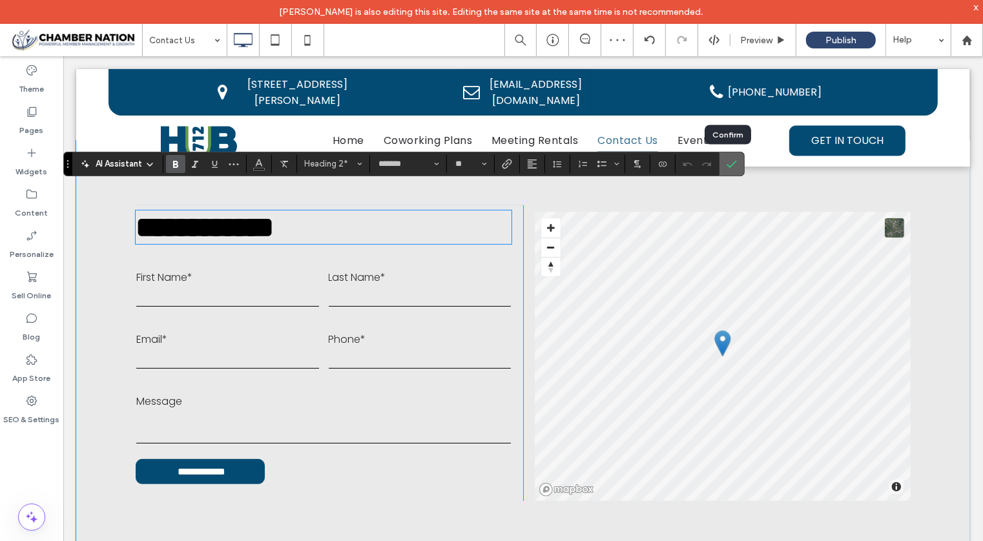
click at [727, 167] on use "Confirm" at bounding box center [732, 164] width 10 height 8
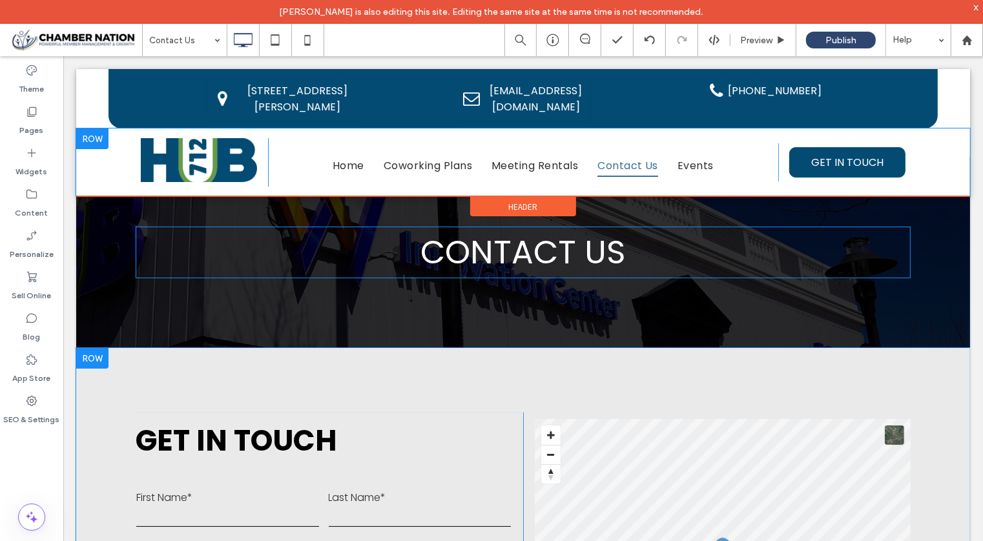
scroll to position [0, 0]
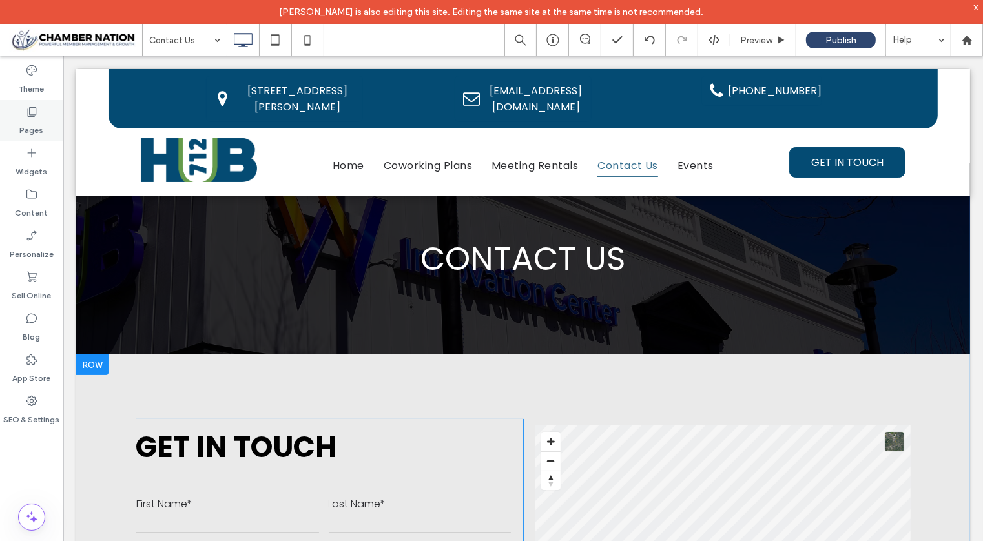
click at [50, 114] on div "Pages" at bounding box center [31, 120] width 63 height 41
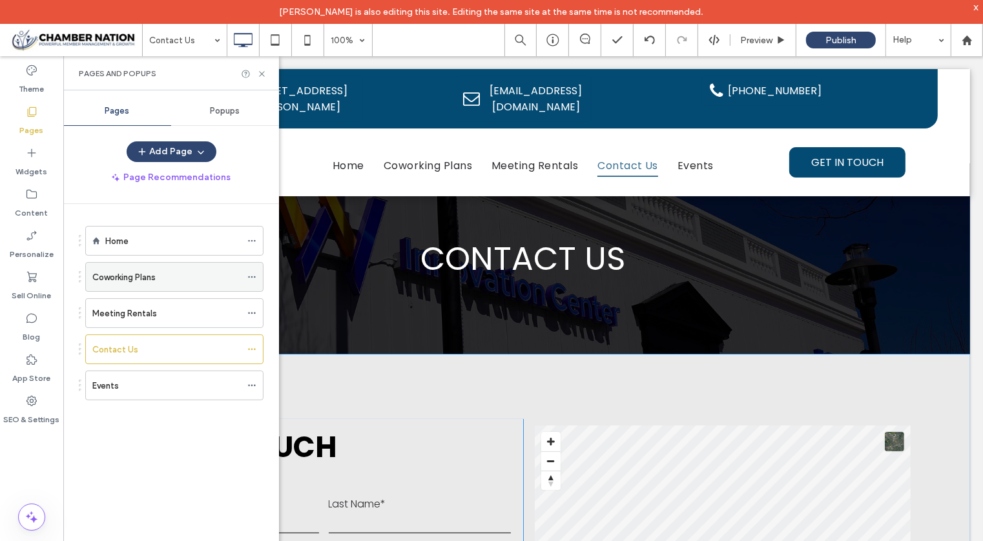
click at [131, 276] on label "Coworking Plans" at bounding box center [123, 277] width 63 height 23
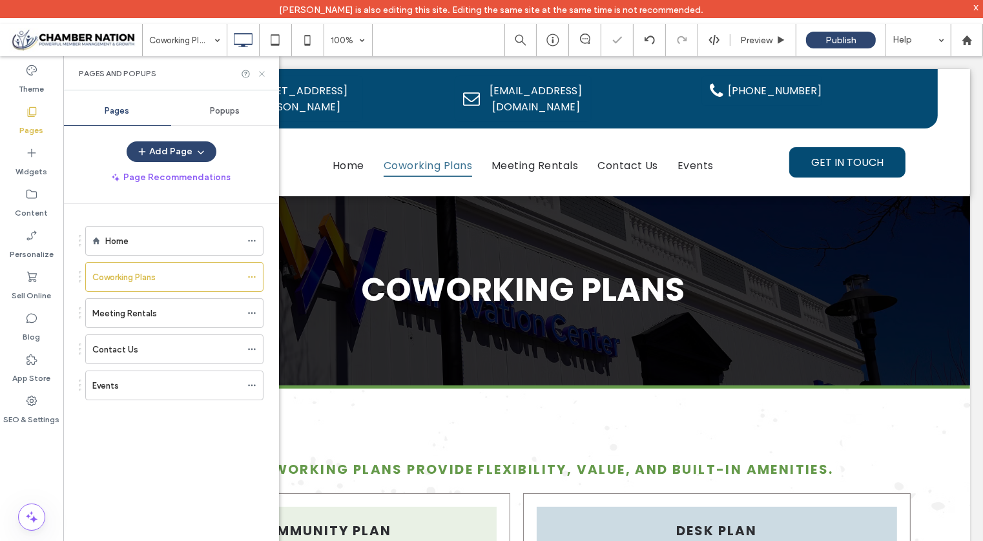
click at [261, 73] on use at bounding box center [261, 73] width 5 height 5
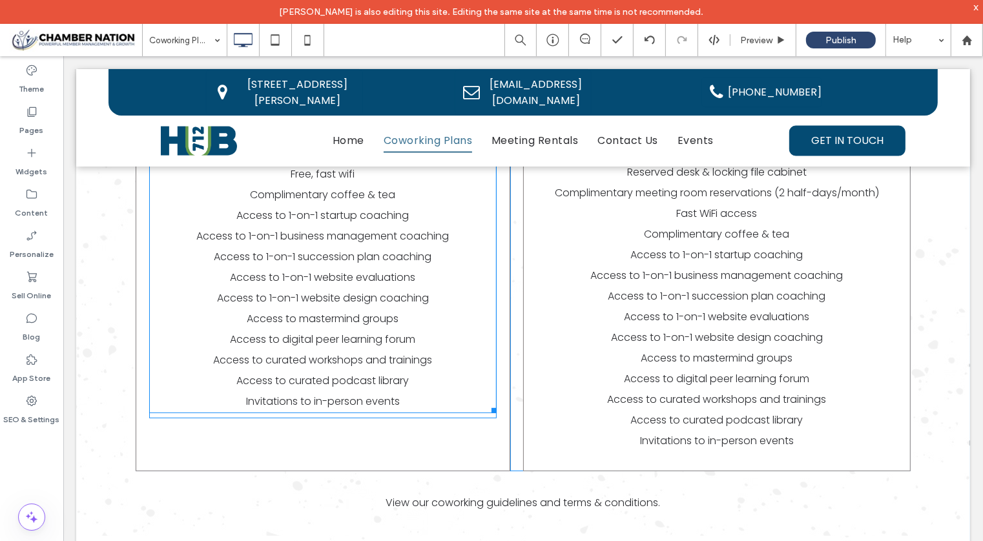
scroll to position [539, 0]
click at [288, 345] on span "Access to digital peer learning forum" at bounding box center [322, 340] width 185 height 15
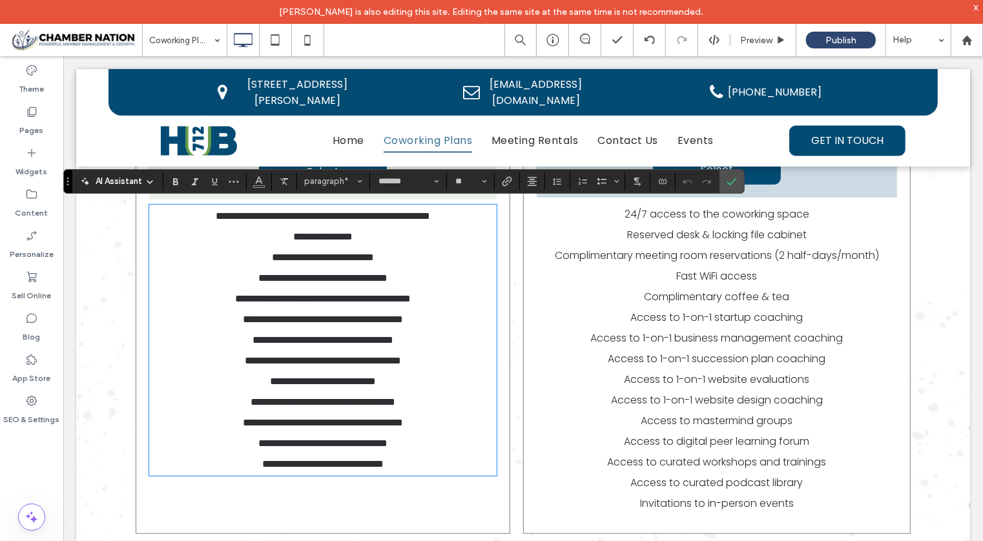
scroll to position [476, 0]
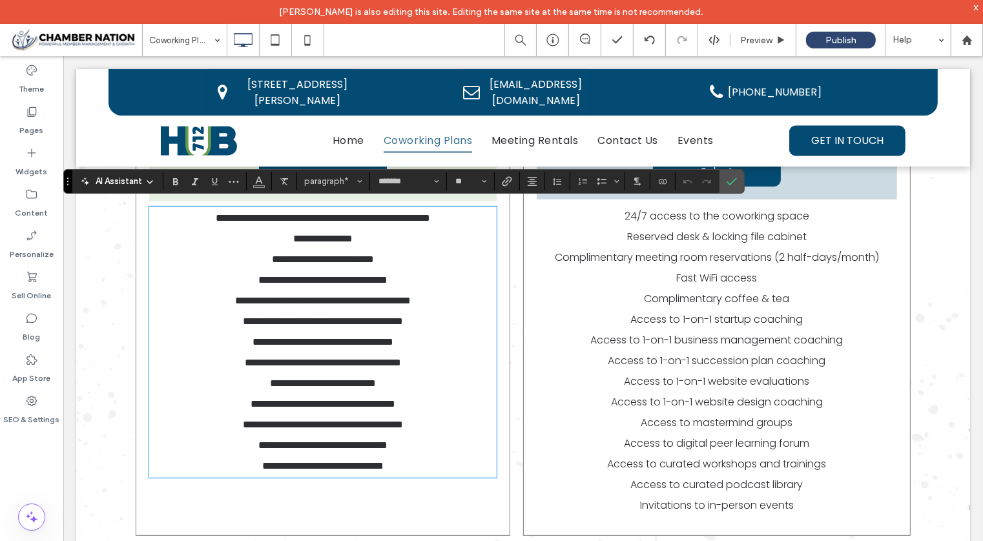
click at [288, 344] on span "**********" at bounding box center [322, 341] width 141 height 10
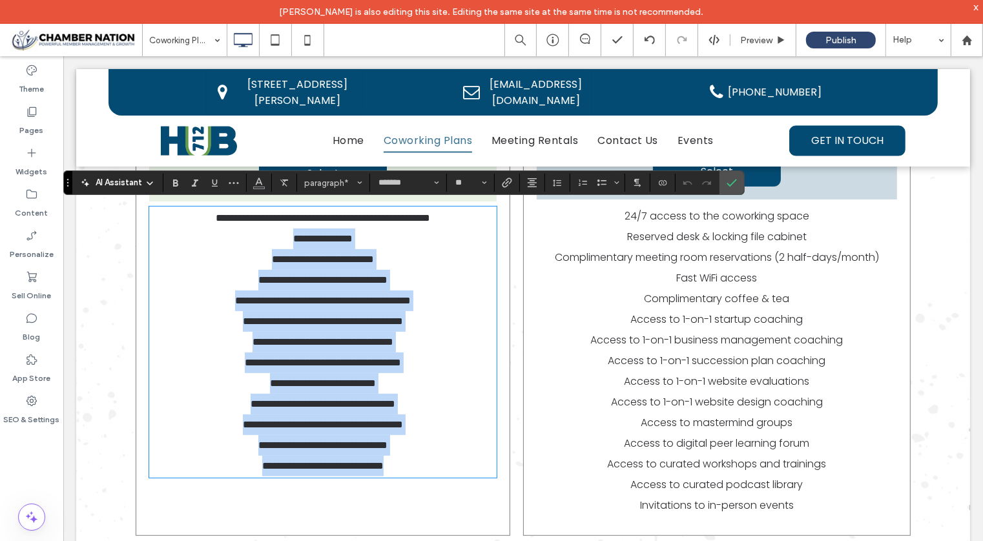
drag, startPoint x: 280, startPoint y: 240, endPoint x: 404, endPoint y: 459, distance: 251.5
click at [404, 459] on div "**********" at bounding box center [322, 341] width 347 height 269
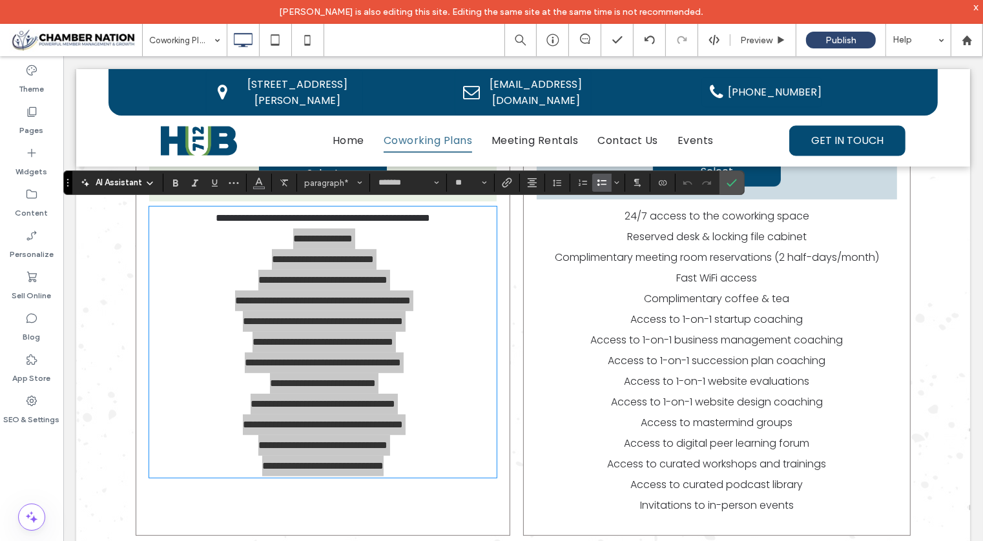
click at [597, 181] on icon "Bulleted List" at bounding box center [602, 183] width 10 height 10
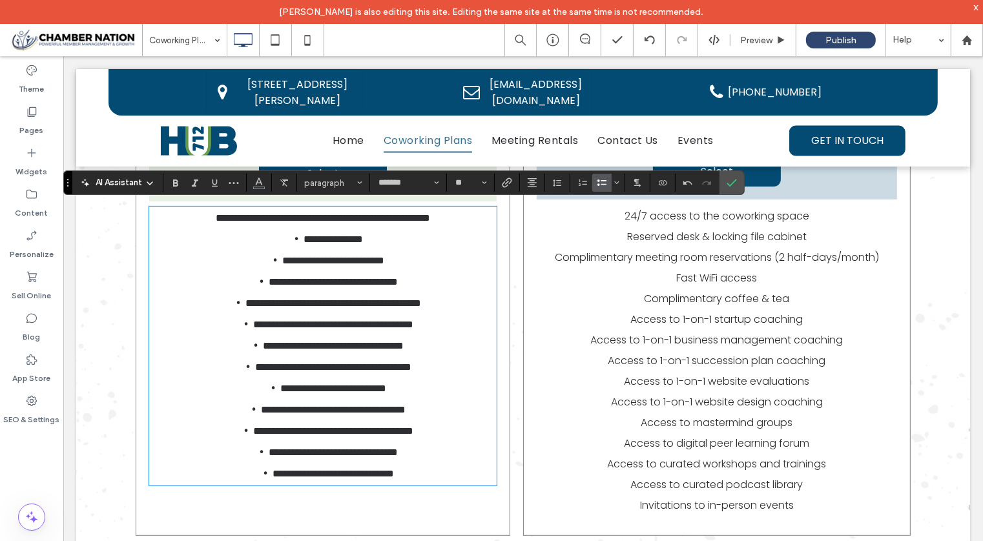
click at [405, 390] on li "**********" at bounding box center [332, 387] width 327 height 21
click at [603, 318] on p "Access to 1-on-1 startup coaching" at bounding box center [716, 319] width 360 height 21
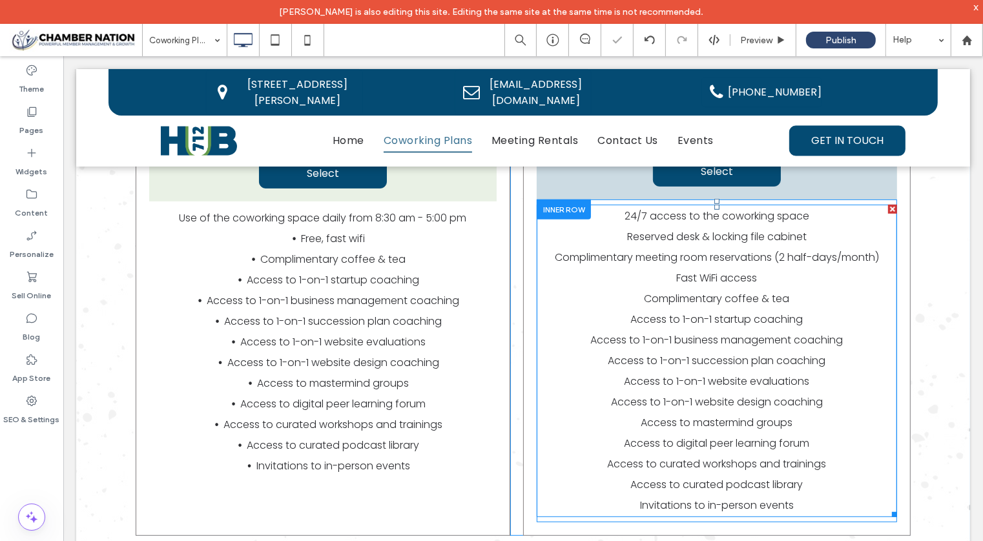
click at [626, 239] on span "Reserved desk & locking file cabinet" at bounding box center [715, 236] width 179 height 15
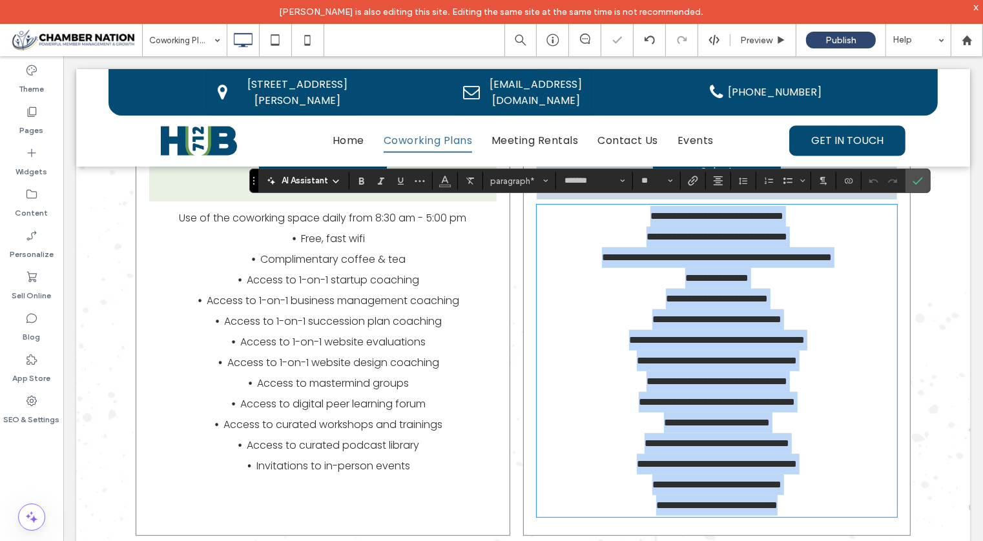
click at [619, 234] on p "**********" at bounding box center [716, 236] width 360 height 21
drag, startPoint x: 619, startPoint y: 234, endPoint x: 821, endPoint y: 502, distance: 335.5
click at [821, 502] on div "**********" at bounding box center [716, 360] width 360 height 310
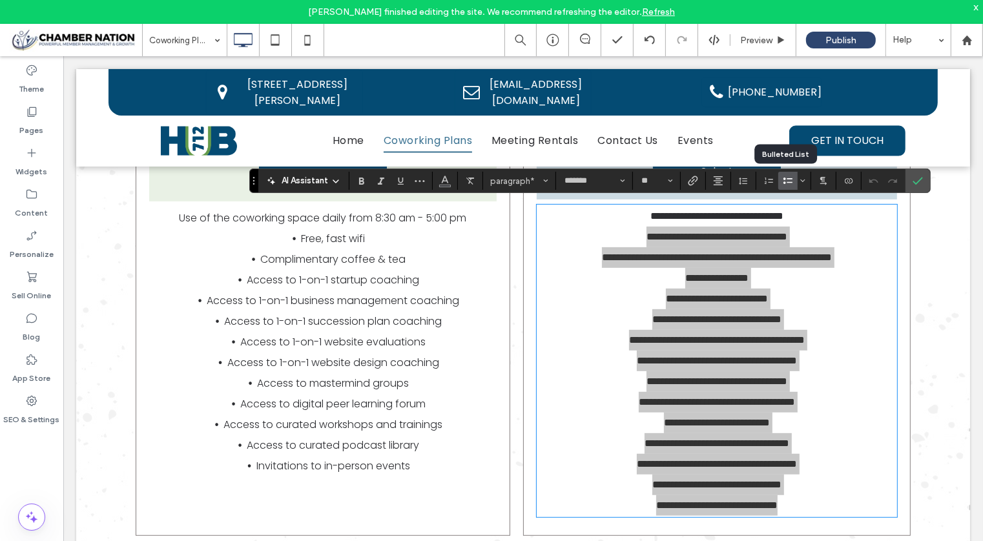
click at [784, 181] on icon "Bulleted List" at bounding box center [788, 181] width 10 height 10
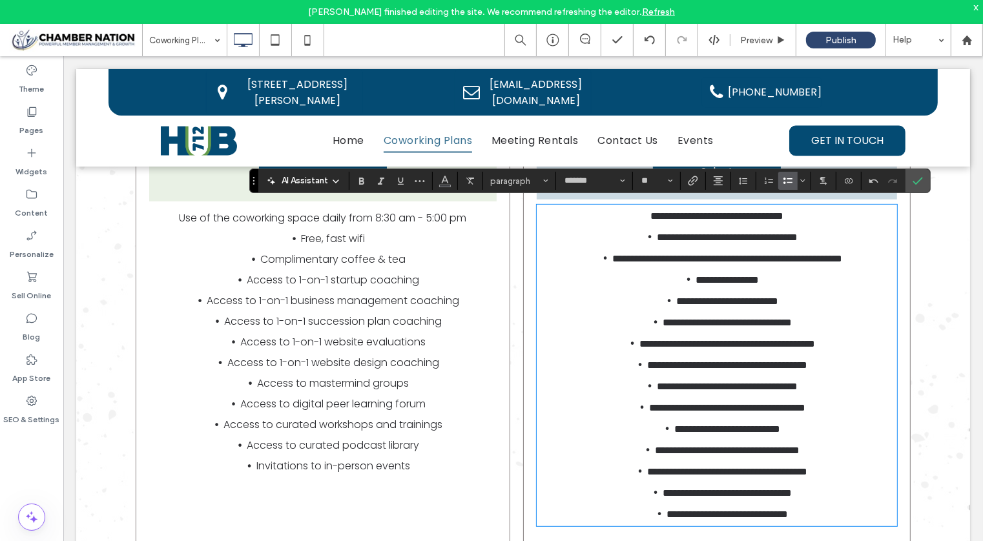
click at [586, 418] on li "**********" at bounding box center [727, 428] width 340 height 21
click at [253, 297] on span "Access to 1-on-1 business management coaching" at bounding box center [333, 299] width 252 height 15
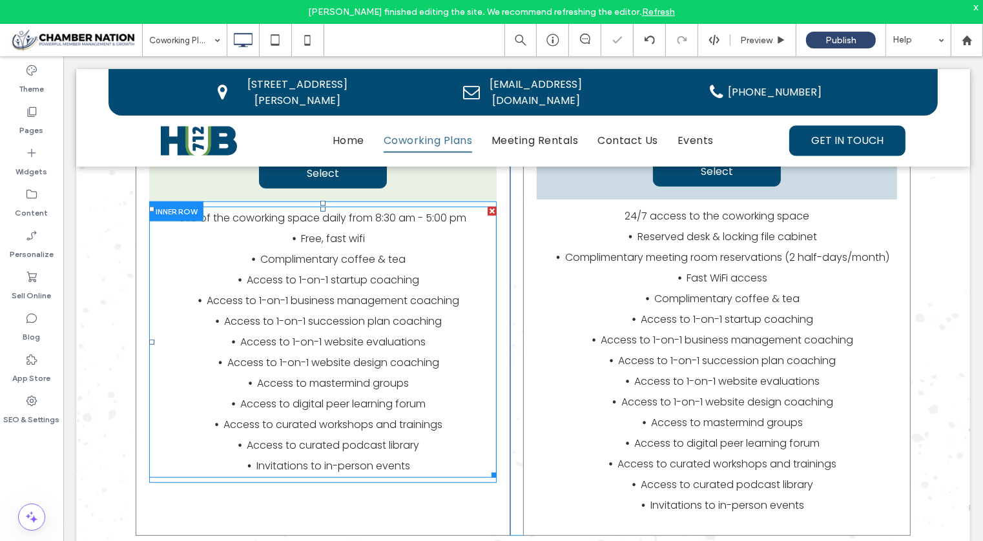
click at [256, 298] on span "Access to 1-on-1 business management coaching" at bounding box center [333, 299] width 252 height 15
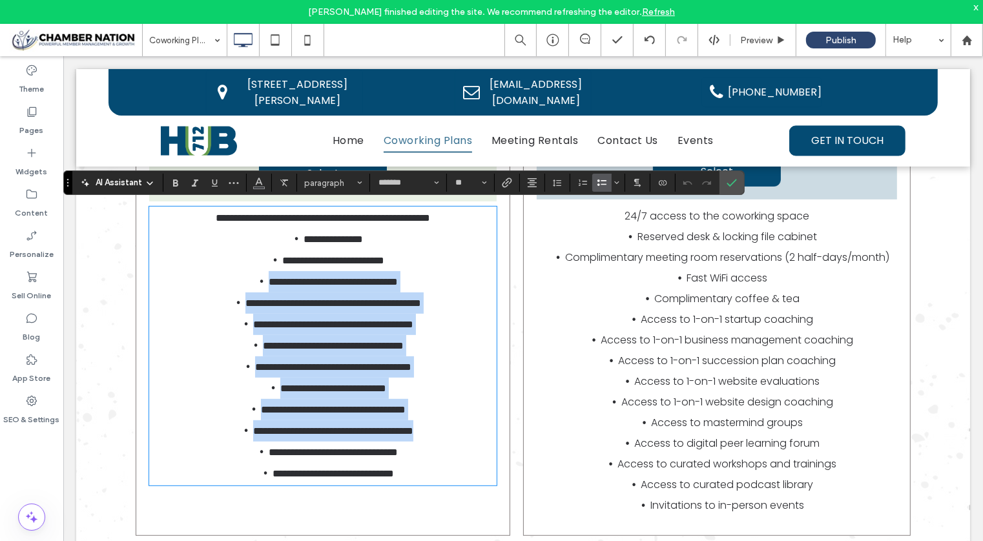
drag, startPoint x: 240, startPoint y: 285, endPoint x: 451, endPoint y: 414, distance: 246.6
click at [451, 414] on ul "**********" at bounding box center [322, 356] width 347 height 256
click at [429, 441] on li "**********" at bounding box center [332, 451] width 327 height 21
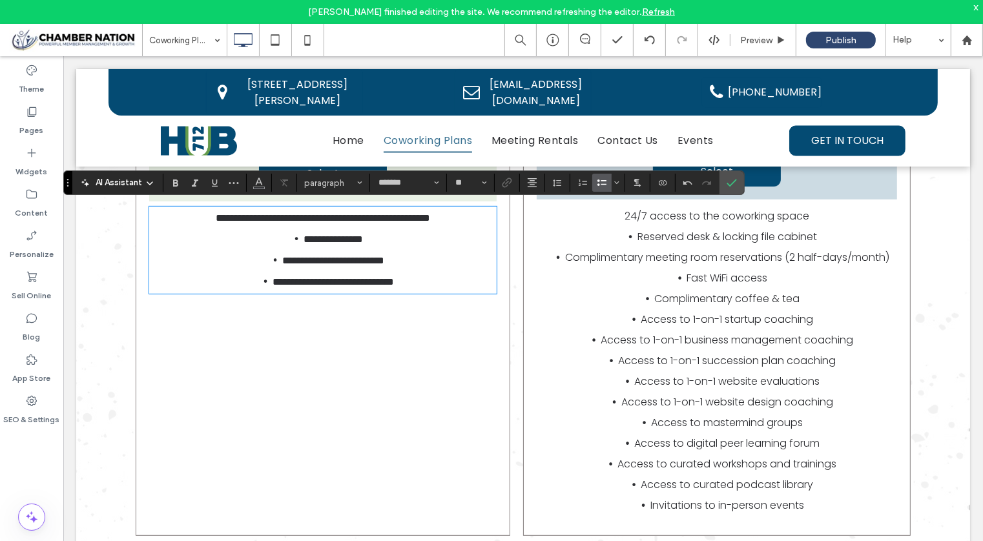
click at [636, 250] on span "Complimentary meeting room reservations (2 half-days/month)" at bounding box center [726, 256] width 324 height 15
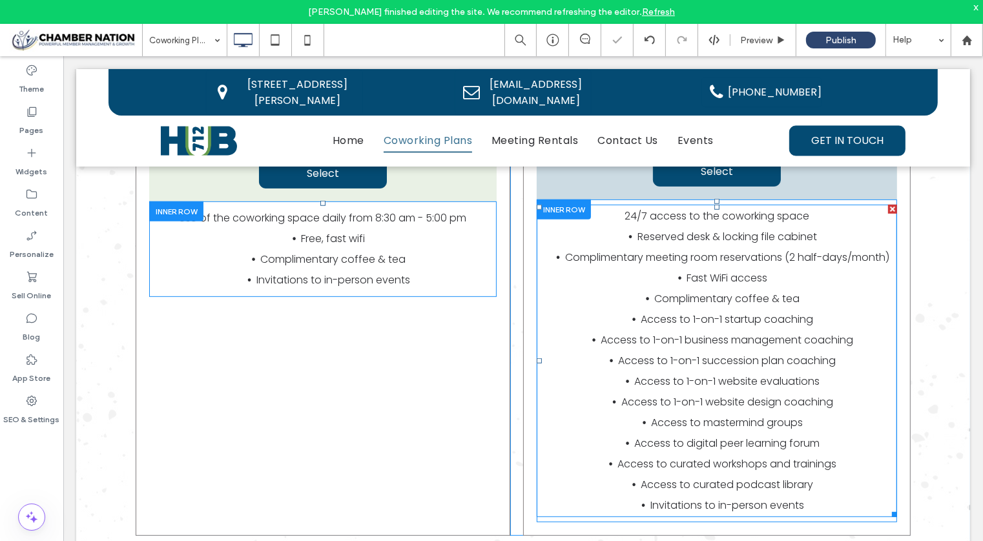
click at [713, 284] on li "Fast WiFi access" at bounding box center [727, 277] width 340 height 21
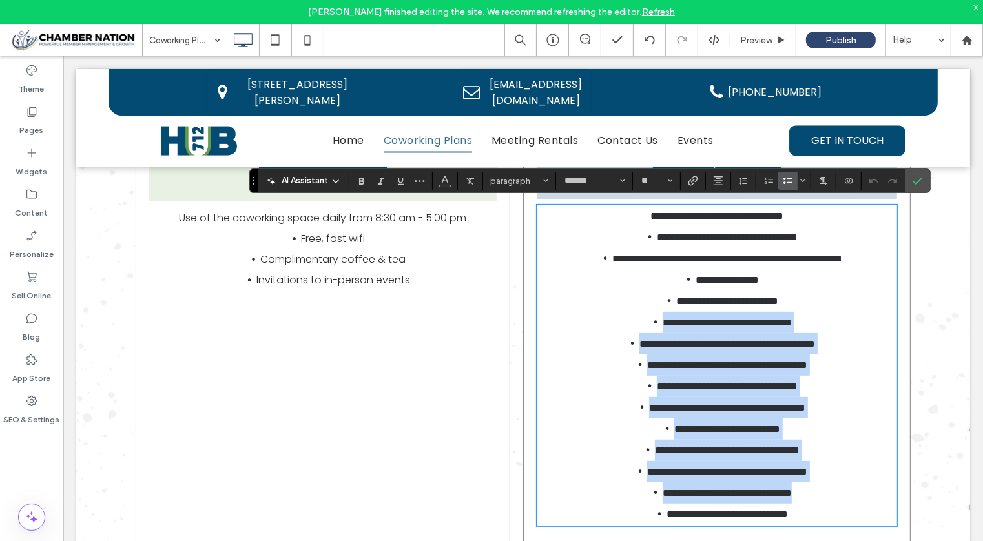
drag, startPoint x: 634, startPoint y: 320, endPoint x: 872, endPoint y: 484, distance: 289.1
click at [872, 484] on ul "**********" at bounding box center [716, 375] width 360 height 298
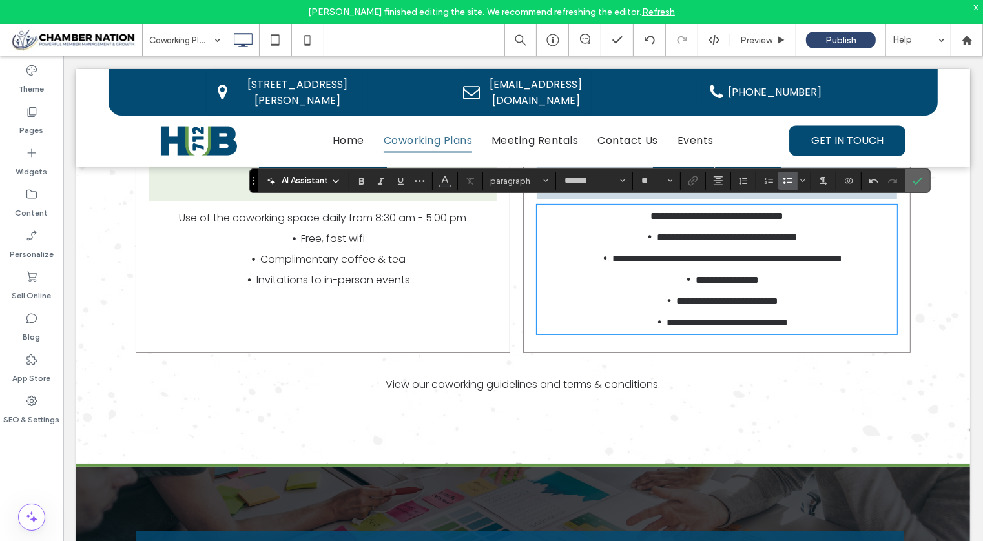
click at [912, 178] on icon "Confirm" at bounding box center [917, 181] width 10 height 10
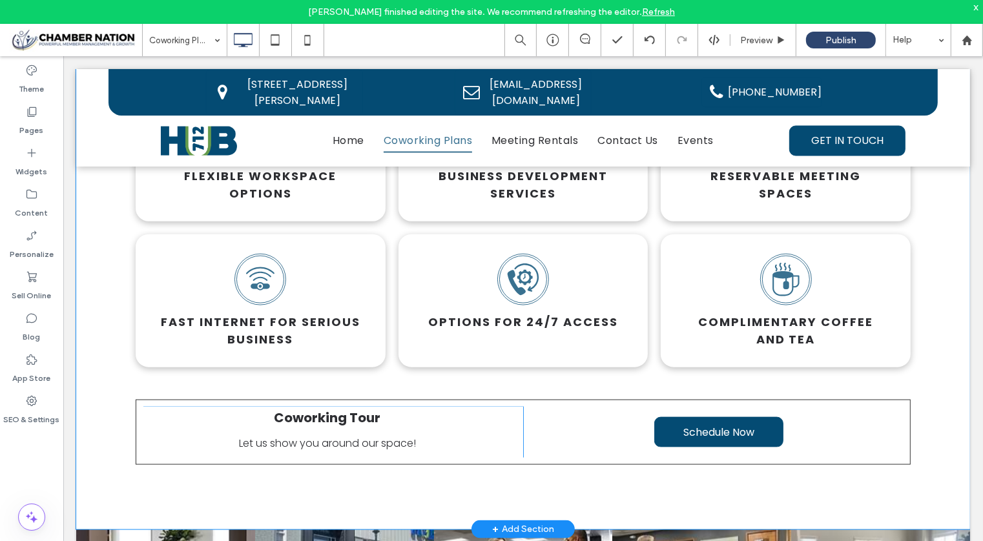
scroll to position [1345, 0]
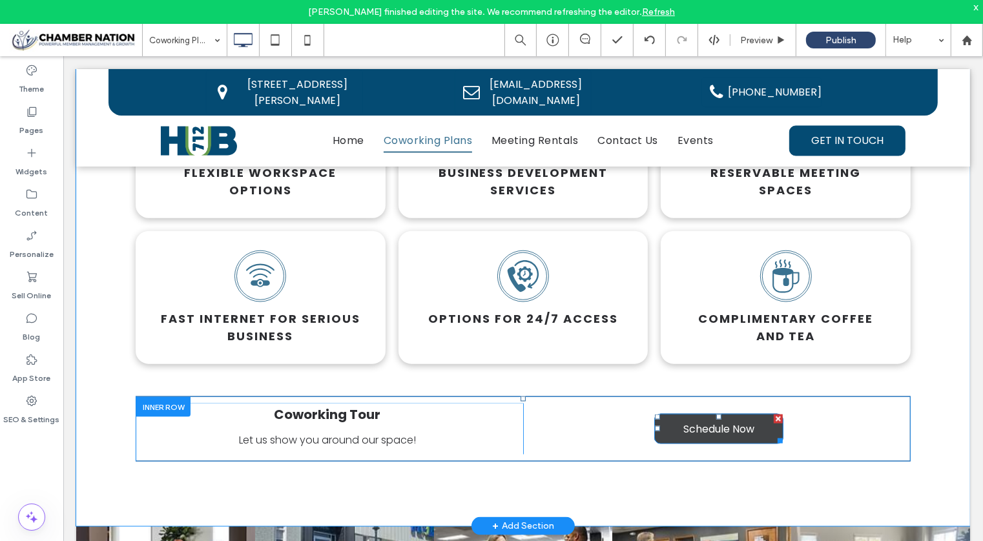
click at [719, 422] on span "Schedule Now" at bounding box center [717, 428] width 71 height 16
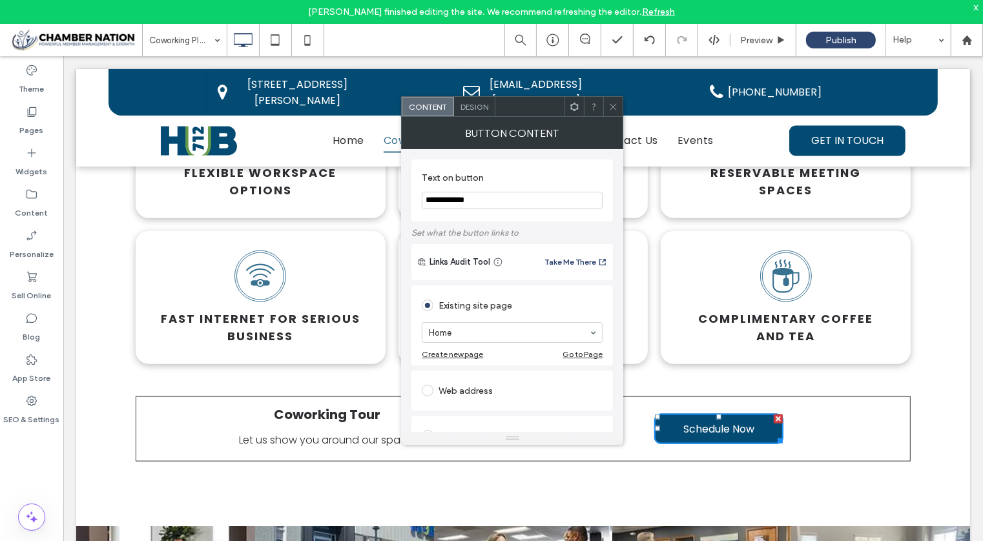
click at [933, 392] on div "DAY PASSES Only need space for a day or two? Check out our day pass options. Co…" at bounding box center [523, 190] width 894 height 671
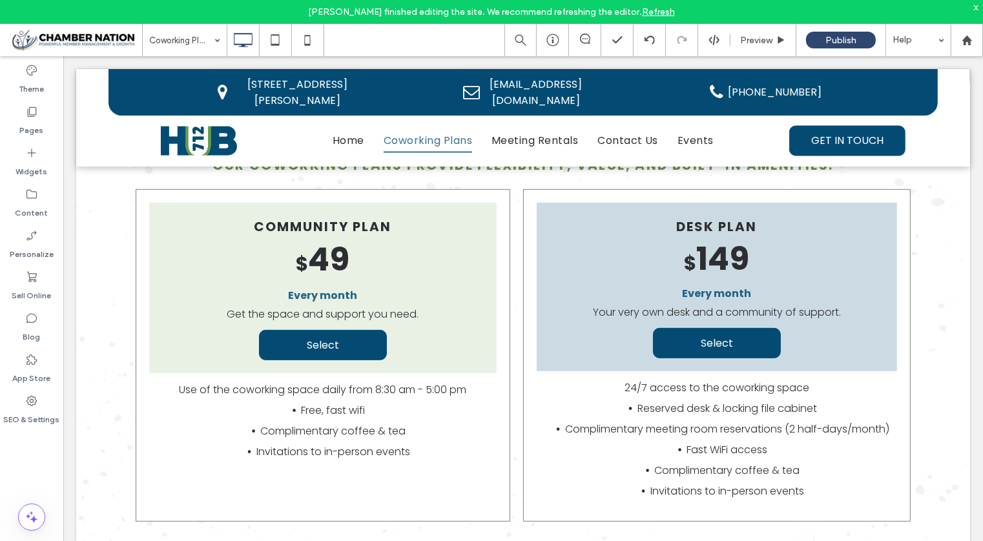
scroll to position [304, 0]
click at [334, 444] on span "Invitations to in-person events" at bounding box center [333, 451] width 154 height 15
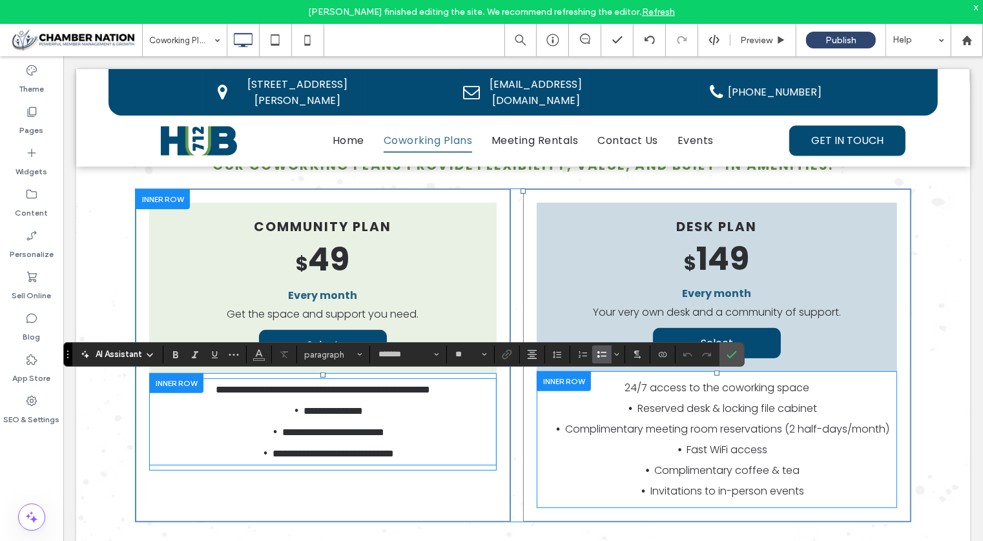
click at [367, 453] on span "**********" at bounding box center [332, 453] width 121 height 10
click at [425, 447] on li "**********" at bounding box center [332, 452] width 327 height 21
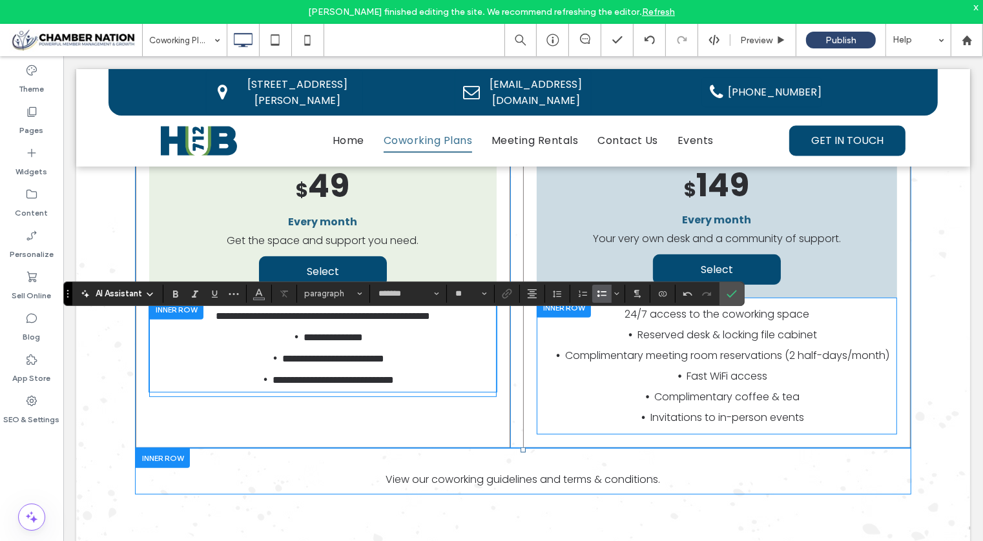
scroll to position [382, 0]
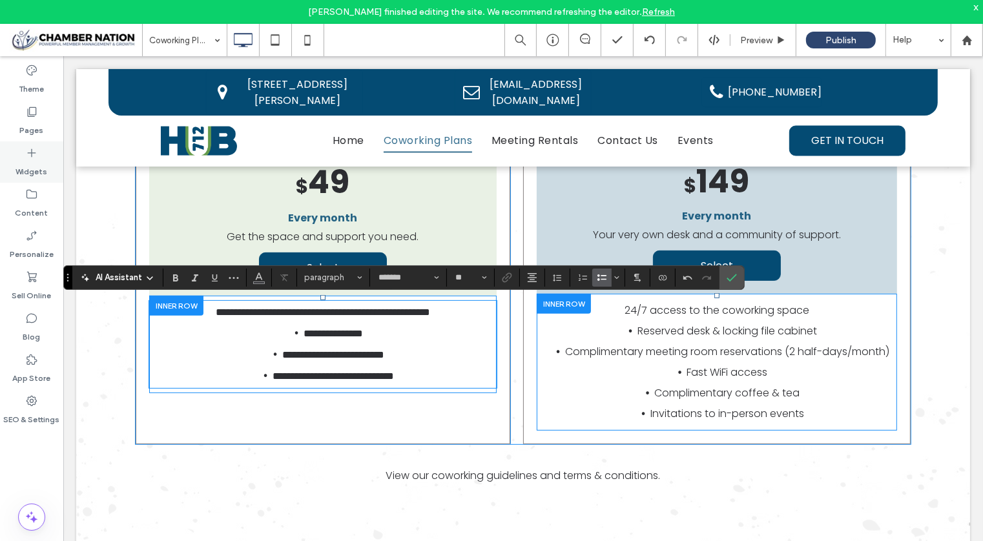
click at [22, 159] on label "Widgets" at bounding box center [32, 168] width 32 height 18
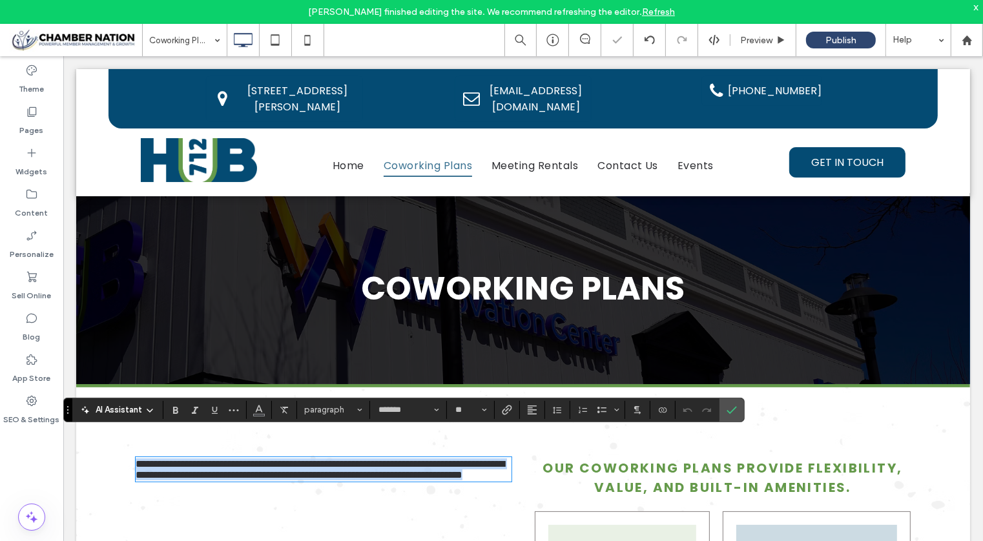
scroll to position [3, 0]
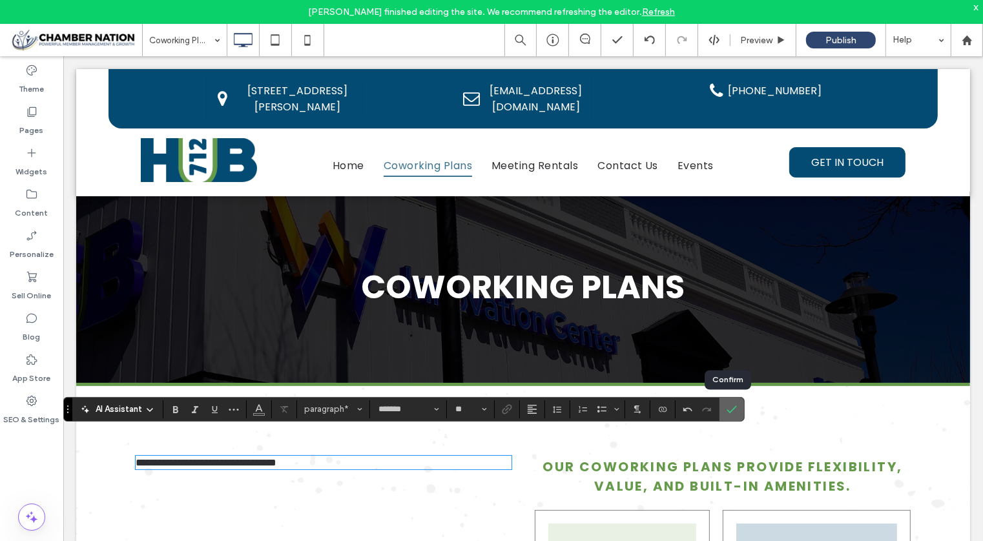
drag, startPoint x: 725, startPoint y: 407, endPoint x: 721, endPoint y: 352, distance: 55.7
click at [726, 407] on icon "Confirm" at bounding box center [731, 409] width 10 height 10
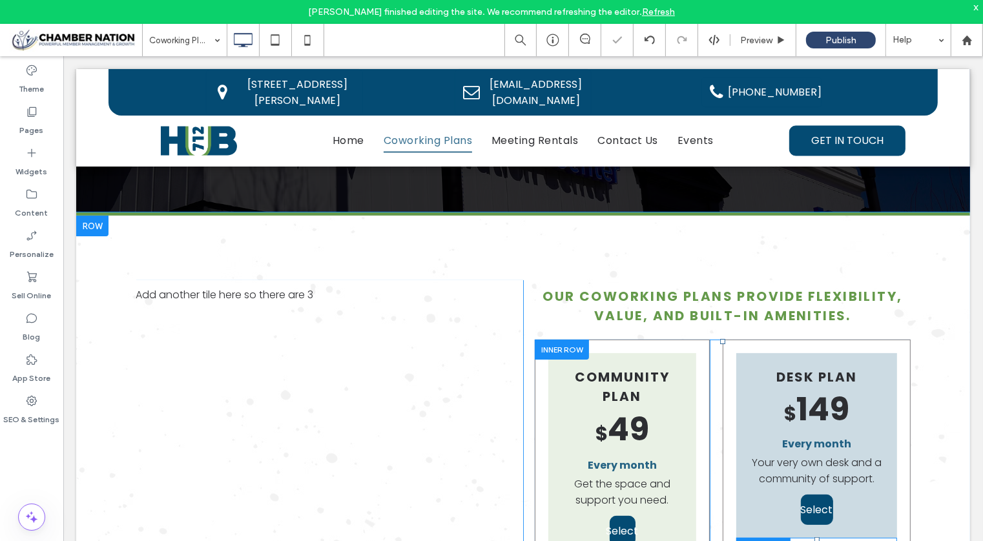
scroll to position [112, 0]
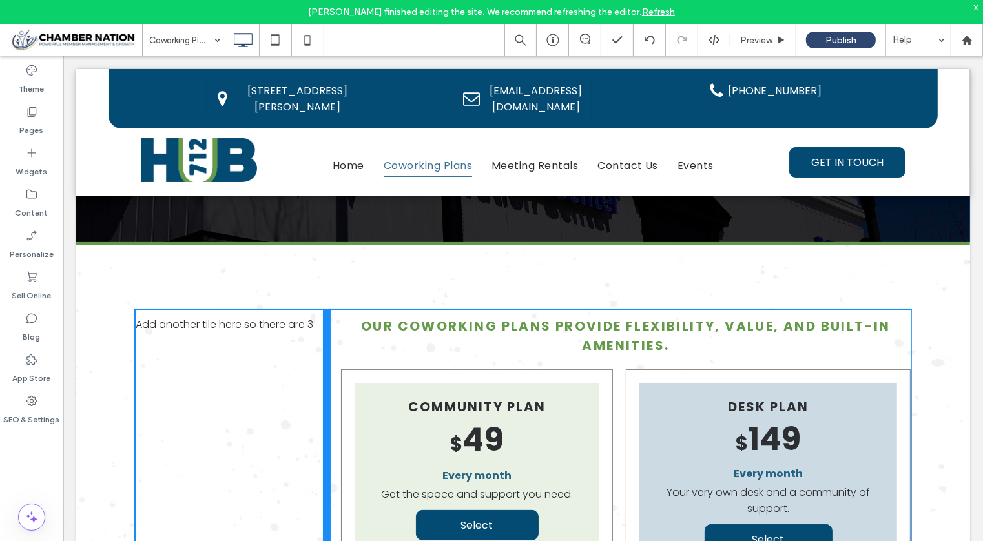
drag, startPoint x: 517, startPoint y: 412, endPoint x: 352, endPoint y: 422, distance: 164.9
click at [352, 422] on div "Click To Paste Click To Paste Add another tile here so there are 3 Our coworkin…" at bounding box center [522, 546] width 775 height 475
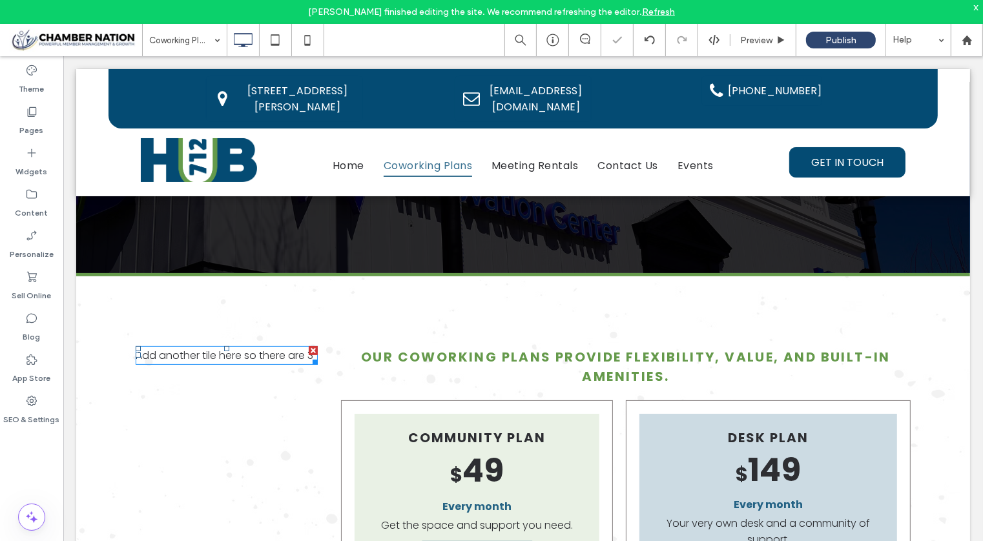
scroll to position [143, 0]
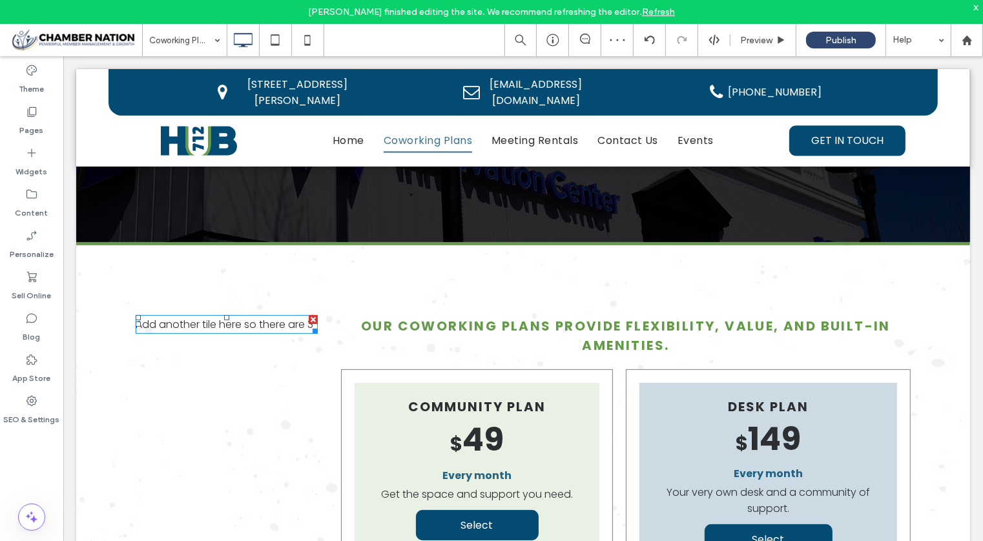
click at [241, 331] on div "Add another tile here so there are 3" at bounding box center [226, 323] width 182 height 19
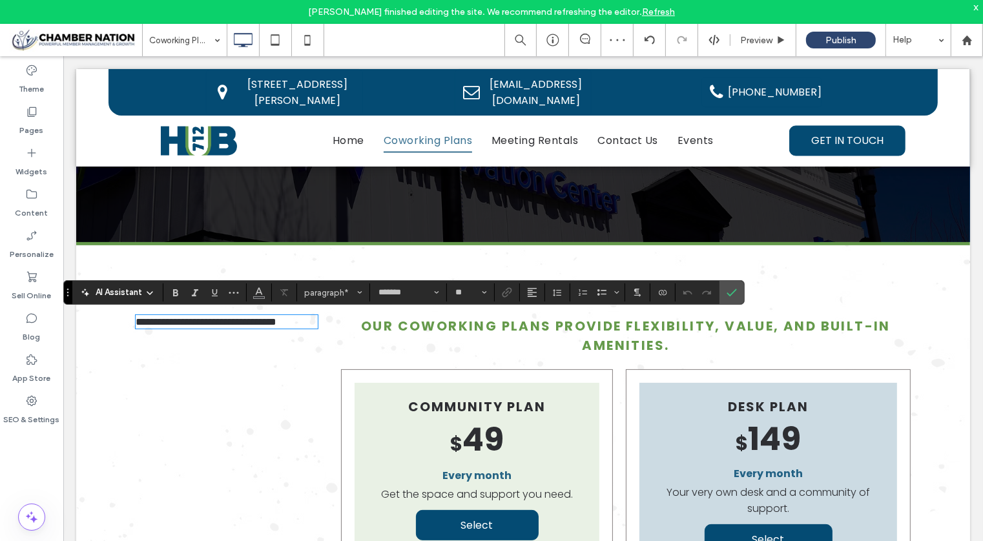
click at [276, 320] on span "**********" at bounding box center [205, 321] width 141 height 10
click at [276, 326] on span "**********" at bounding box center [205, 321] width 141 height 10
click at [726, 292] on icon "Confirm" at bounding box center [731, 292] width 10 height 10
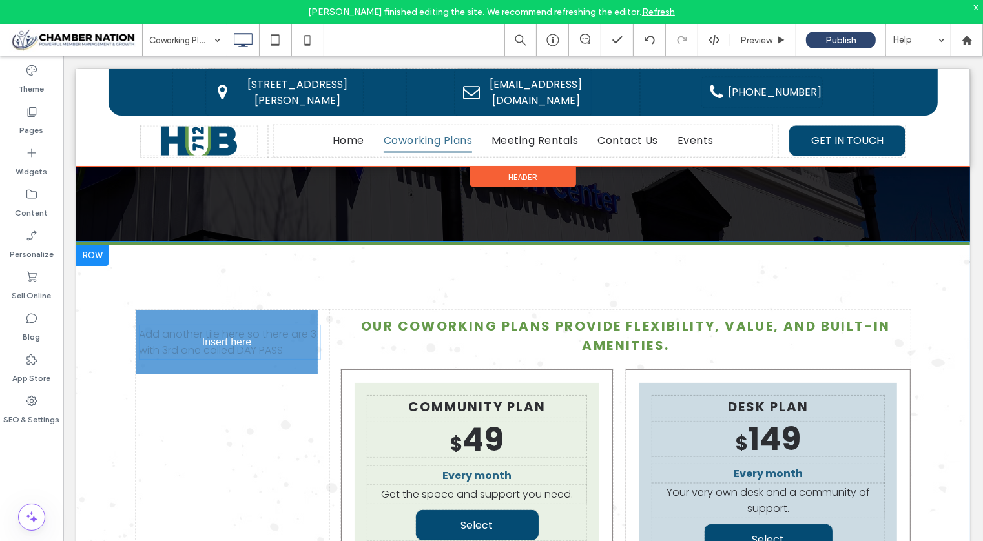
drag, startPoint x: 254, startPoint y: 330, endPoint x: 257, endPoint y: 340, distance: 10.2
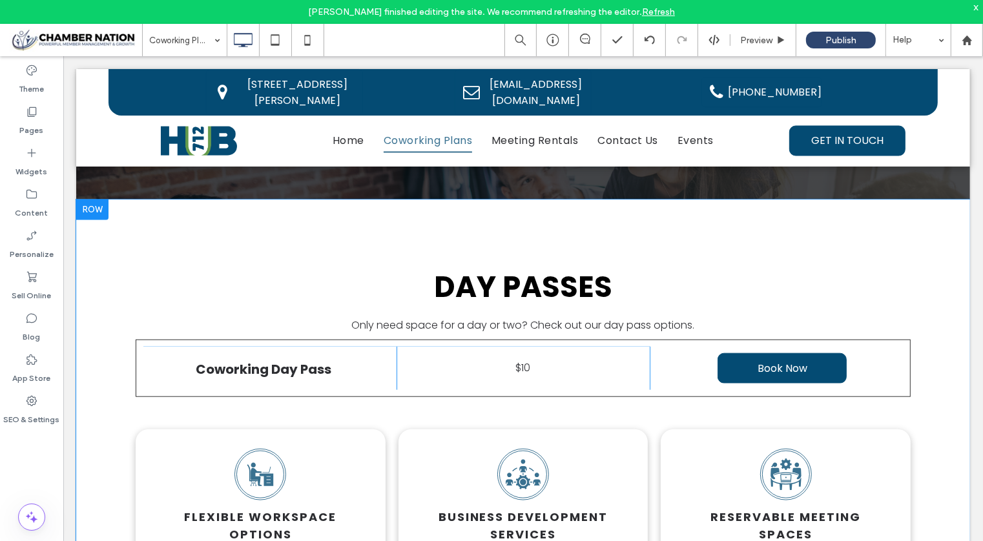
scroll to position [1060, 0]
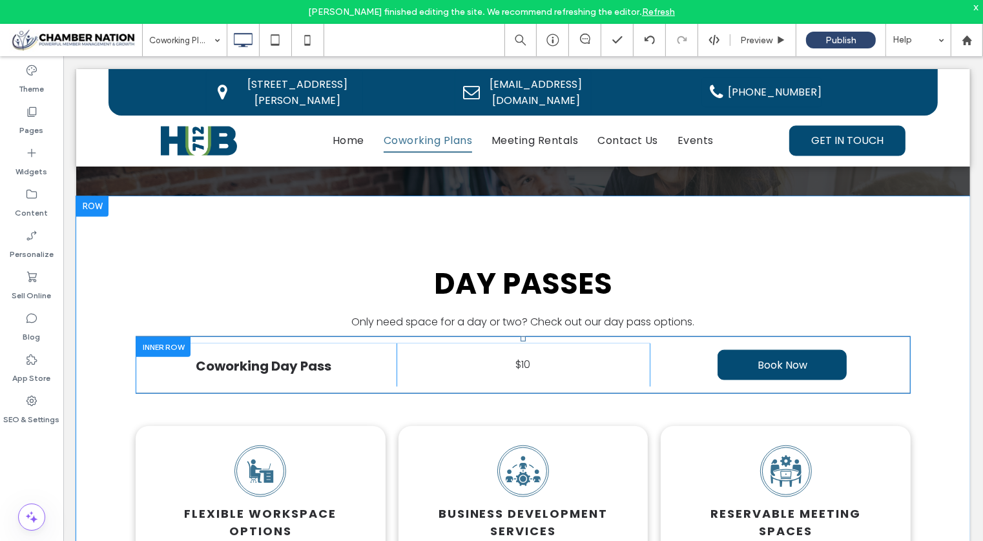
click at [158, 341] on div at bounding box center [163, 346] width 54 height 20
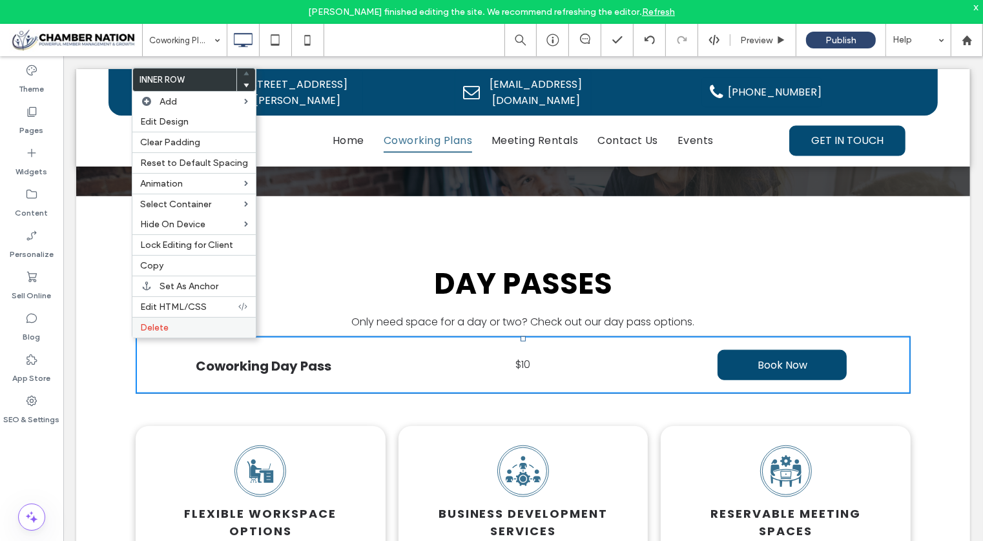
click at [158, 324] on span "Delete" at bounding box center [154, 327] width 28 height 11
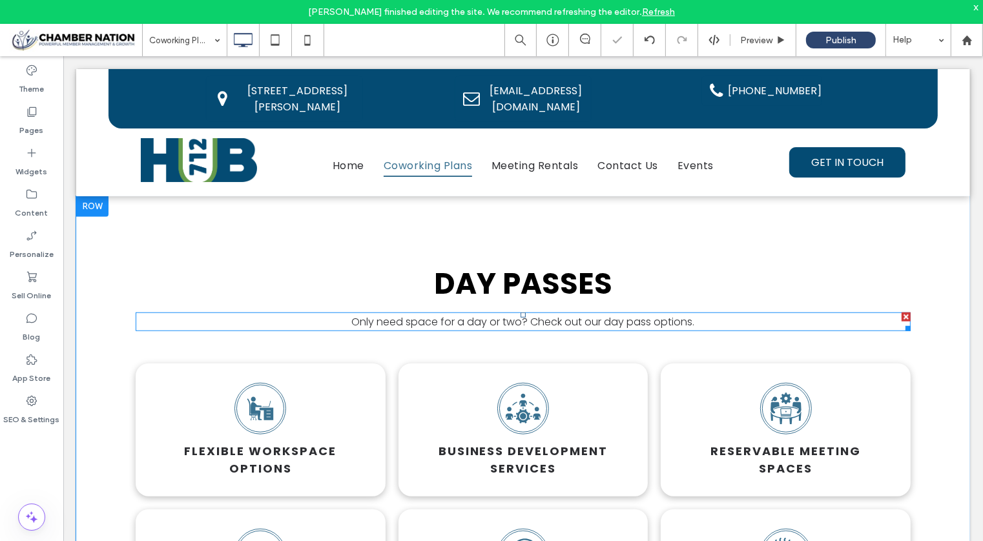
click at [901, 312] on div at bounding box center [905, 316] width 9 height 9
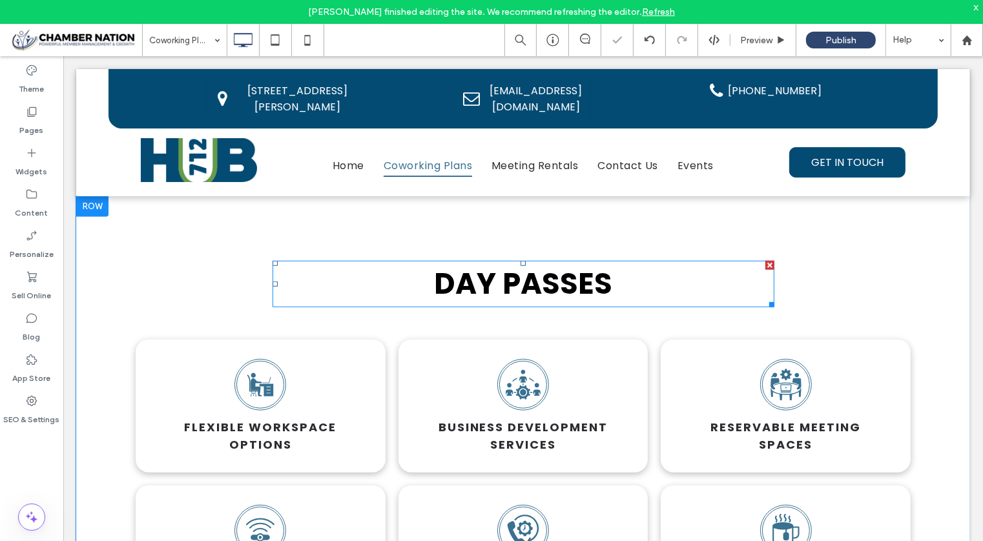
click at [765, 260] on div at bounding box center [768, 264] width 9 height 9
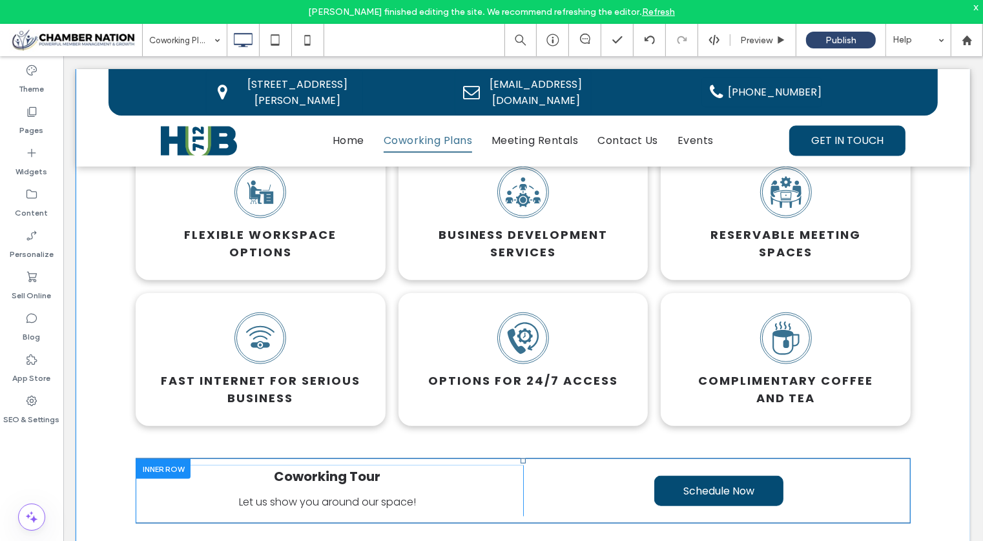
scroll to position [1173, 0]
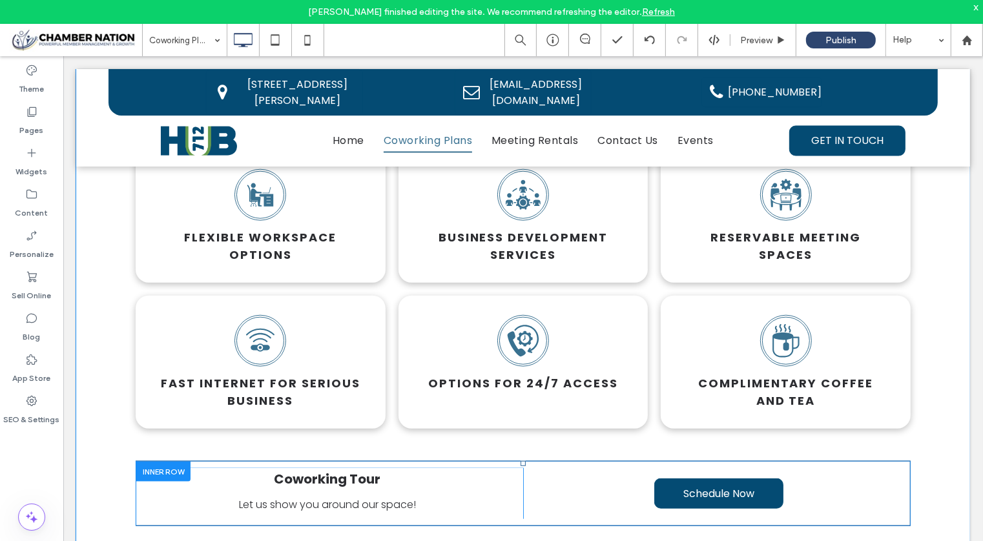
click at [159, 461] on div at bounding box center [163, 471] width 54 height 20
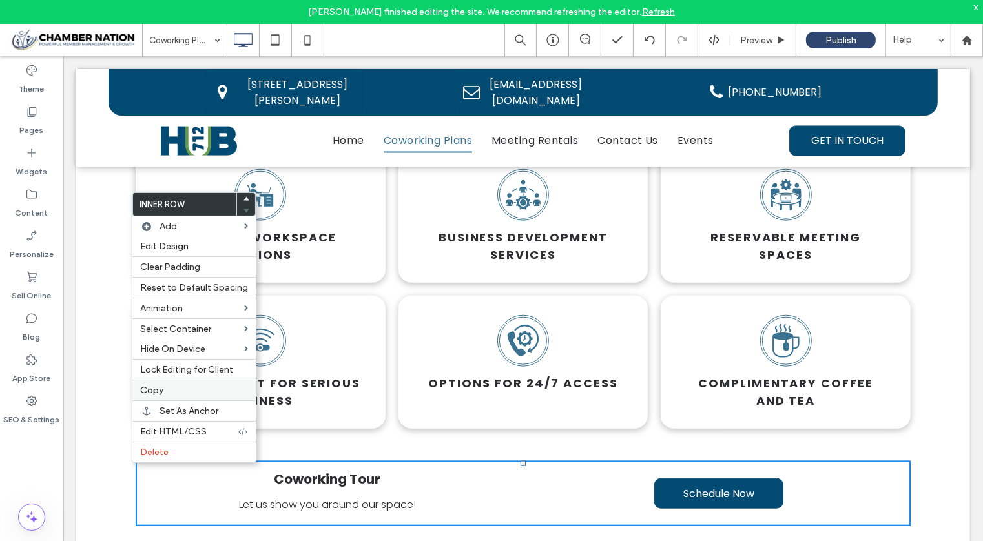
click at [161, 389] on span "Copy" at bounding box center [151, 390] width 23 height 11
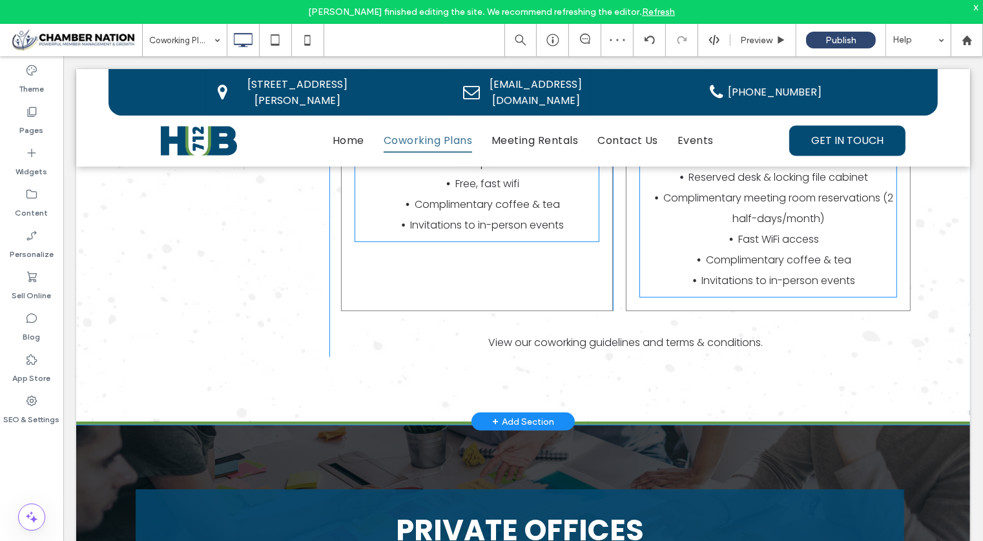
scroll to position [541, 0]
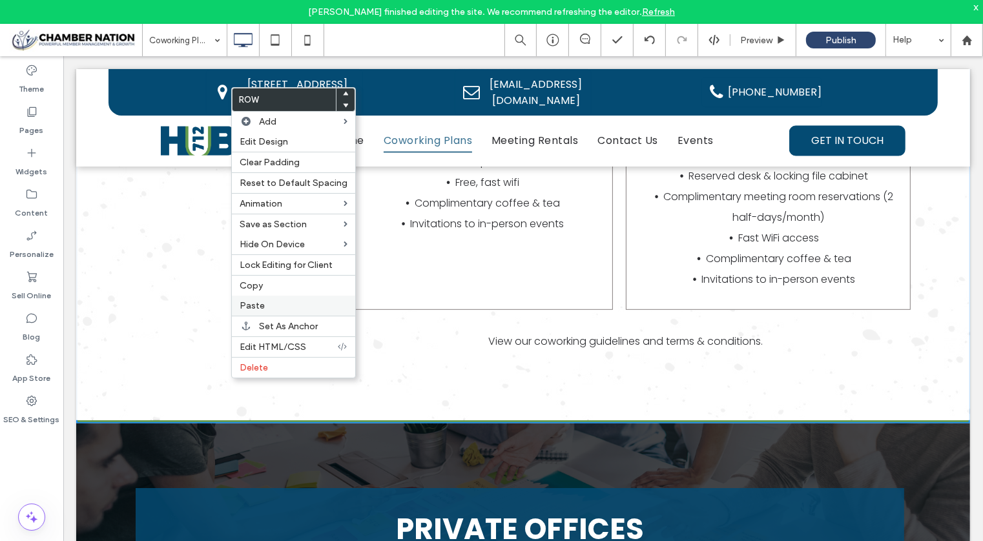
click at [265, 300] on label "Paste" at bounding box center [294, 305] width 108 height 11
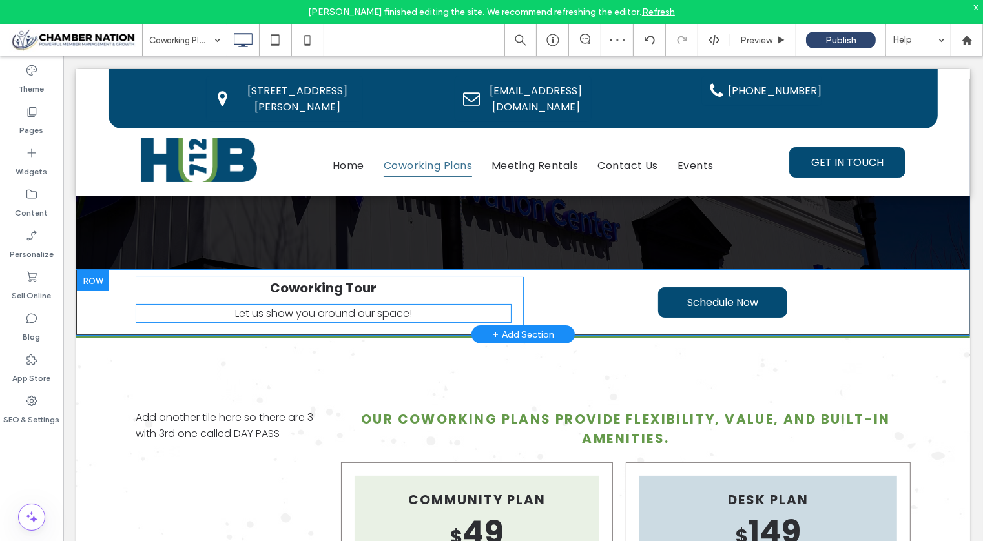
scroll to position [89, 0]
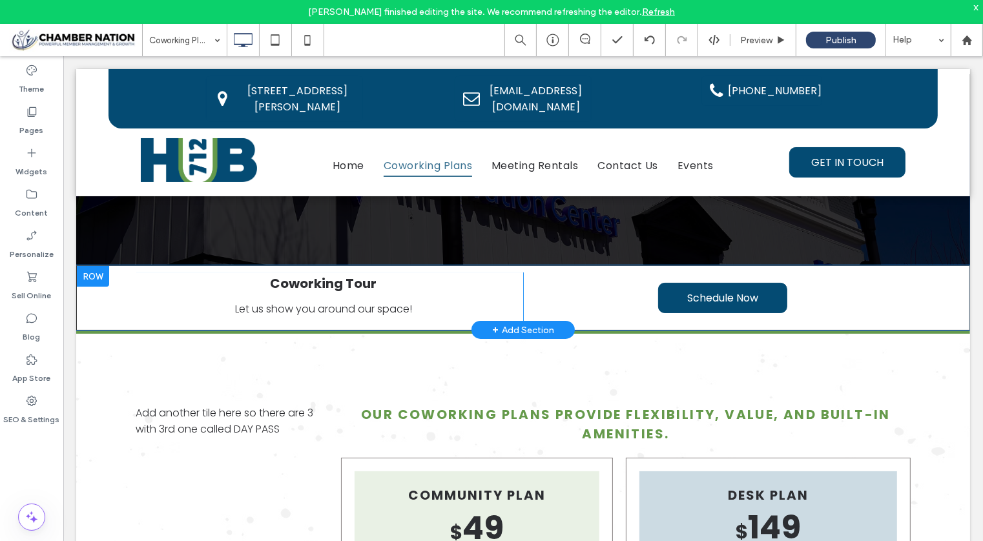
click at [89, 278] on div at bounding box center [92, 275] width 32 height 21
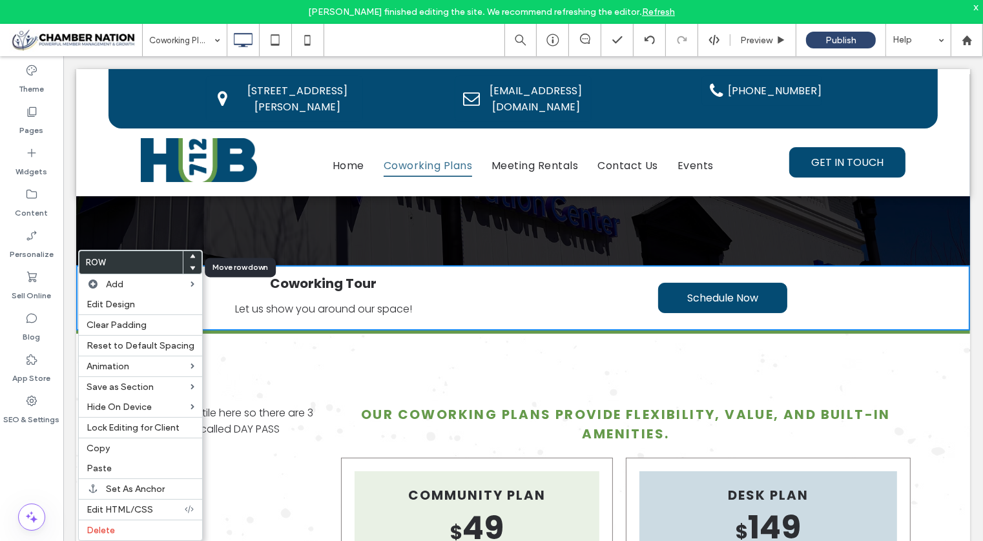
click at [190, 266] on use at bounding box center [193, 268] width 6 height 4
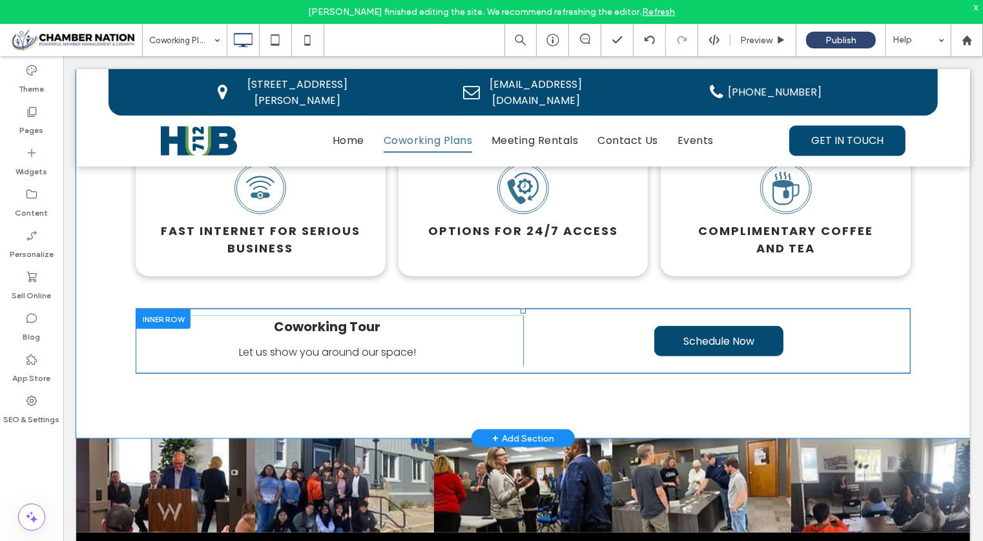
scroll to position [1395, 0]
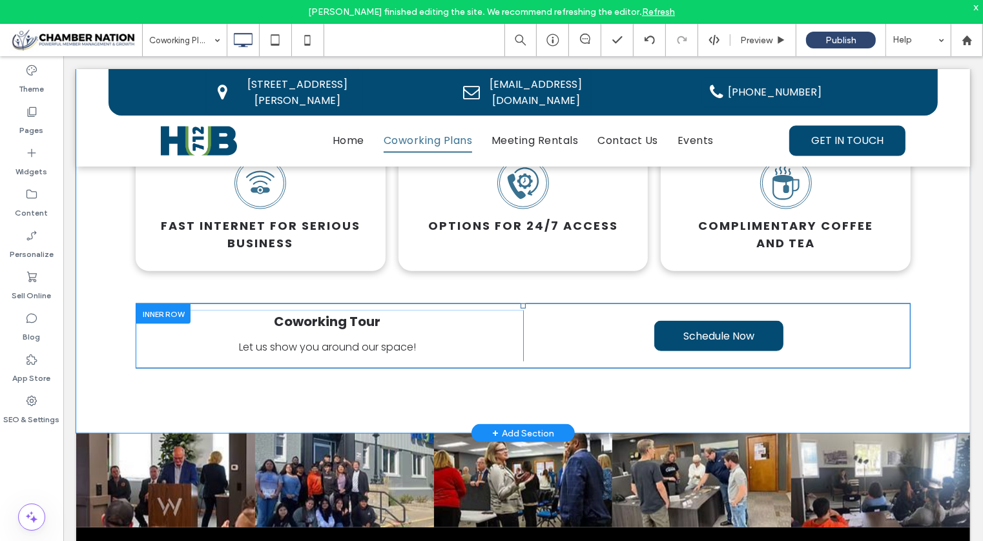
click at [141, 307] on div at bounding box center [163, 313] width 54 height 20
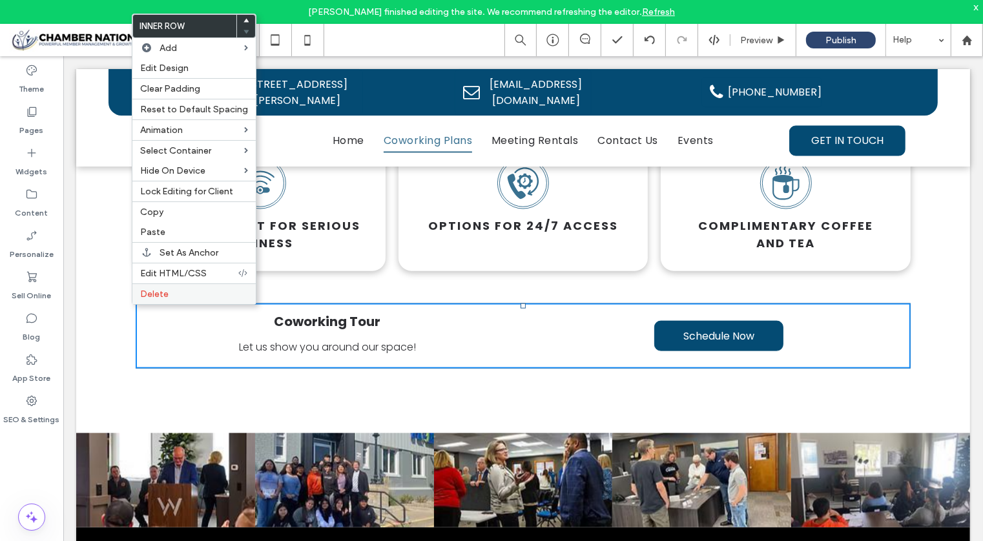
click at [144, 290] on span "Delete" at bounding box center [154, 294] width 28 height 11
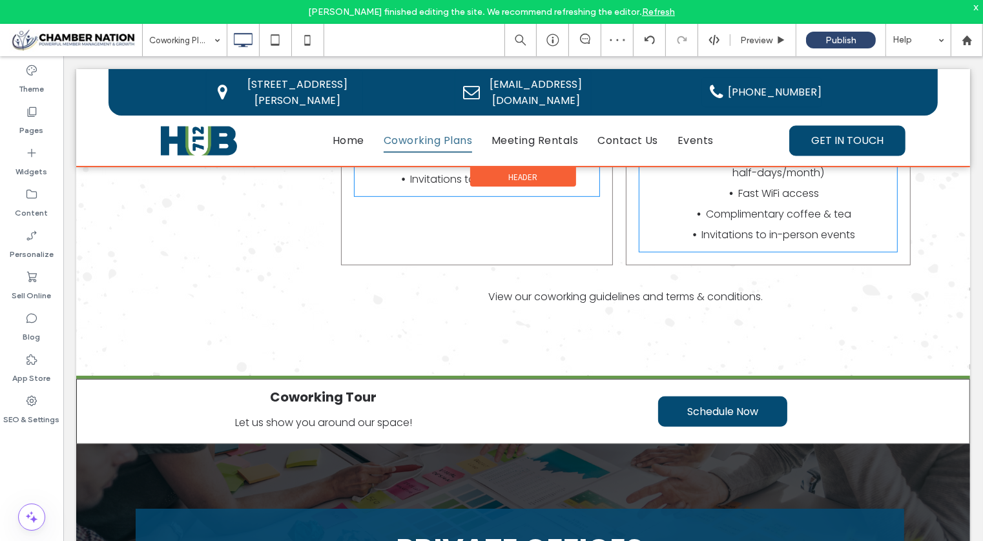
scroll to position [624, 0]
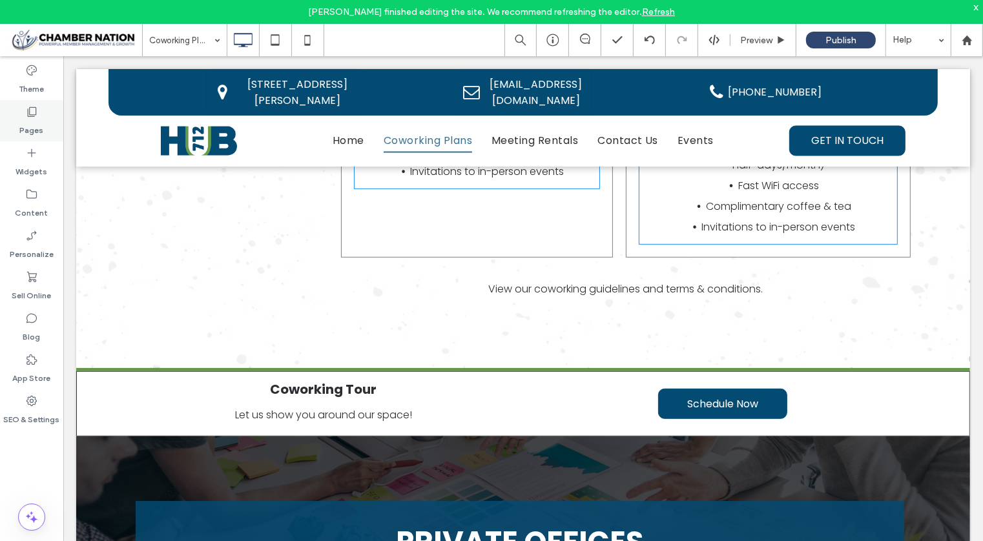
click at [37, 127] on label "Pages" at bounding box center [32, 127] width 24 height 18
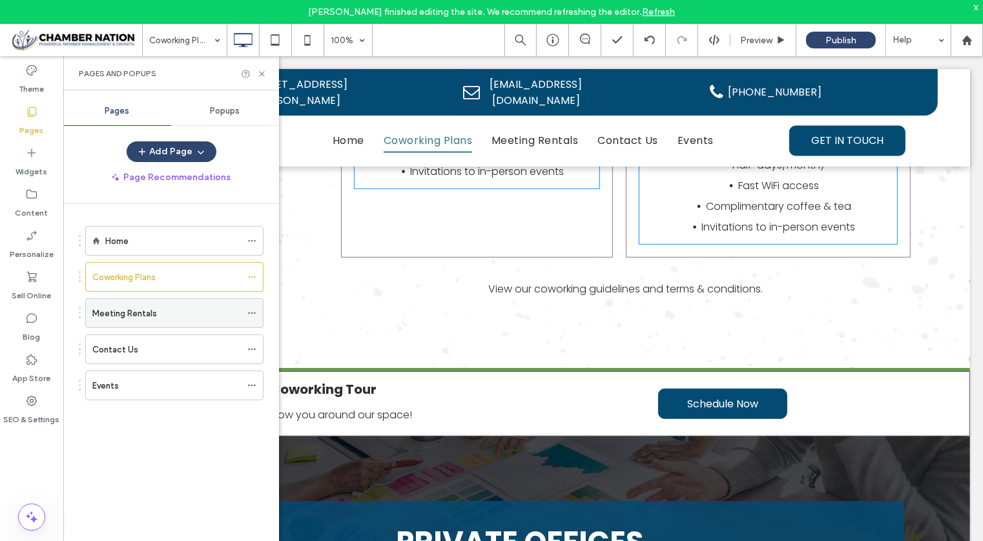
click at [176, 309] on div "Meeting Rentals" at bounding box center [166, 314] width 149 height 14
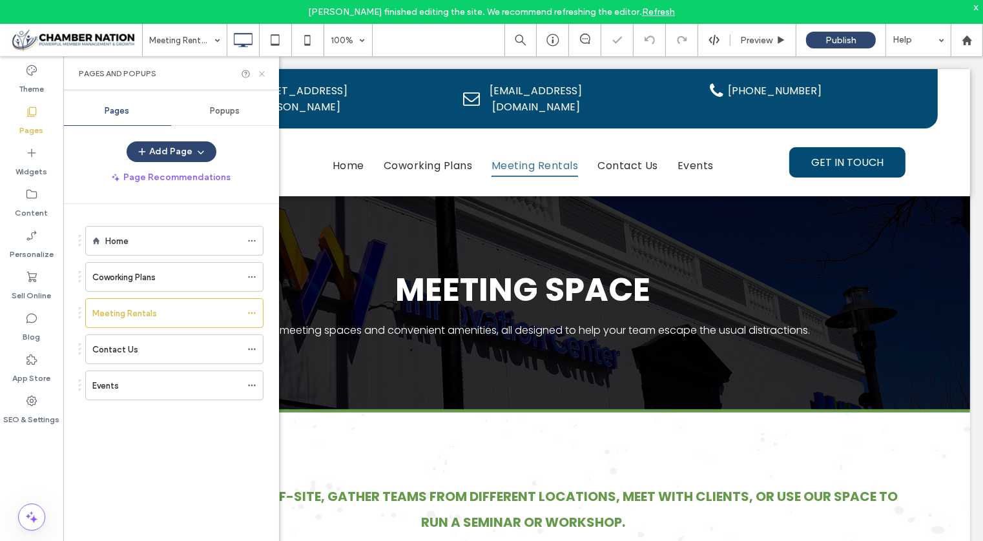
click at [262, 74] on icon at bounding box center [262, 74] width 10 height 10
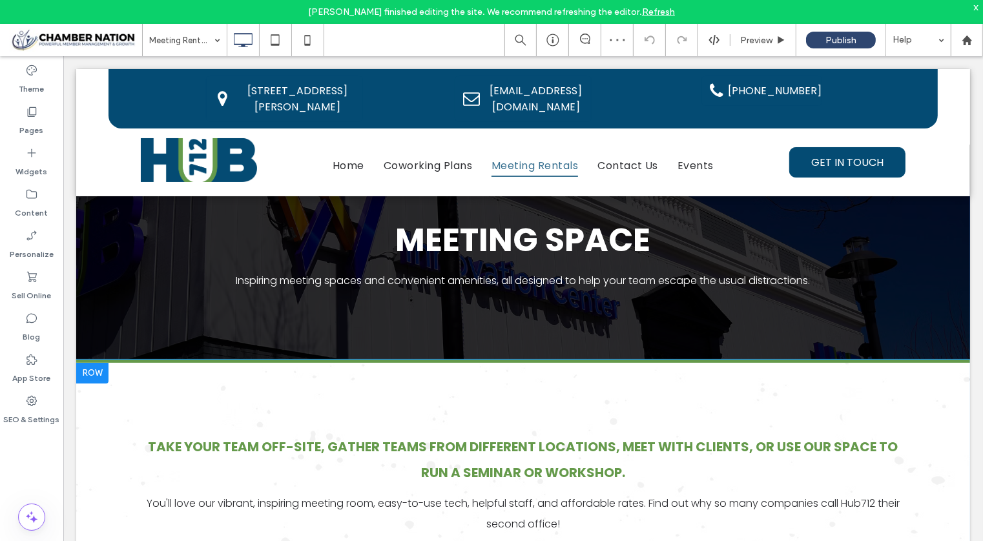
scroll to position [56, 0]
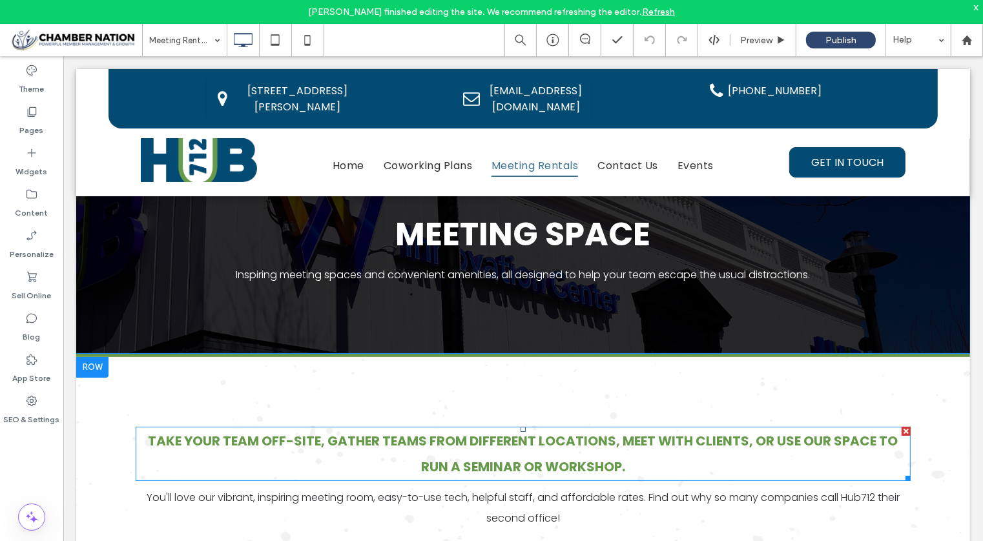
click at [655, 444] on strong "Take your team off-site, gather teams from different locations, meet with clien…" at bounding box center [523, 453] width 750 height 44
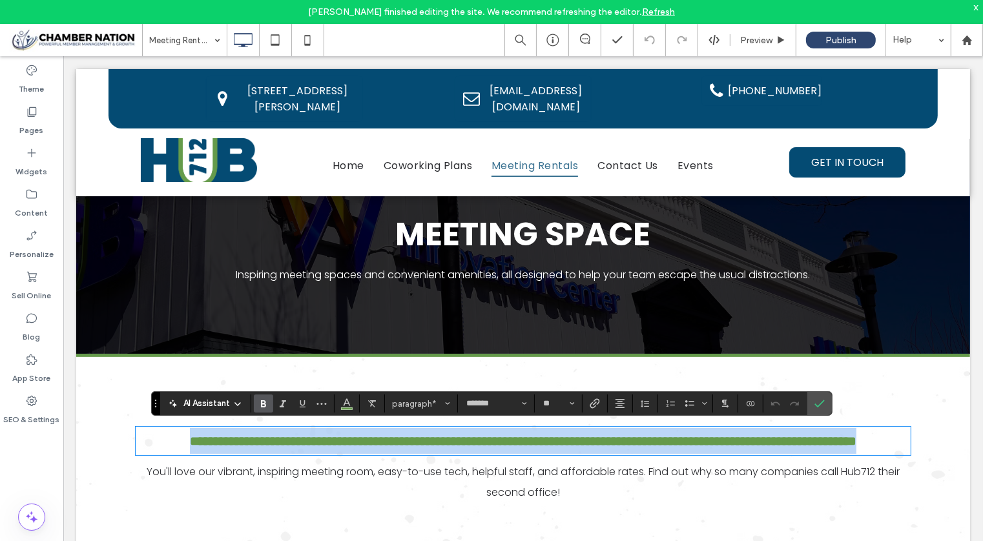
click at [736, 442] on strong "**********" at bounding box center [522, 440] width 666 height 13
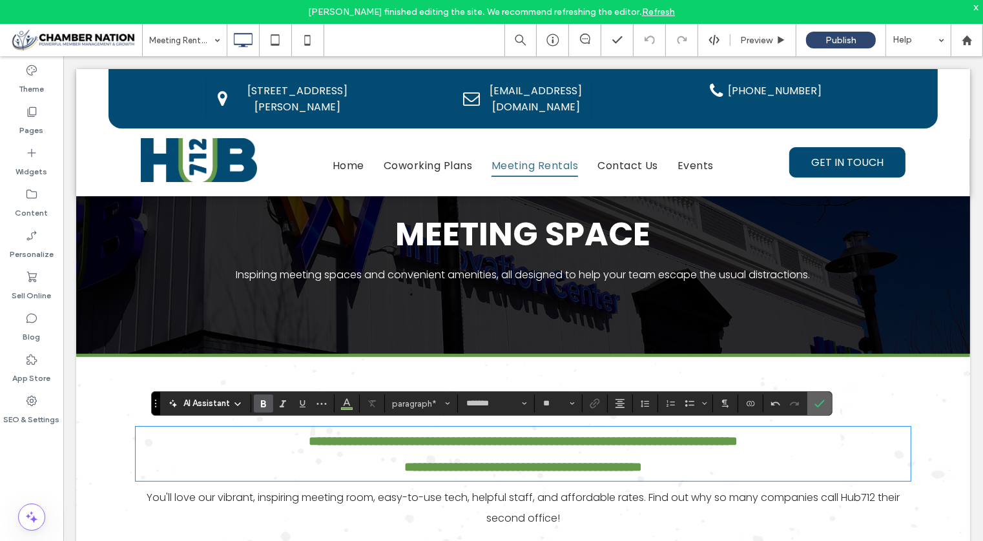
click at [818, 403] on icon "Confirm" at bounding box center [819, 403] width 10 height 10
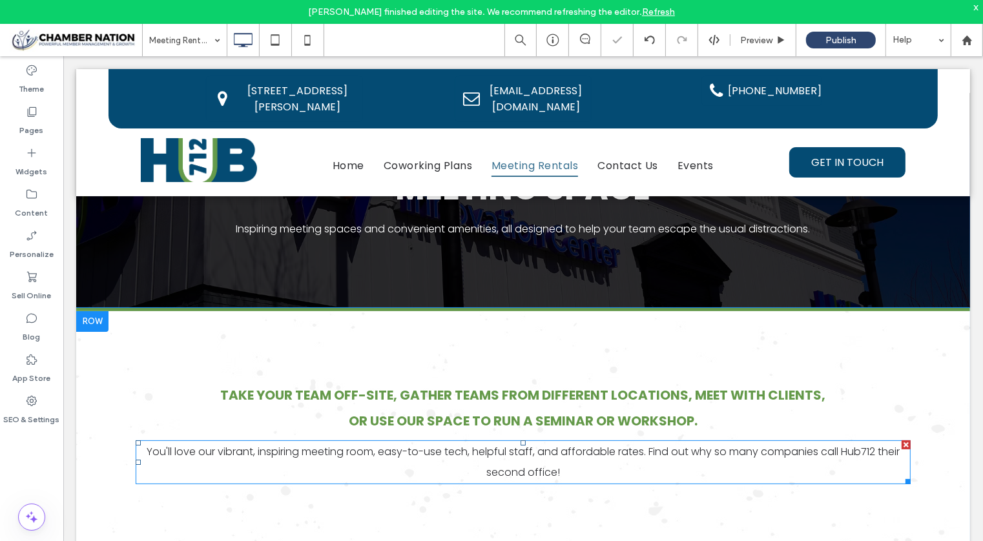
scroll to position [121, 0]
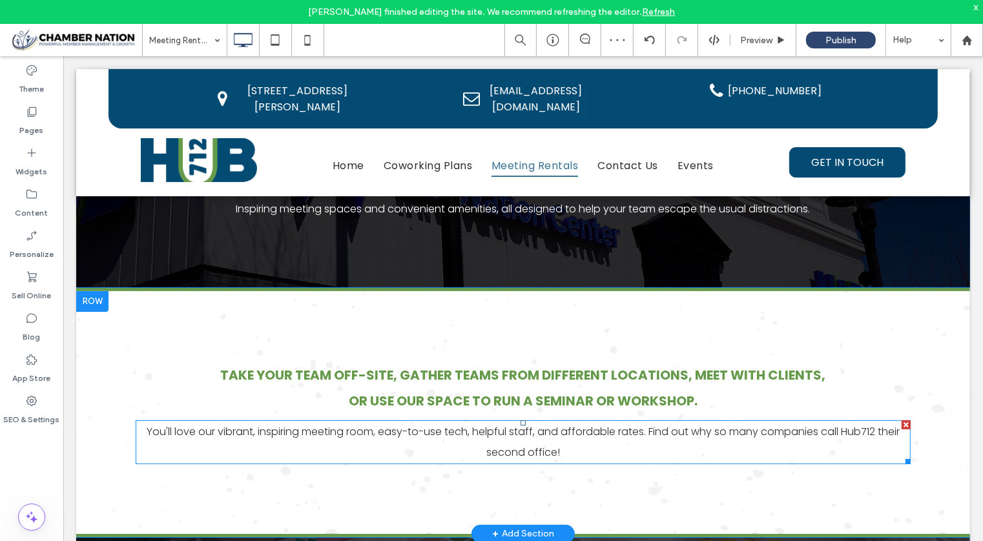
click at [566, 432] on span "You'll love our vibrant, inspiring meeting room, easy-to-use tech, helpful staf…" at bounding box center [522, 442] width 753 height 36
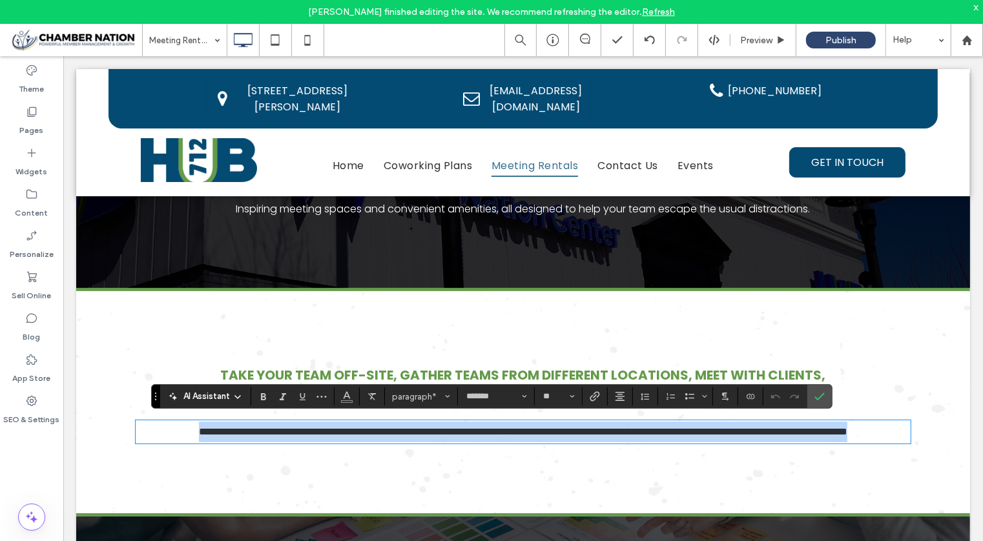
click at [642, 428] on span "**********" at bounding box center [522, 431] width 648 height 10
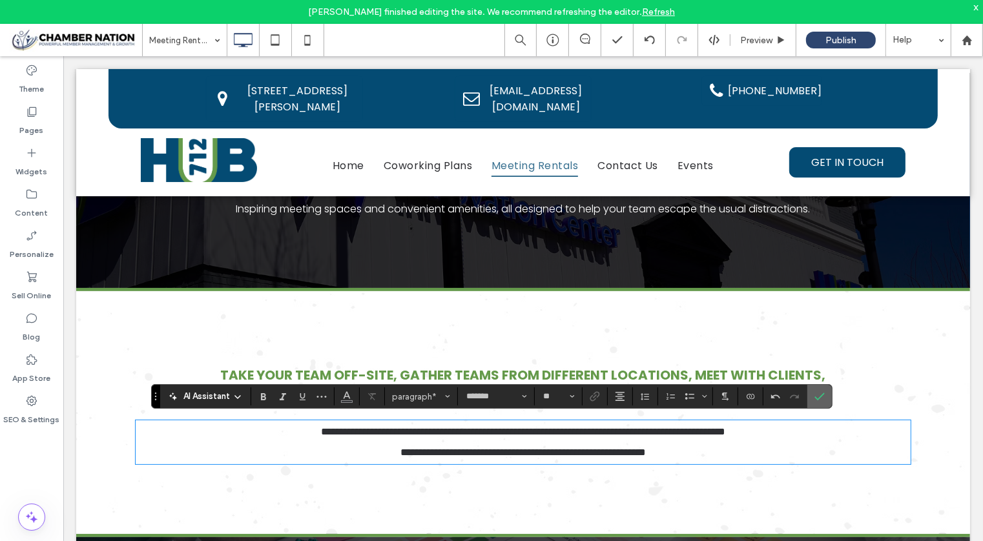
click at [819, 393] on use "Confirm" at bounding box center [819, 397] width 10 height 8
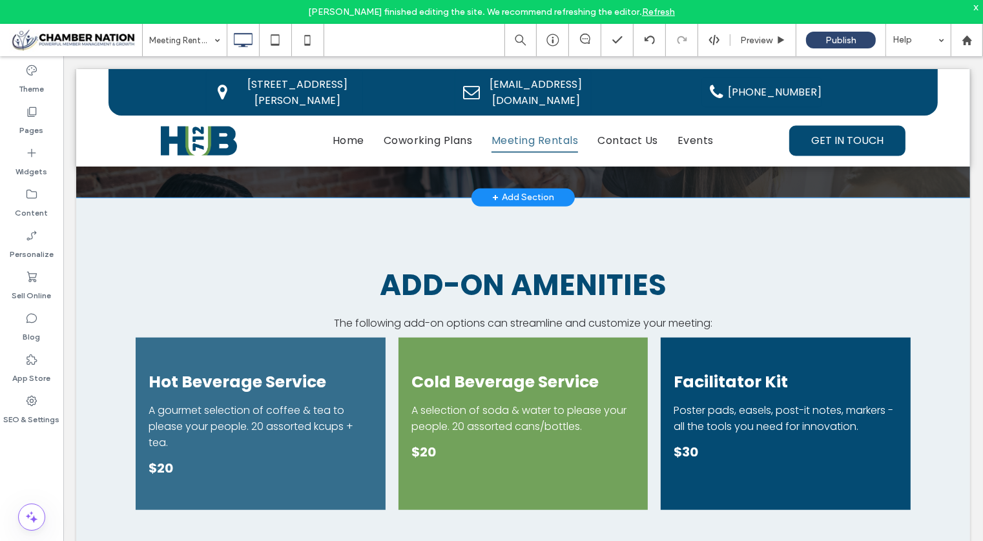
scroll to position [853, 0]
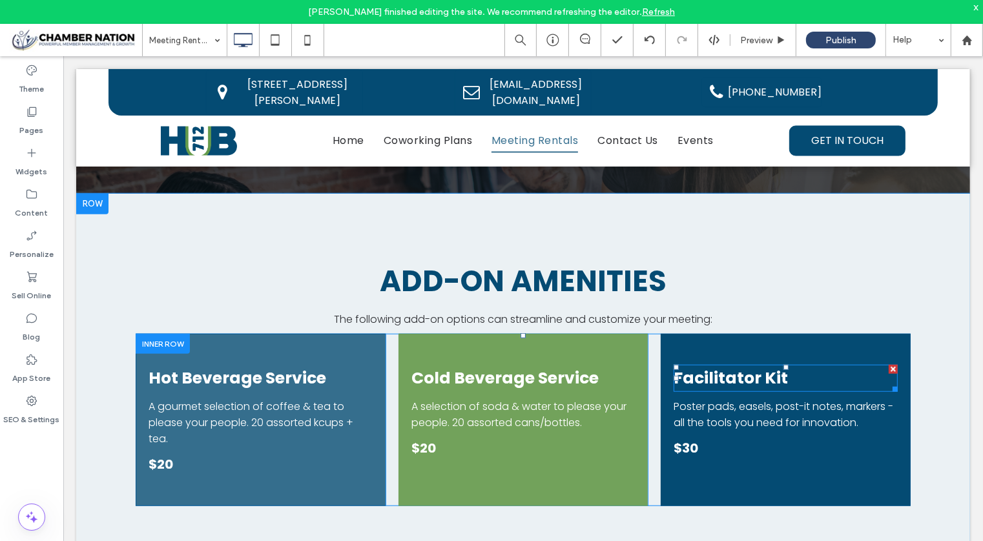
click at [761, 374] on strong "Facilitator Kit" at bounding box center [730, 377] width 114 height 23
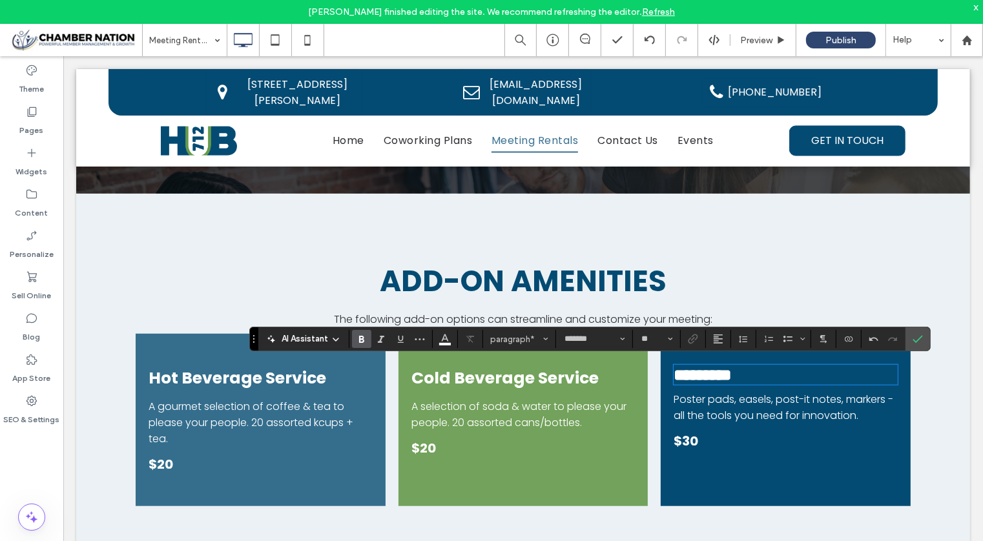
click at [692, 410] on span "Poster pads, easels, post-it notes, markers - all the tools you need for innova…" at bounding box center [783, 406] width 220 height 31
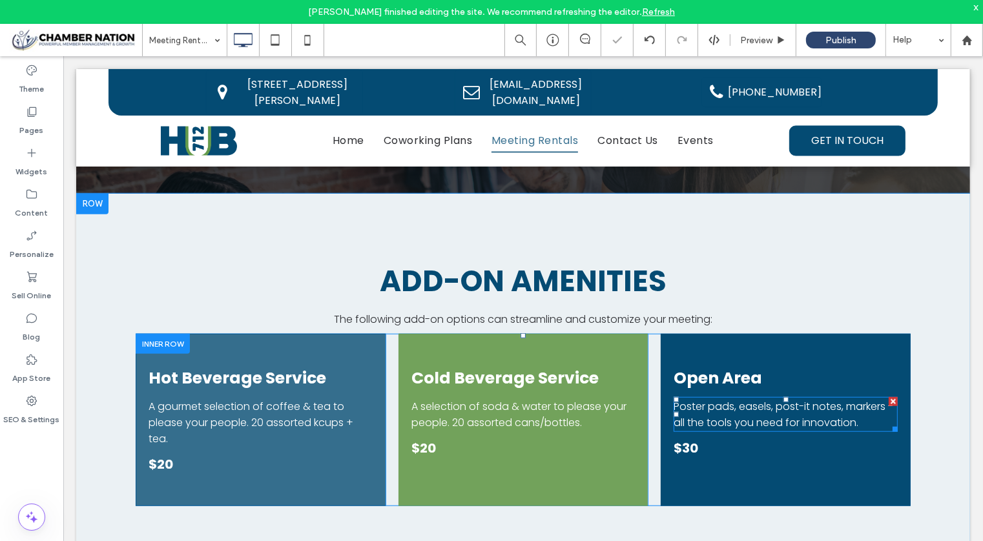
click at [692, 410] on span "Poster pads, easels, post-it notes, markers - all the tools you need for innova…" at bounding box center [783, 413] width 220 height 31
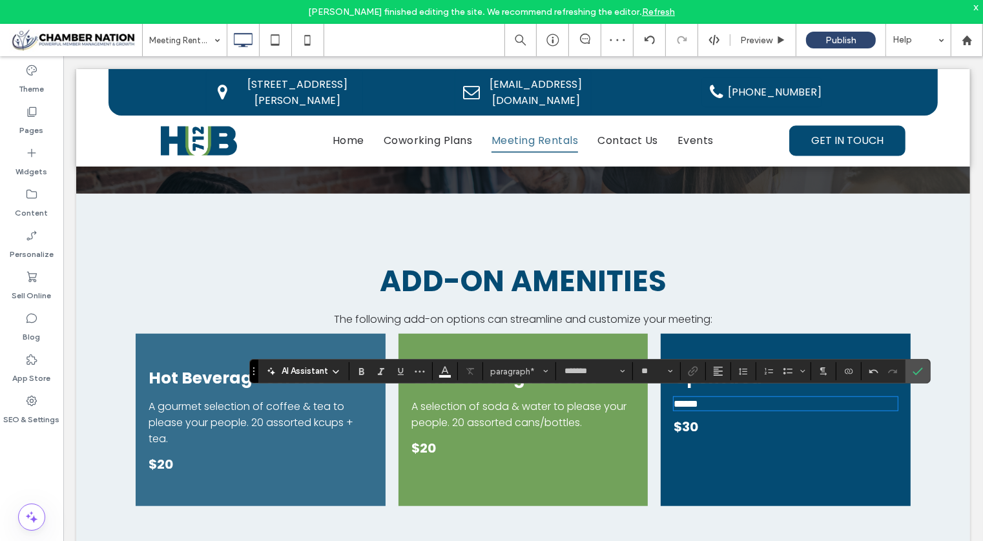
click at [679, 429] on strong "$30" at bounding box center [685, 426] width 25 height 18
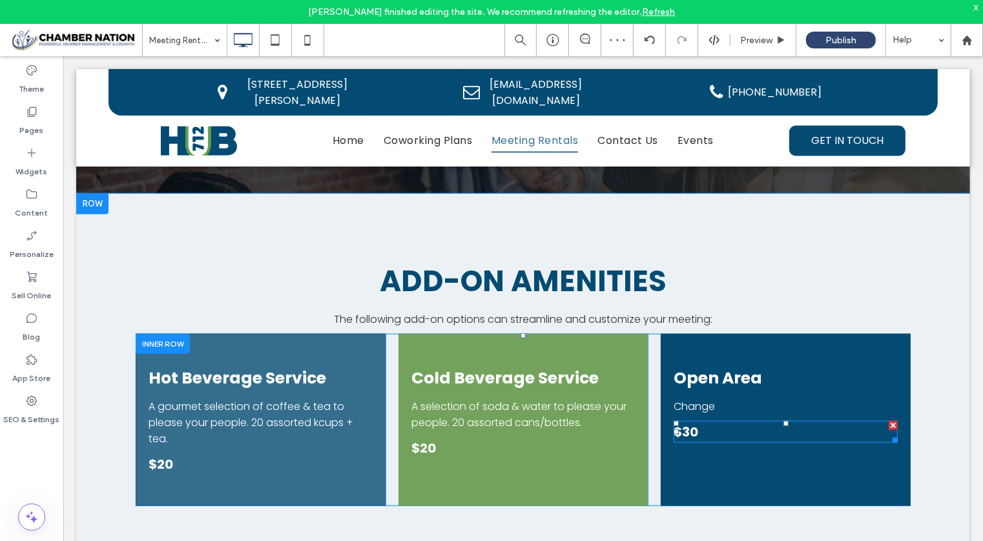
click at [679, 429] on strong "$30" at bounding box center [685, 431] width 25 height 18
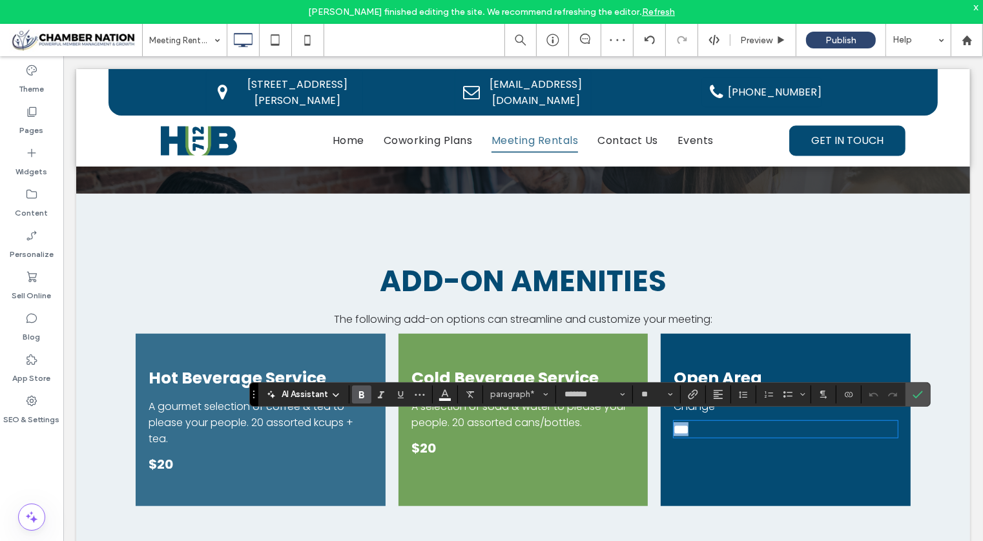
click at [679, 428] on strong "***" at bounding box center [680, 428] width 15 height 13
drag, startPoint x: 679, startPoint y: 428, endPoint x: 695, endPoint y: 429, distance: 15.5
click at [695, 429] on p "***" at bounding box center [785, 429] width 224 height 14
click at [917, 398] on icon "Confirm" at bounding box center [917, 394] width 10 height 10
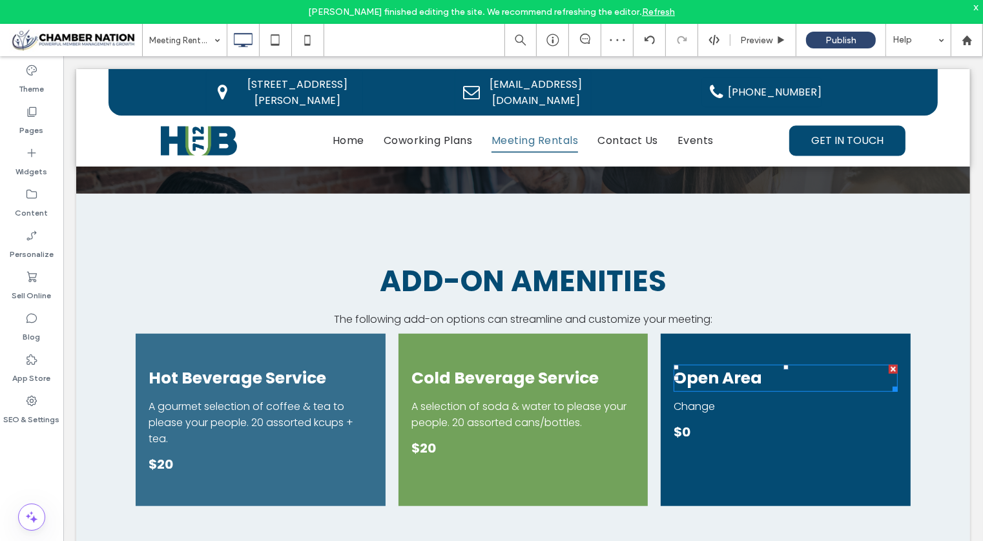
click at [888, 364] on div at bounding box center [892, 368] width 9 height 9
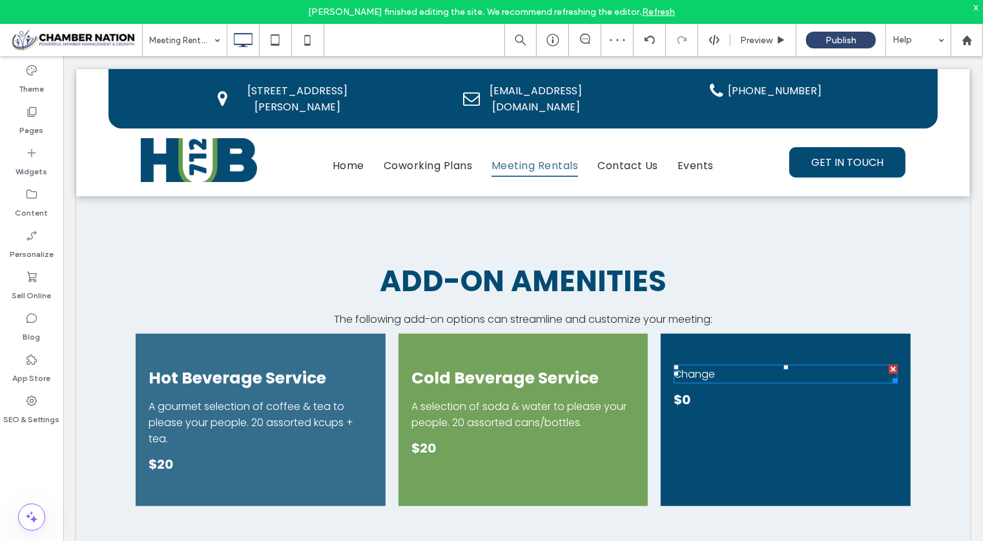
click at [890, 364] on div at bounding box center [892, 368] width 9 height 9
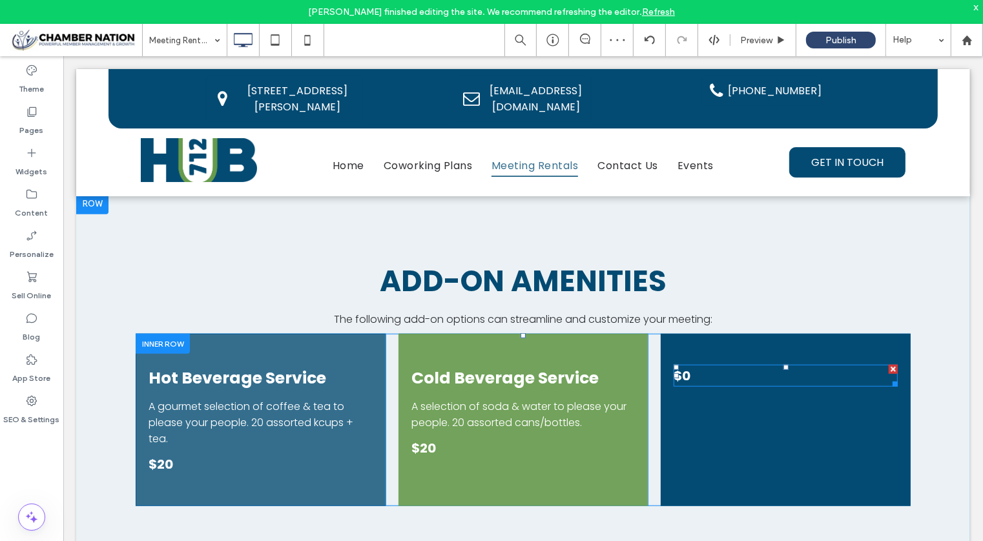
click at [891, 365] on div at bounding box center [892, 368] width 9 height 9
click at [904, 334] on div at bounding box center [905, 337] width 9 height 9
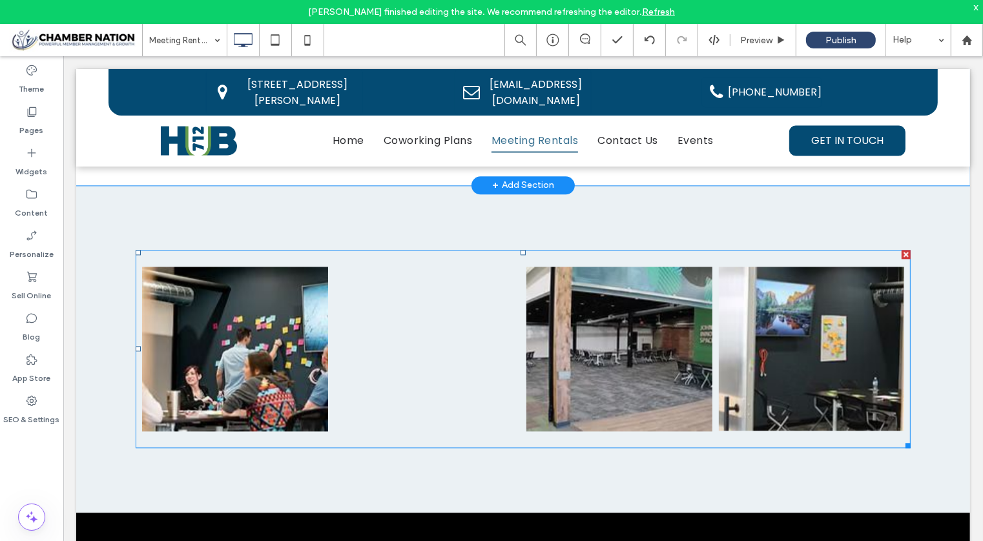
scroll to position [2645, 0]
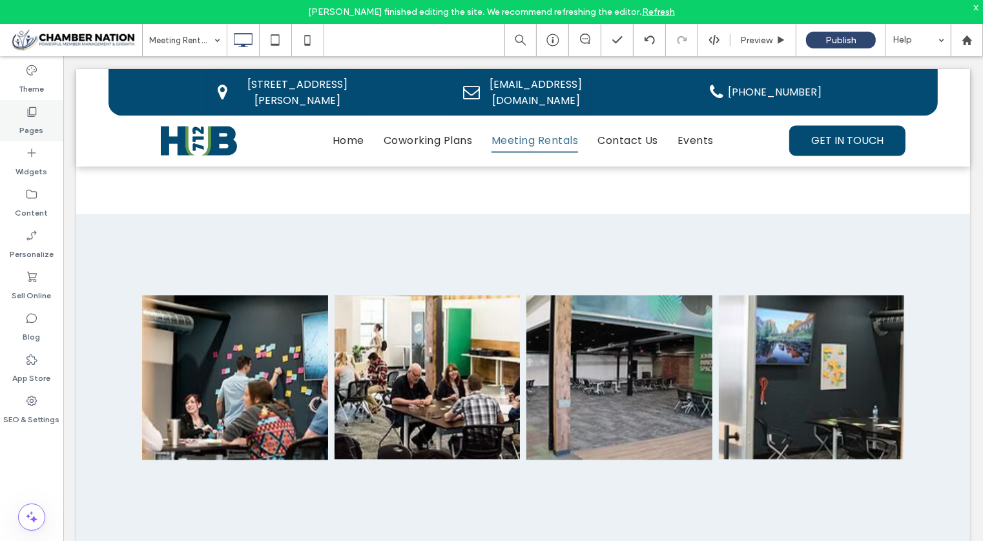
click at [31, 134] on label "Pages" at bounding box center [32, 127] width 24 height 18
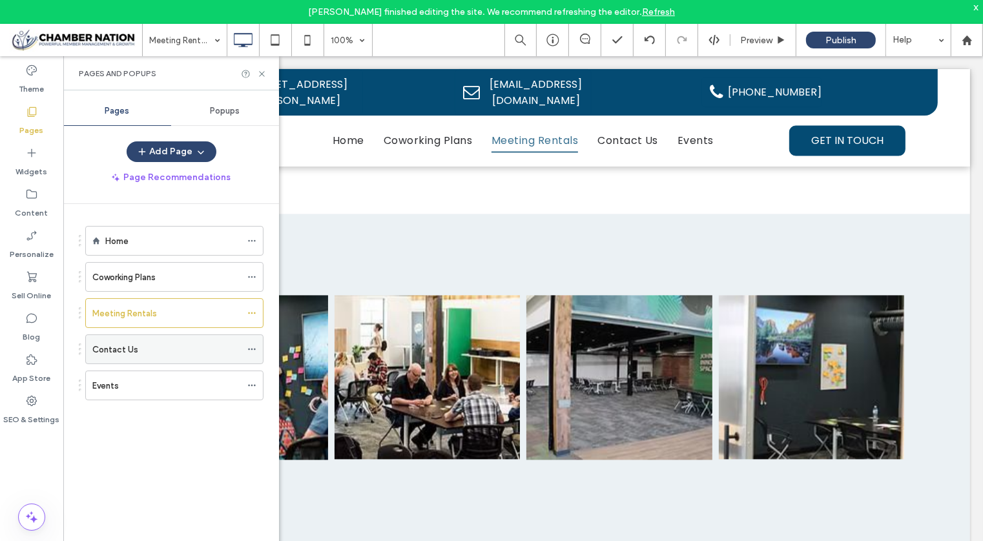
click at [143, 346] on div "Contact Us" at bounding box center [166, 350] width 149 height 14
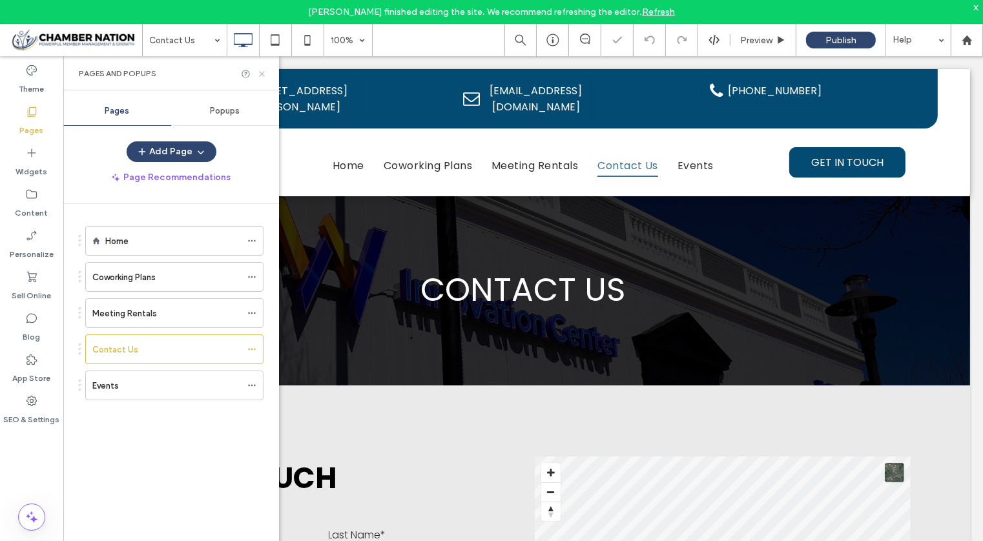
click at [263, 74] on icon at bounding box center [262, 74] width 10 height 10
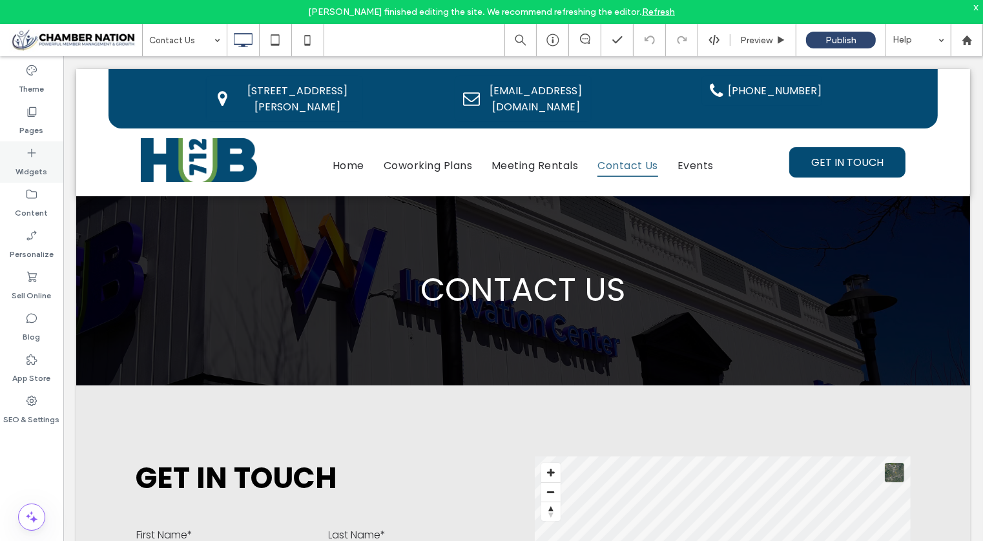
click at [36, 149] on icon at bounding box center [31, 153] width 13 height 13
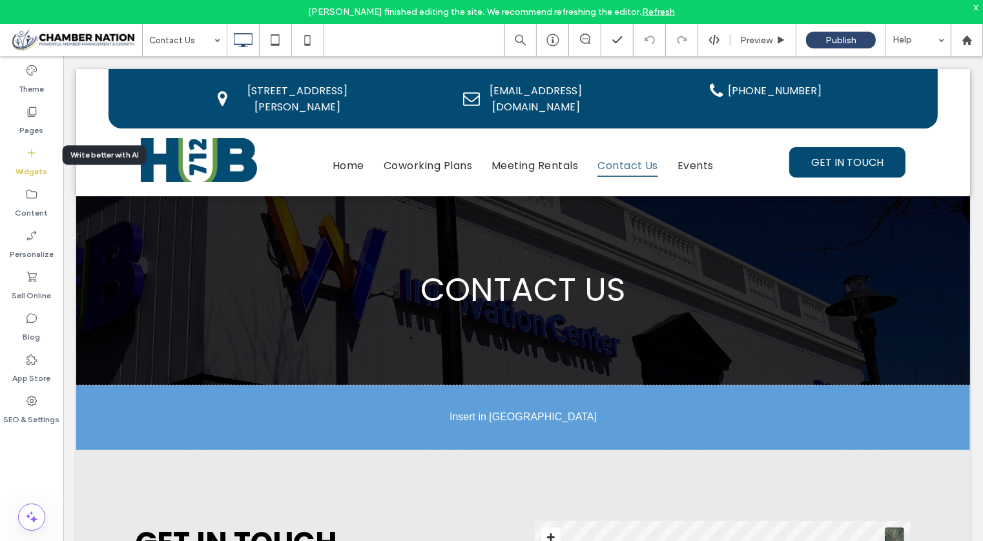
scroll to position [42, 0]
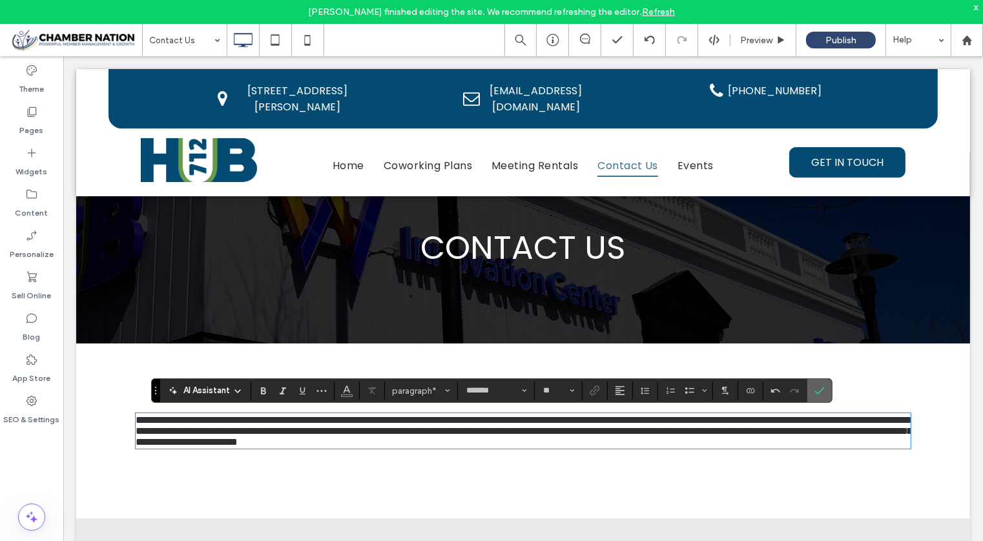
click at [816, 398] on span "Confirm" at bounding box center [819, 391] width 10 height 22
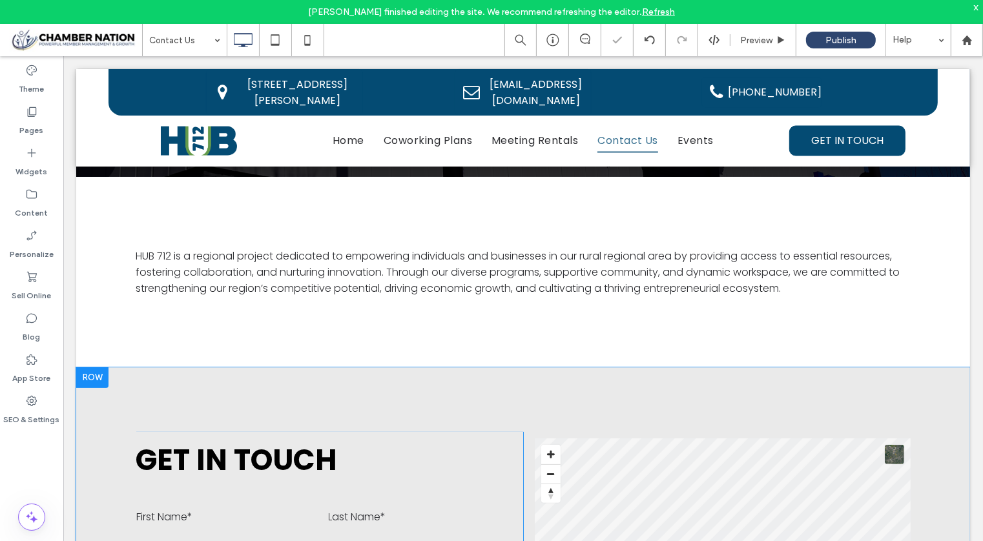
scroll to position [210, 0]
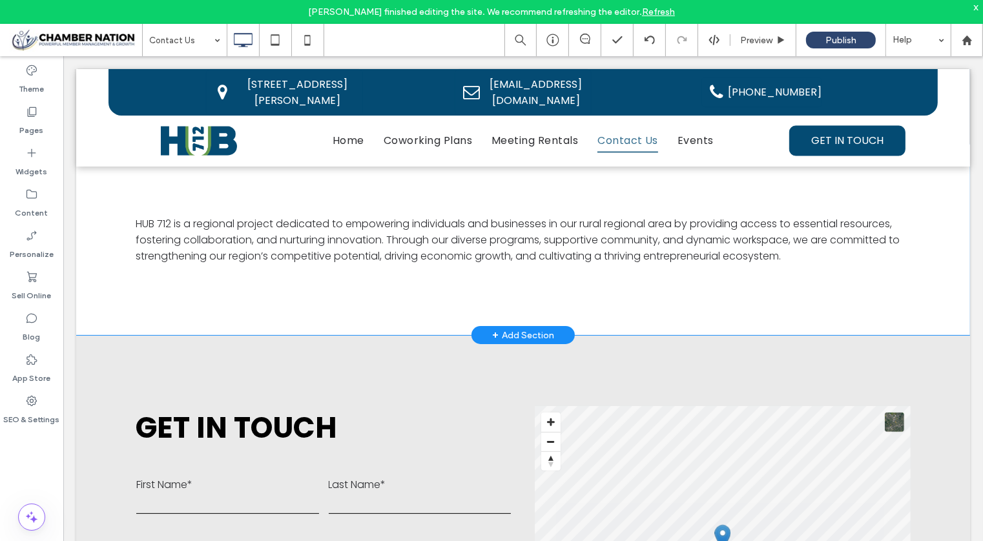
click at [814, 261] on div "HUB 712 is a regional project dedicated to empowering individuals and businesse…" at bounding box center [522, 239] width 775 height 51
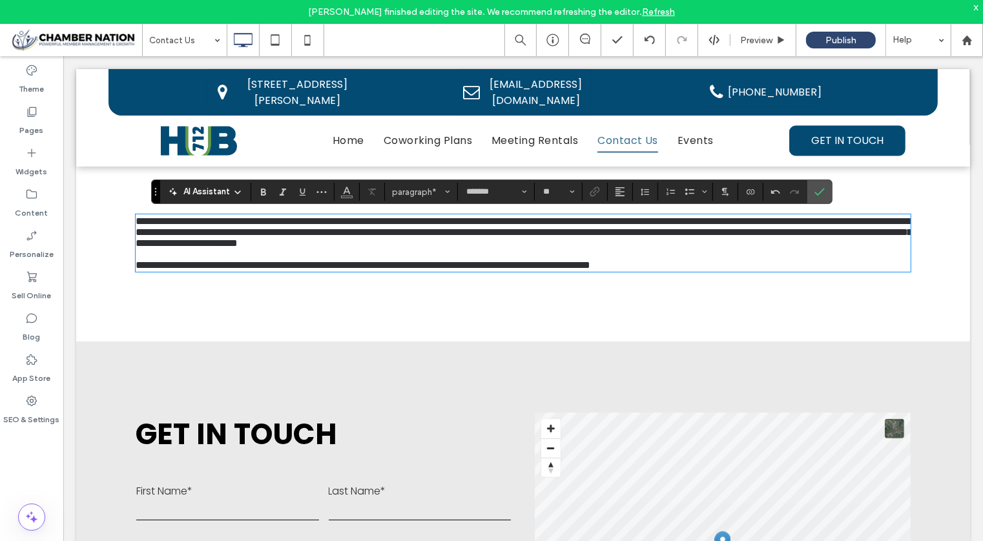
click at [135, 269] on span "**********" at bounding box center [362, 265] width 455 height 10
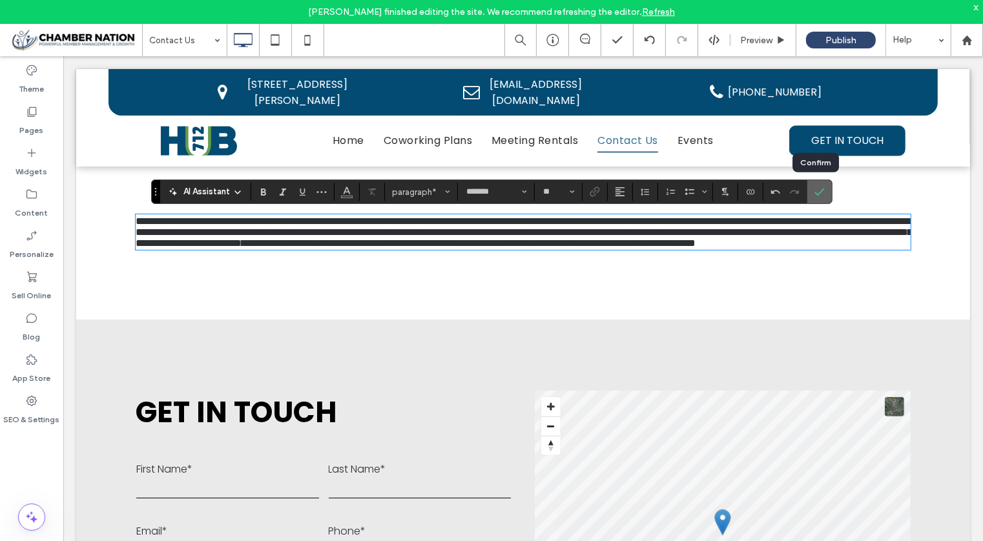
drag, startPoint x: 814, startPoint y: 185, endPoint x: 817, endPoint y: 216, distance: 31.7
click at [814, 185] on span "Confirm" at bounding box center [817, 191] width 6 height 23
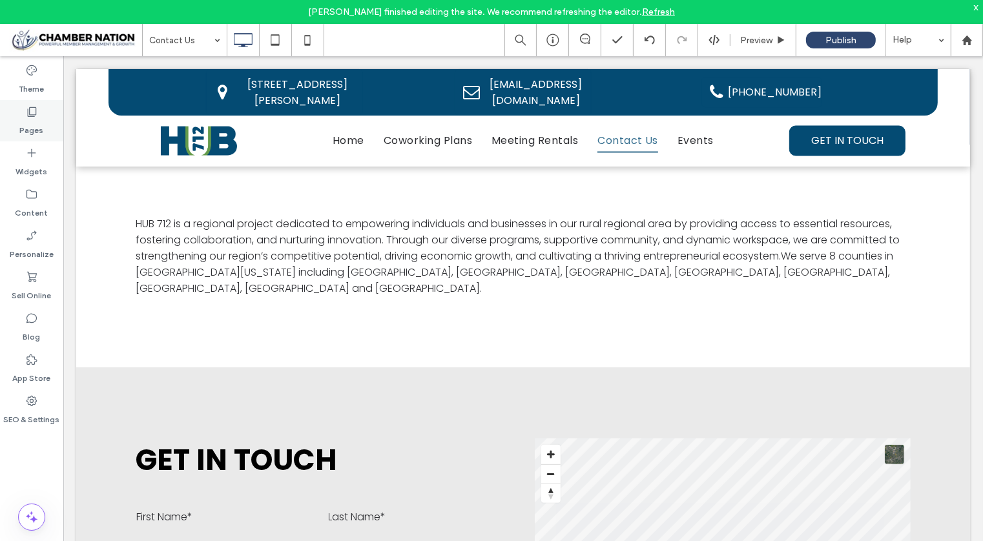
click at [43, 118] on div "Pages" at bounding box center [31, 120] width 63 height 41
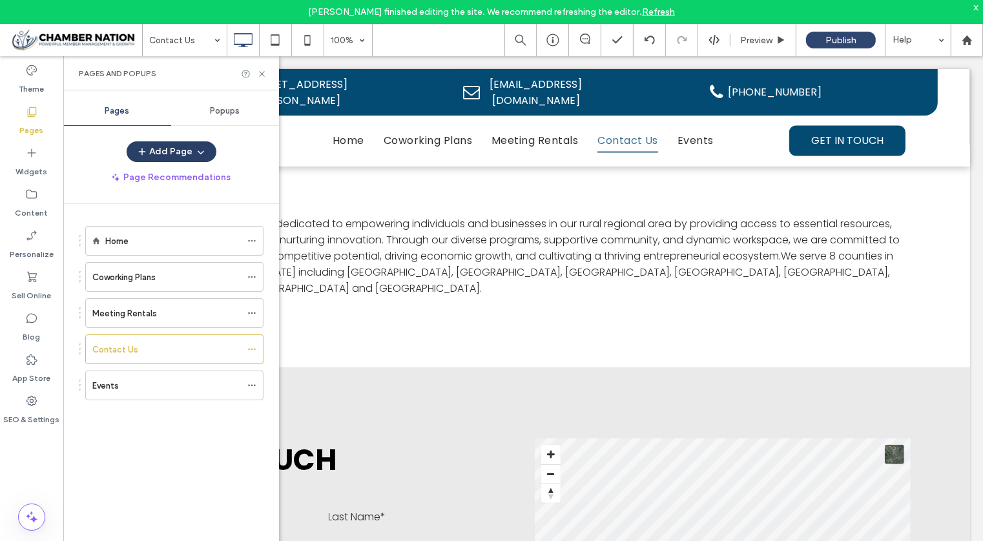
click at [172, 149] on button "Add Page" at bounding box center [172, 151] width 90 height 21
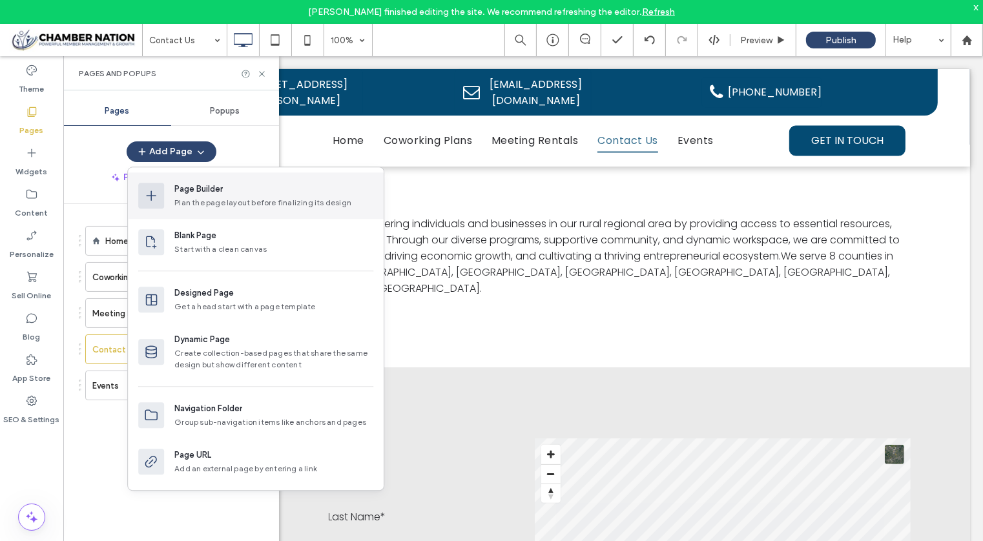
click at [179, 186] on div "Page Builder" at bounding box center [198, 189] width 48 height 13
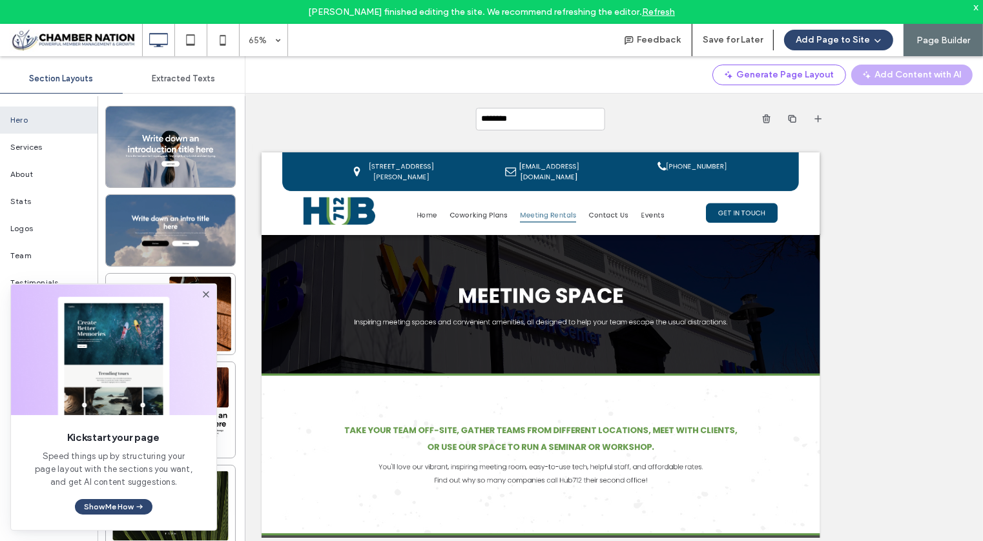
scroll to position [2645, 0]
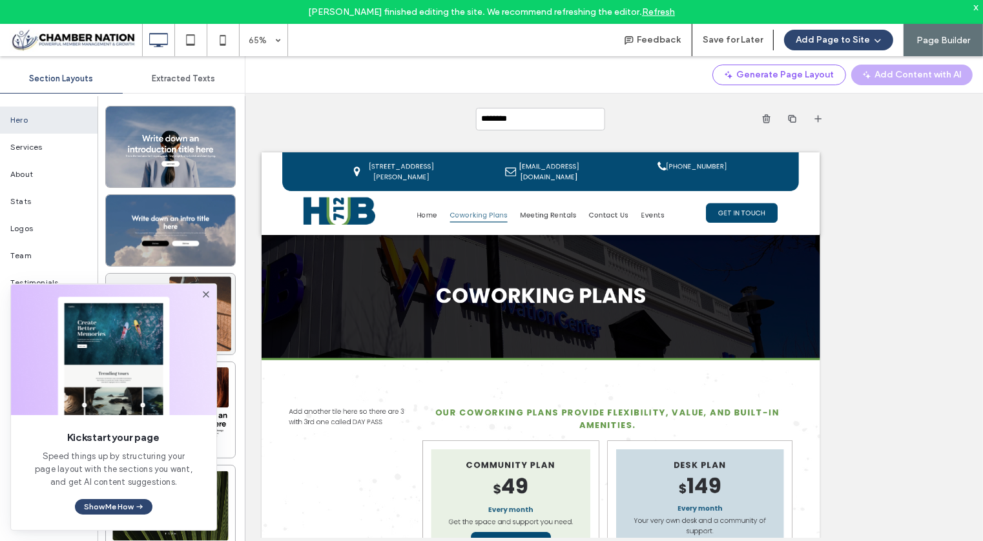
scroll to position [624, 0]
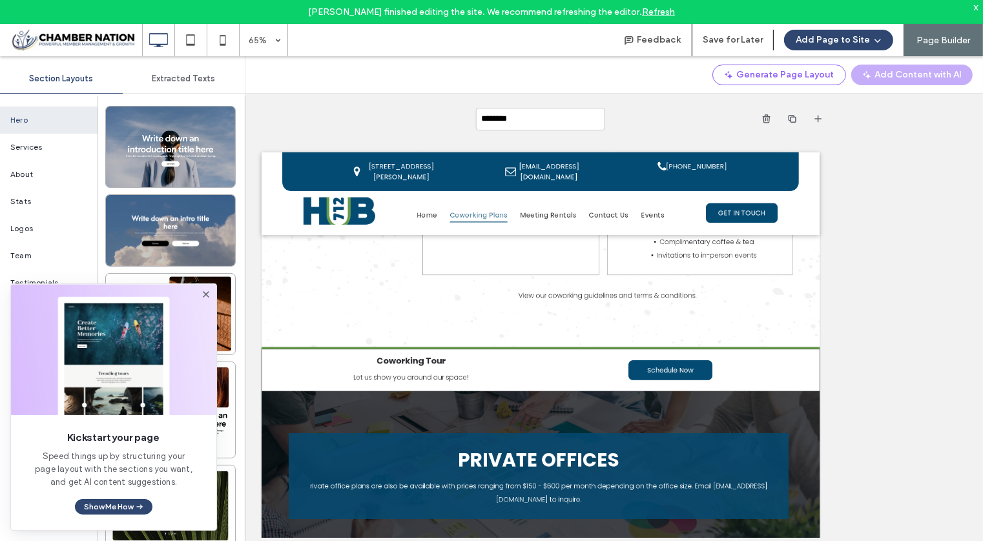
click at [208, 292] on use at bounding box center [206, 294] width 6 height 6
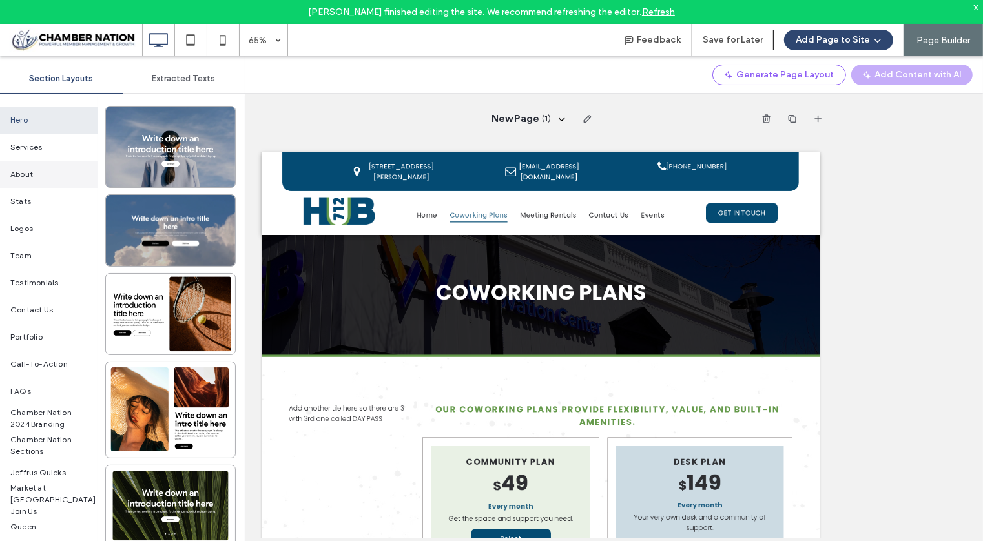
scroll to position [0, 0]
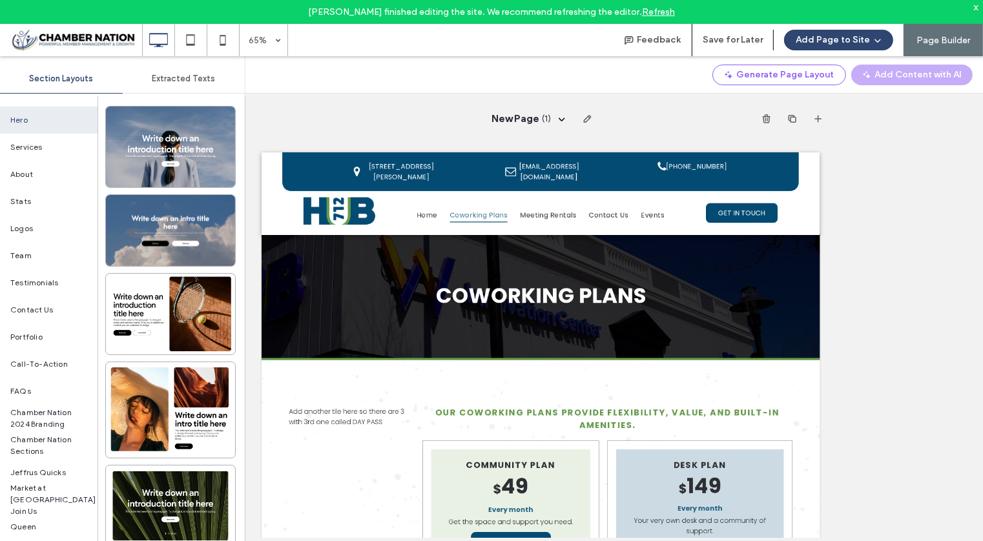
click at [188, 80] on span "Extracted Texts" at bounding box center [183, 79] width 63 height 10
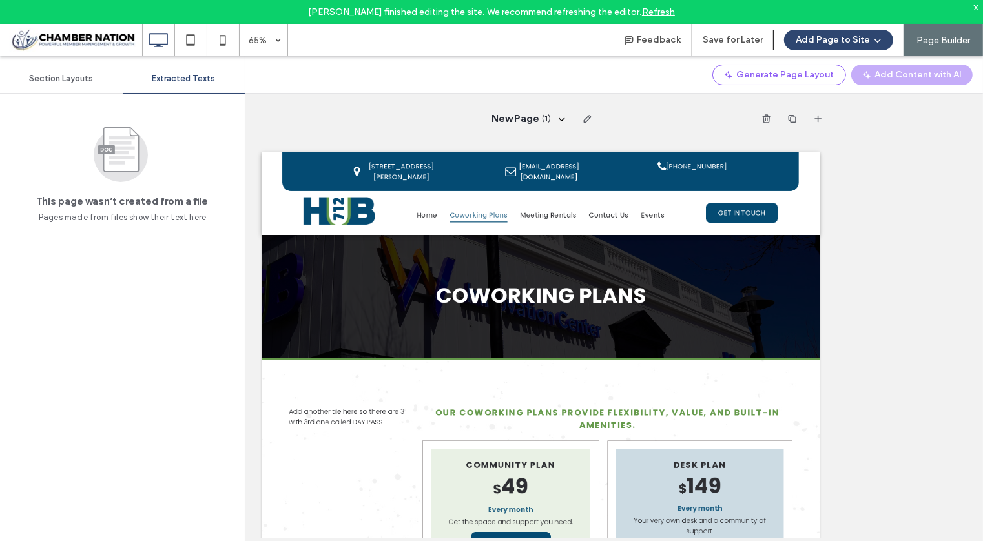
click at [60, 79] on span "Section Layouts" at bounding box center [61, 79] width 64 height 10
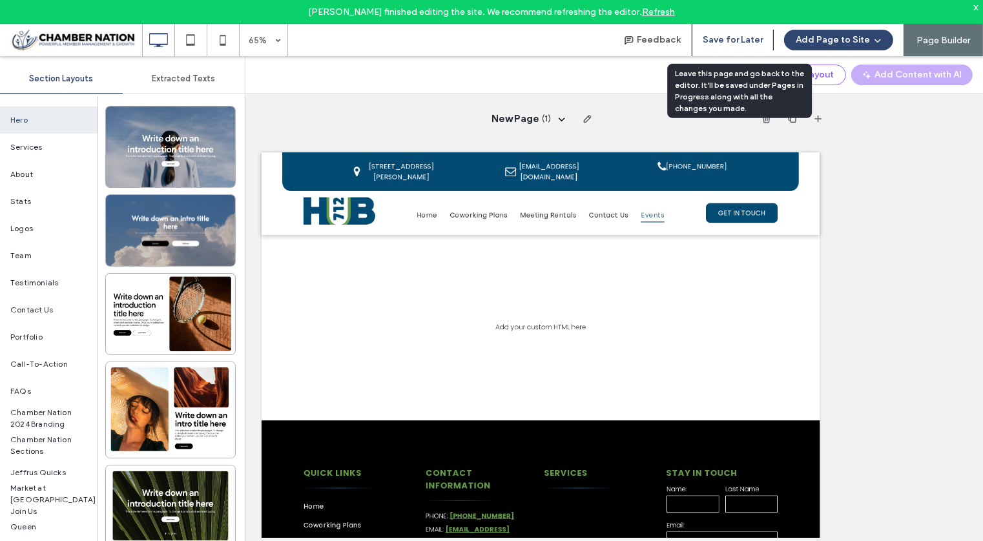
click at [750, 38] on button "Save for Later" at bounding box center [732, 40] width 60 height 21
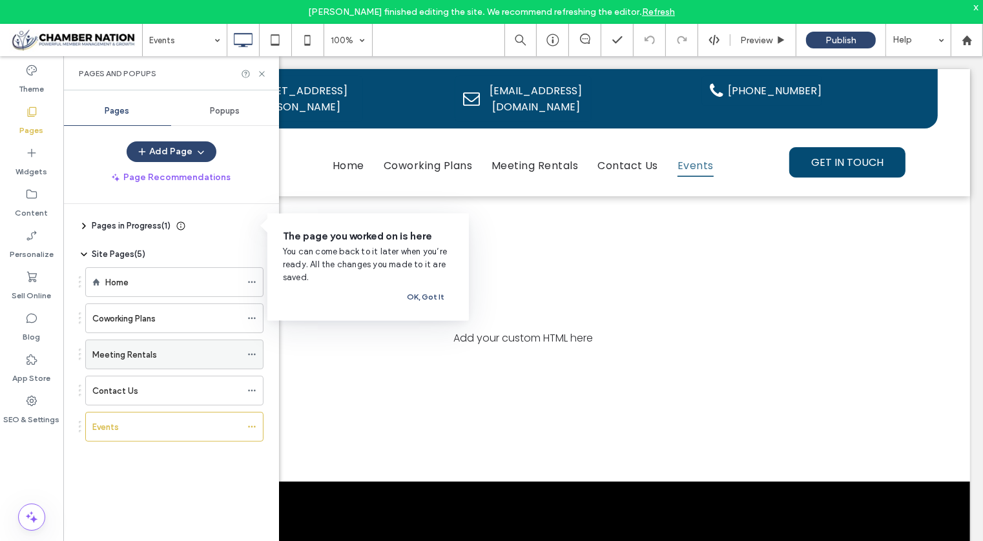
click at [139, 355] on label "Meeting Rentals" at bounding box center [124, 354] width 65 height 23
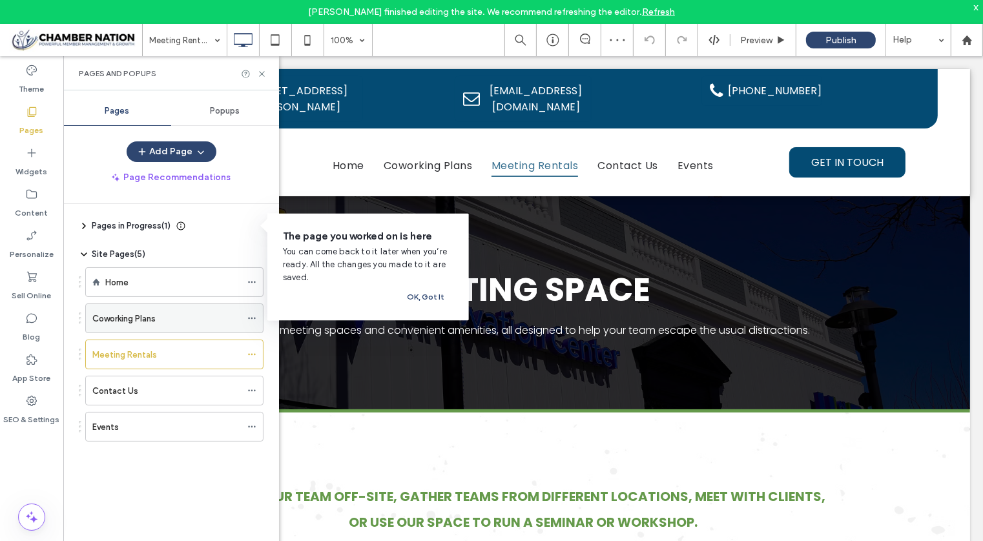
click at [200, 322] on div "Coworking Plans" at bounding box center [166, 319] width 149 height 14
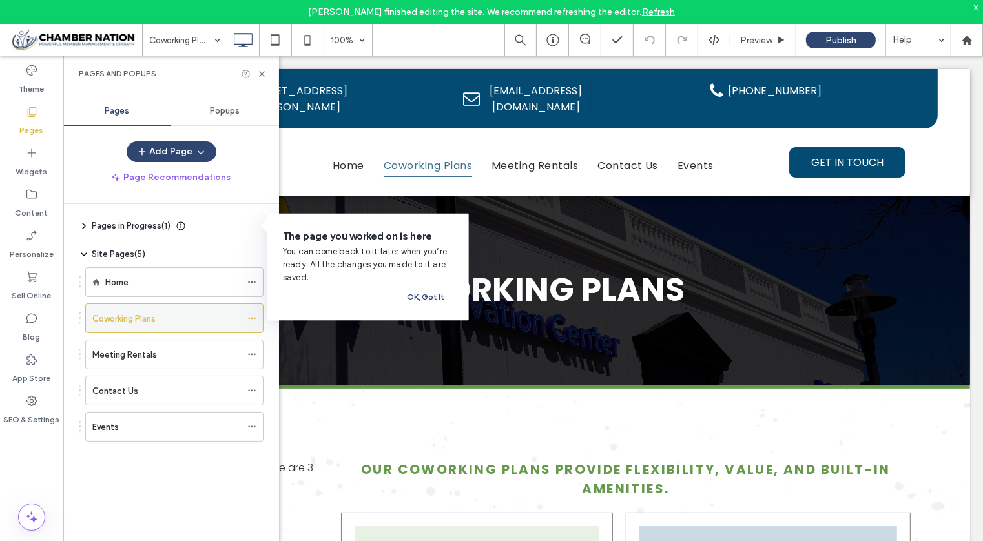
click at [254, 315] on icon at bounding box center [251, 318] width 9 height 9
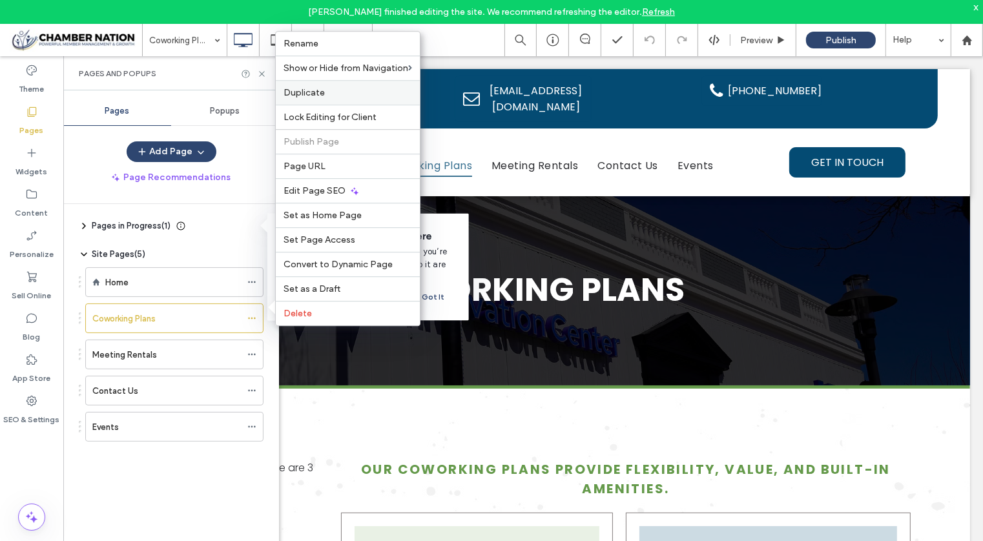
click at [346, 97] on label "Duplicate" at bounding box center [347, 92] width 128 height 11
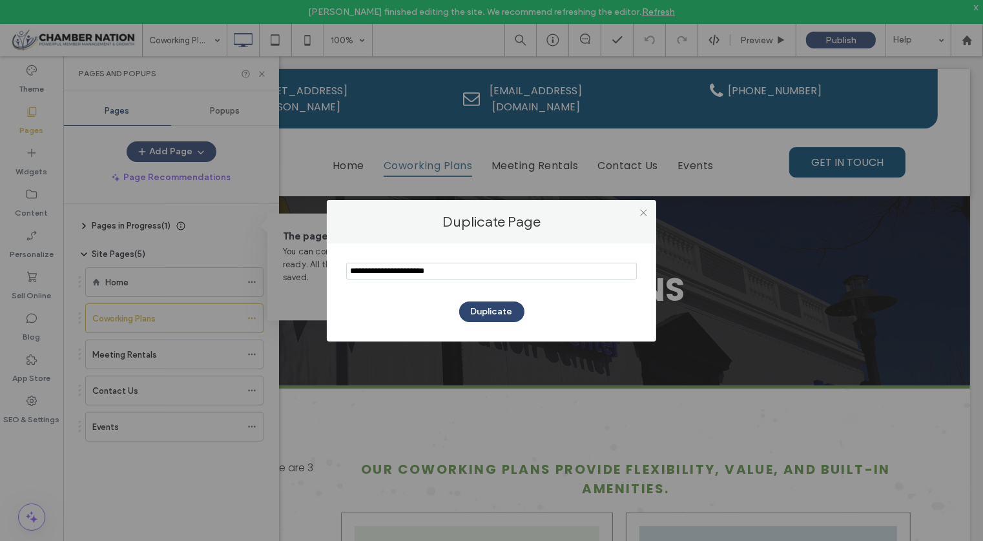
click at [447, 271] on input "notEmpty" at bounding box center [491, 271] width 291 height 17
type input "**********"
click at [488, 311] on button "Duplicate" at bounding box center [491, 312] width 65 height 21
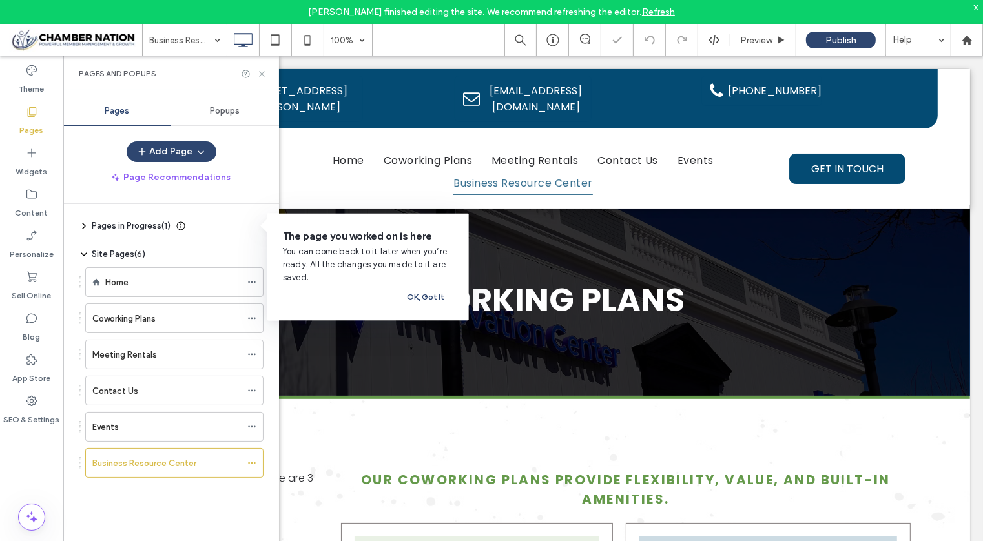
drag, startPoint x: 262, startPoint y: 70, endPoint x: 303, endPoint y: 106, distance: 54.9
click at [262, 70] on icon at bounding box center [262, 74] width 10 height 10
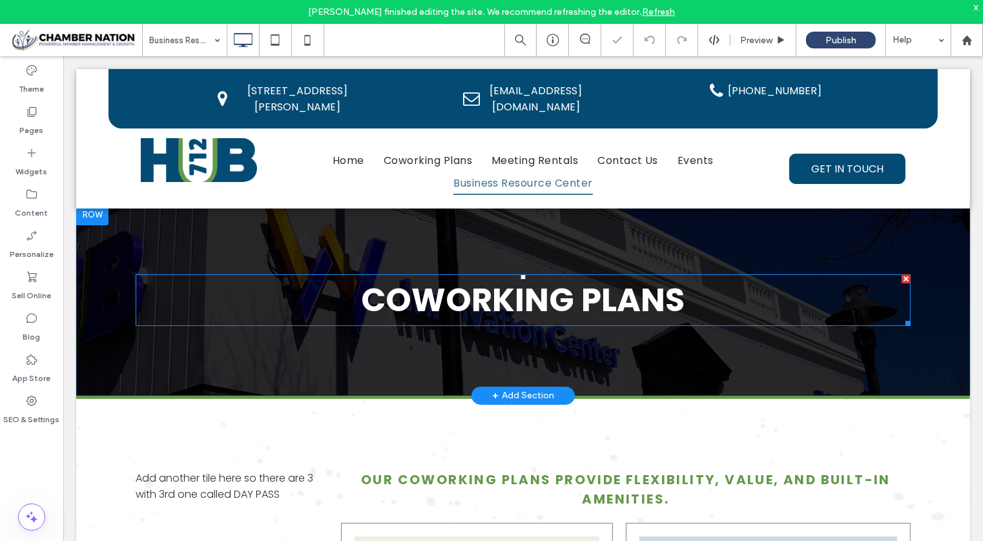
click at [507, 298] on strong "COWORKING PLANS" at bounding box center [522, 299] width 323 height 46
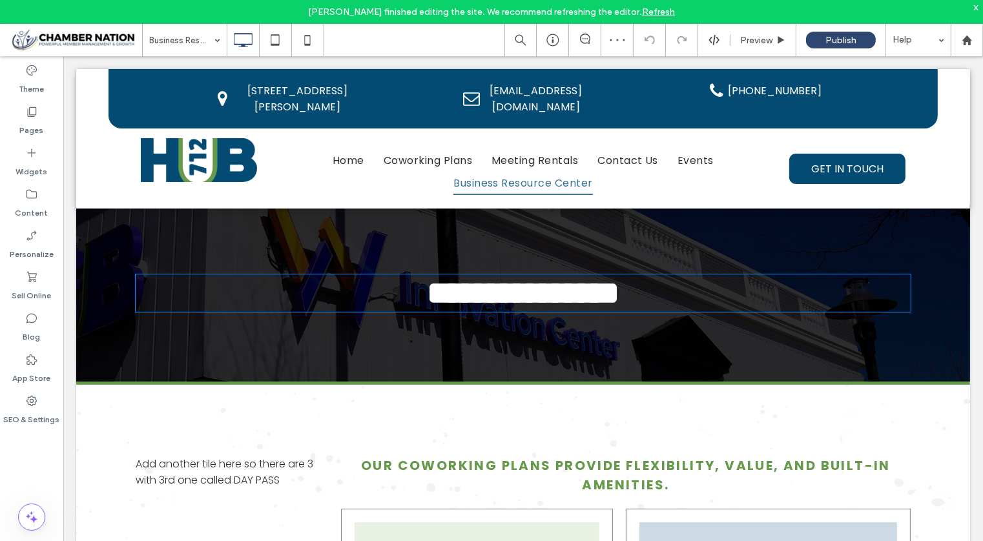
type input "*******"
type input "**"
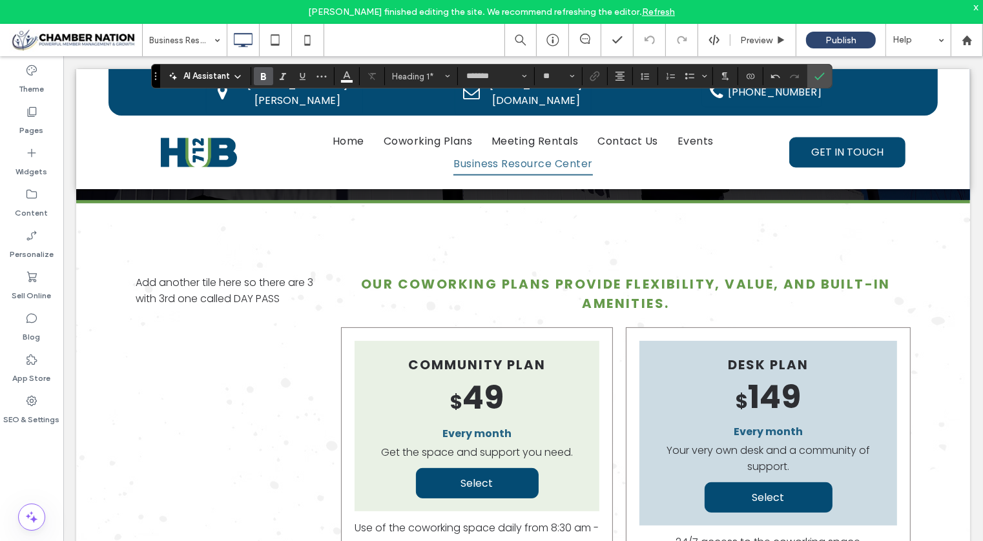
scroll to position [184, 0]
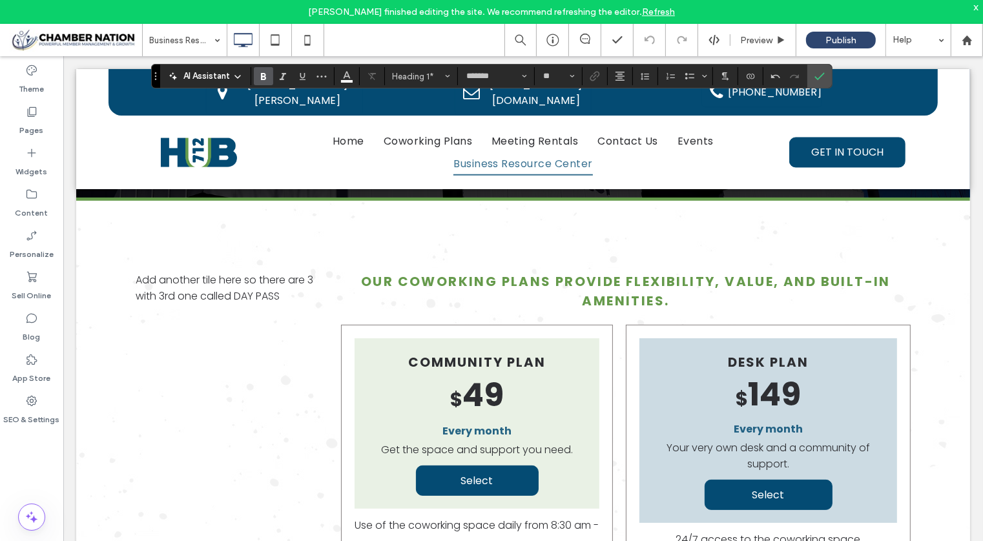
click at [249, 393] on div "Add another tile here so there are 3 with 3rd one called DAY PASS Click To Paste" at bounding box center [232, 502] width 194 height 475
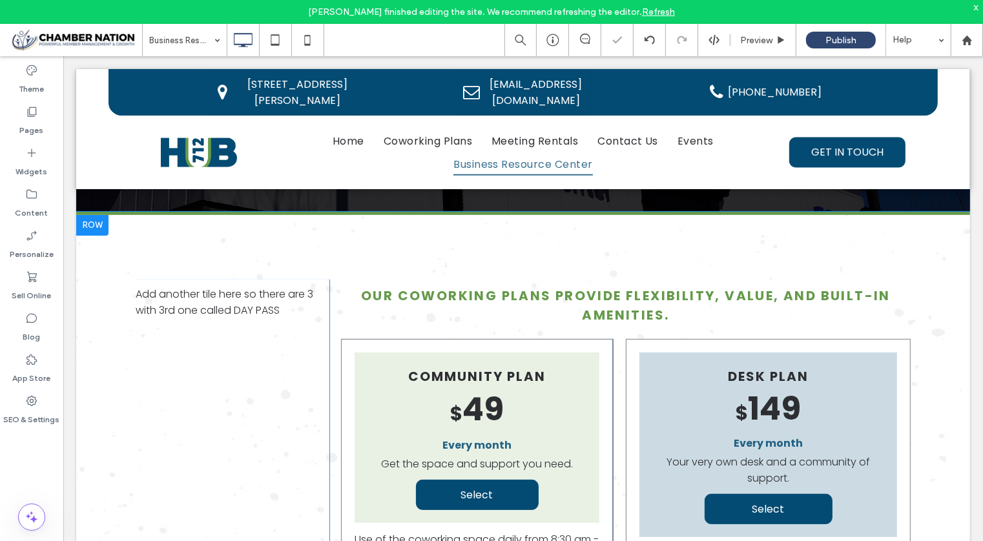
click at [93, 233] on div at bounding box center [92, 224] width 32 height 21
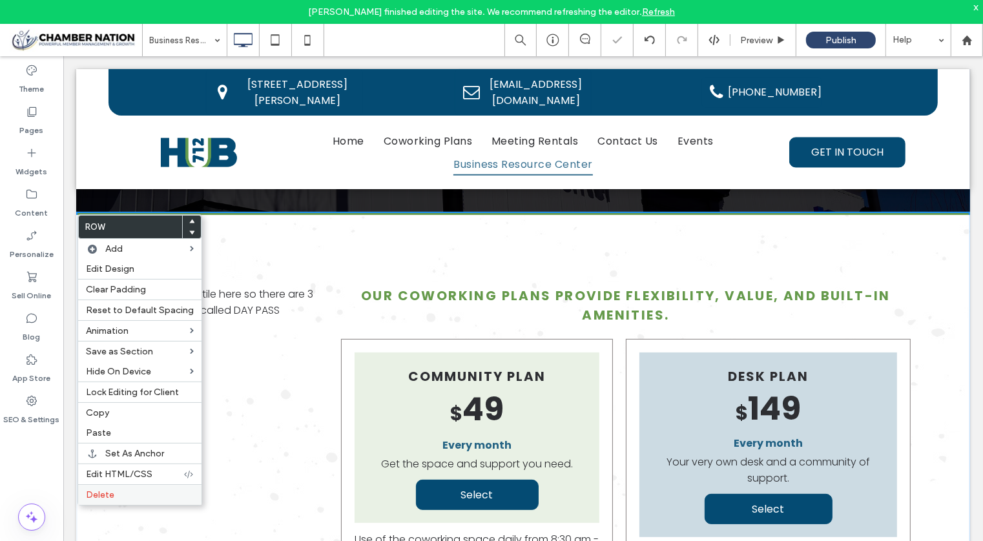
click at [113, 491] on label "Delete" at bounding box center [140, 494] width 108 height 11
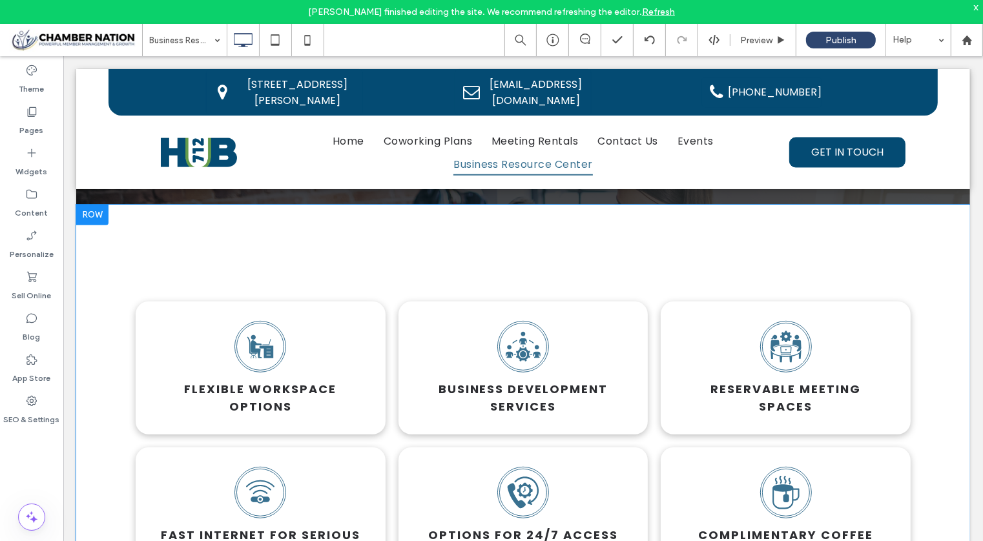
scroll to position [514, 0]
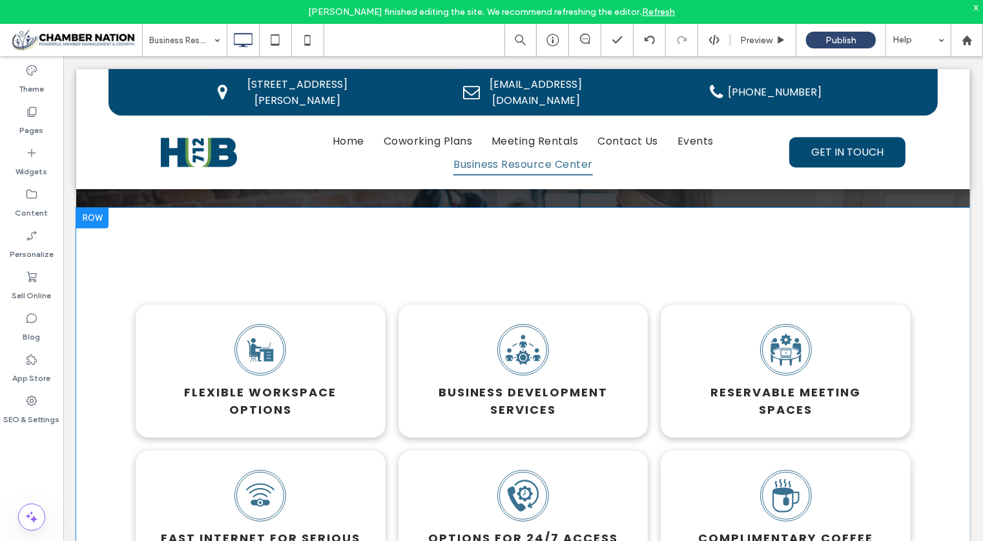
click at [83, 221] on div at bounding box center [92, 217] width 32 height 21
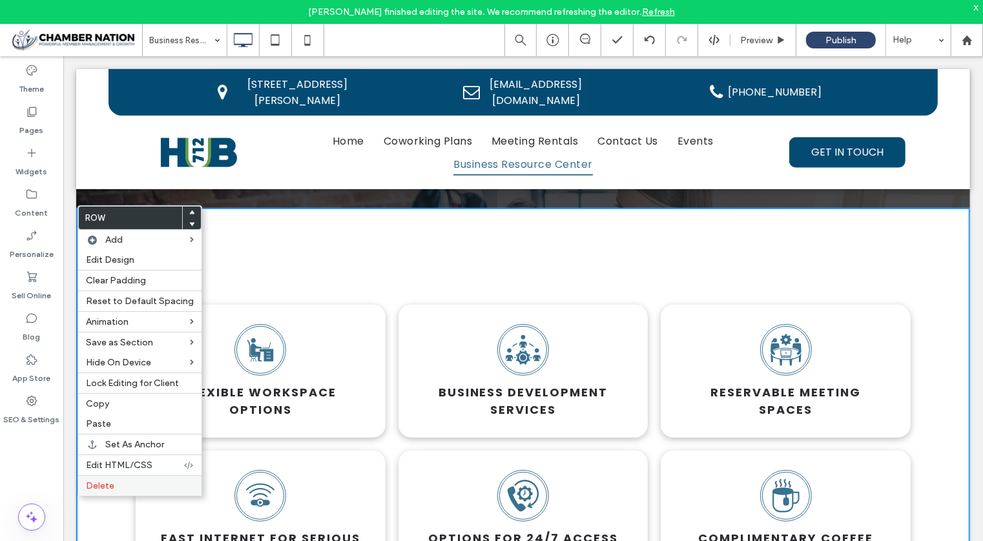
click at [127, 481] on label "Delete" at bounding box center [140, 485] width 108 height 11
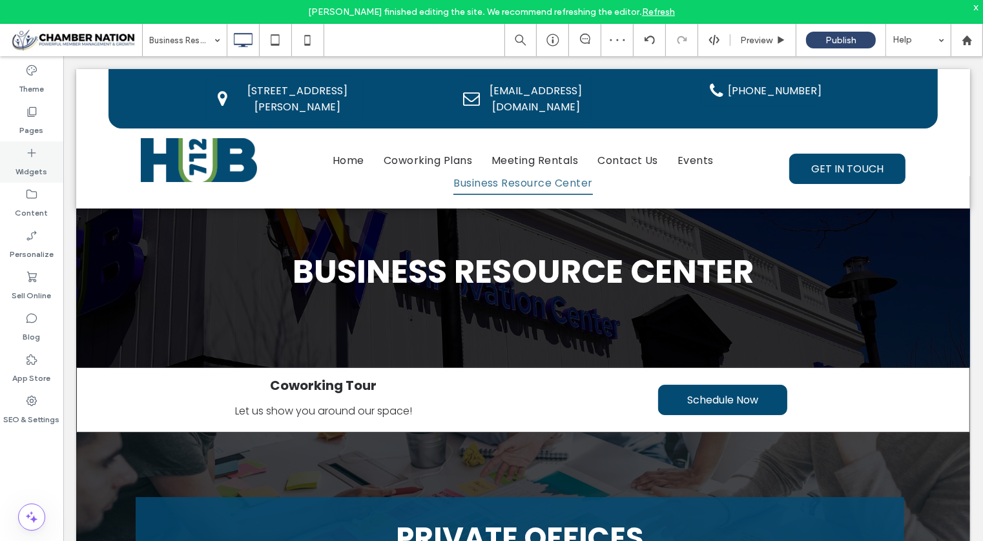
scroll to position [14, 0]
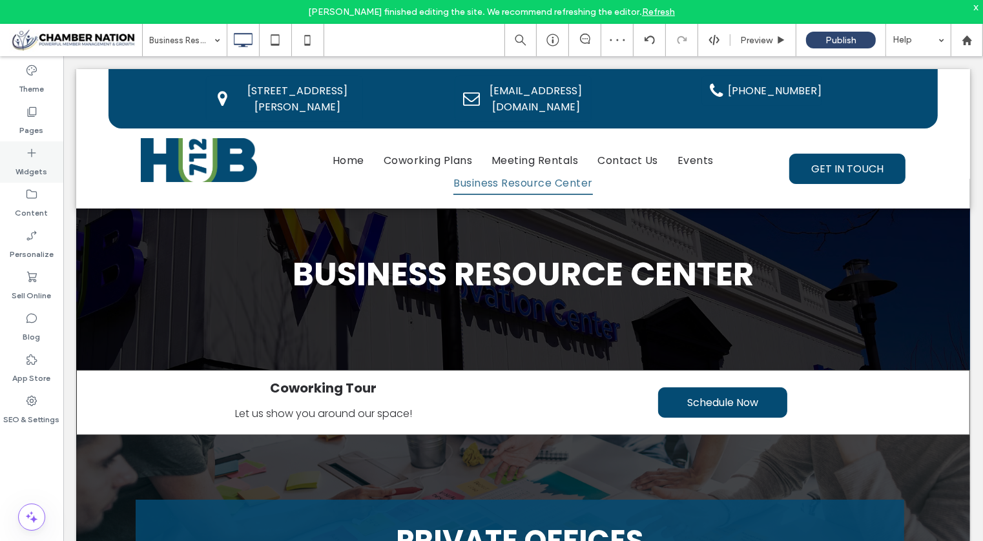
click at [26, 158] on icon at bounding box center [31, 153] width 13 height 13
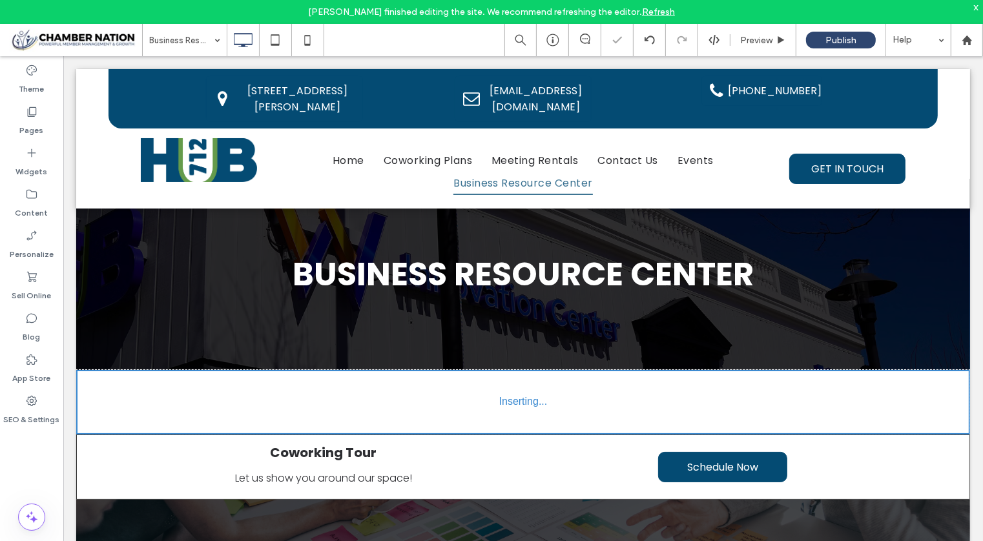
type input "*******"
type input "**"
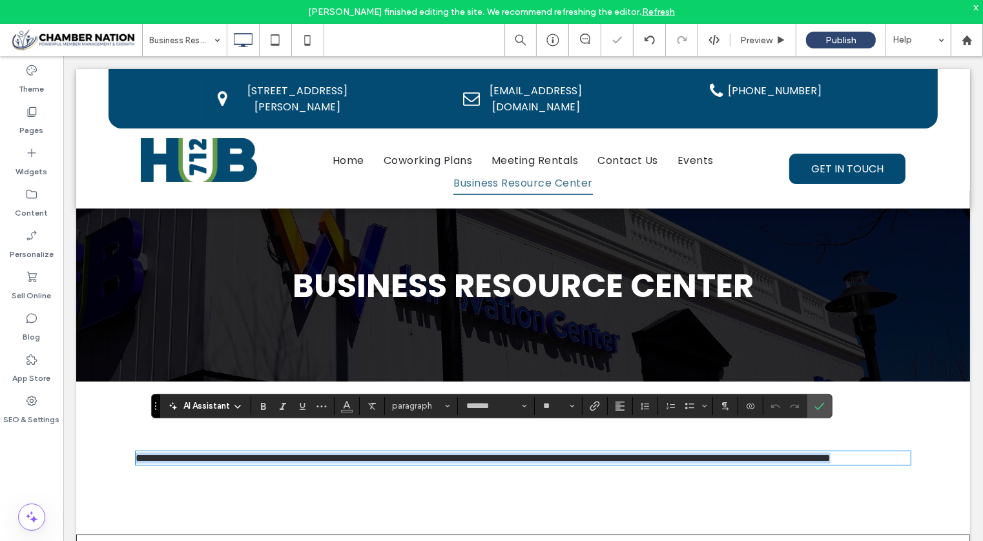
scroll to position [26, 0]
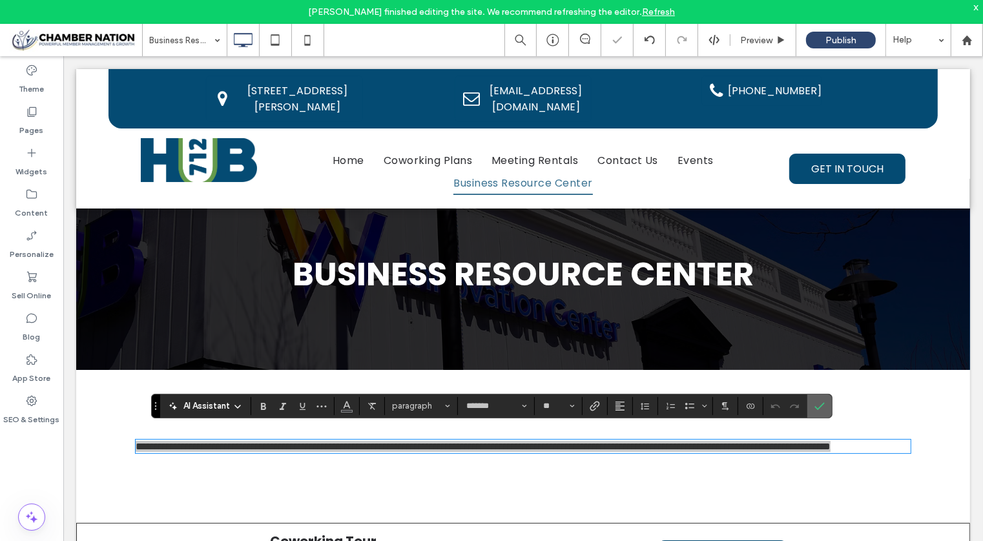
click at [818, 407] on icon "Confirm" at bounding box center [819, 406] width 10 height 10
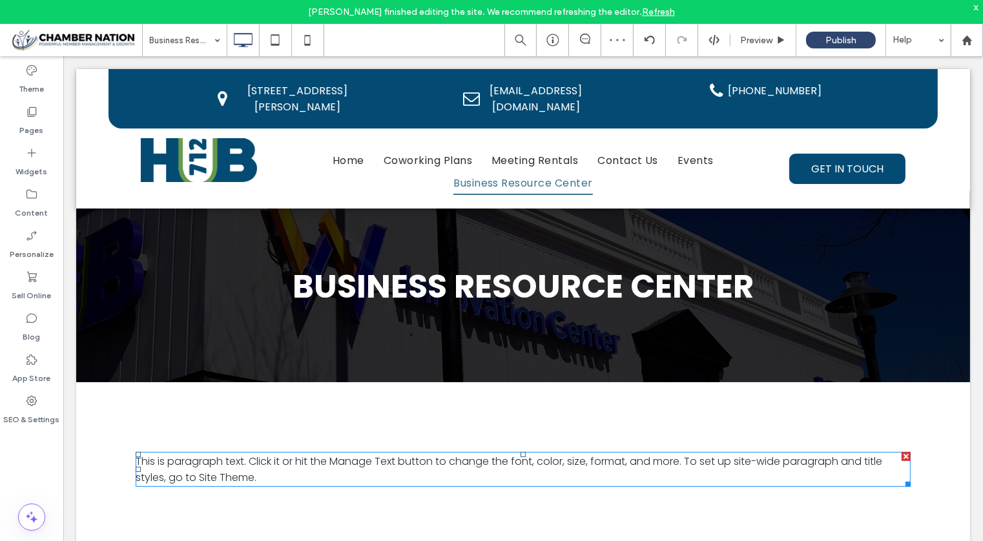
scroll to position [0, 0]
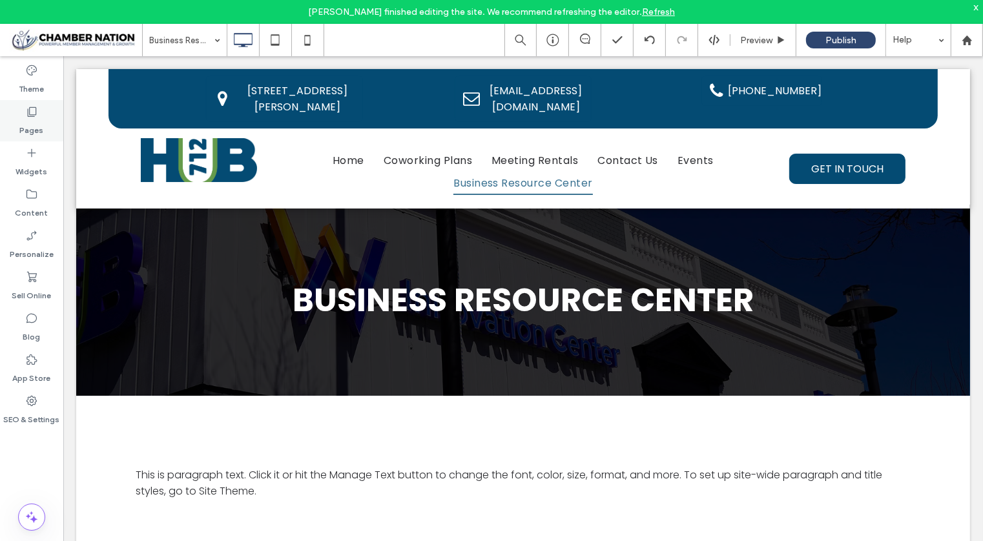
click at [27, 132] on label "Pages" at bounding box center [32, 127] width 24 height 18
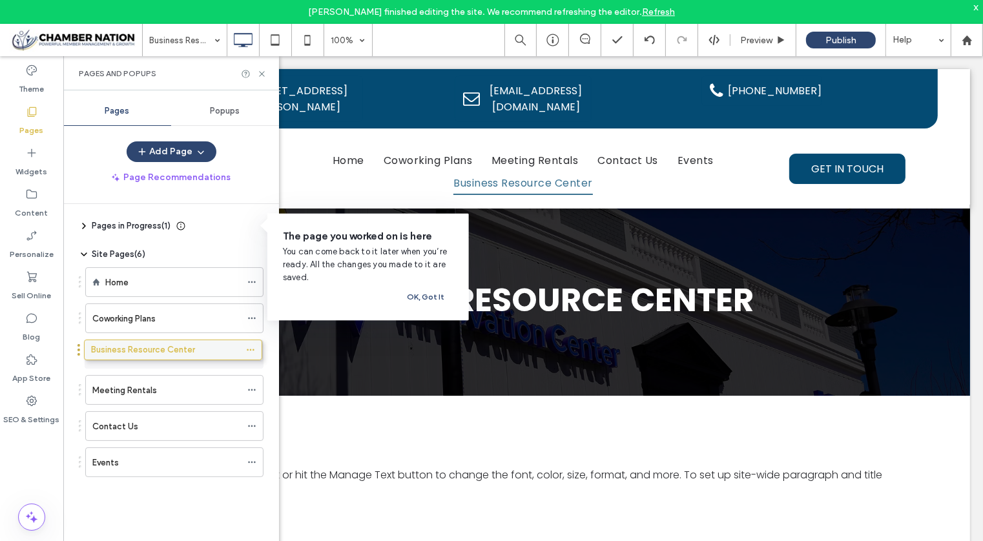
drag, startPoint x: 142, startPoint y: 459, endPoint x: 141, endPoint y: 354, distance: 105.3
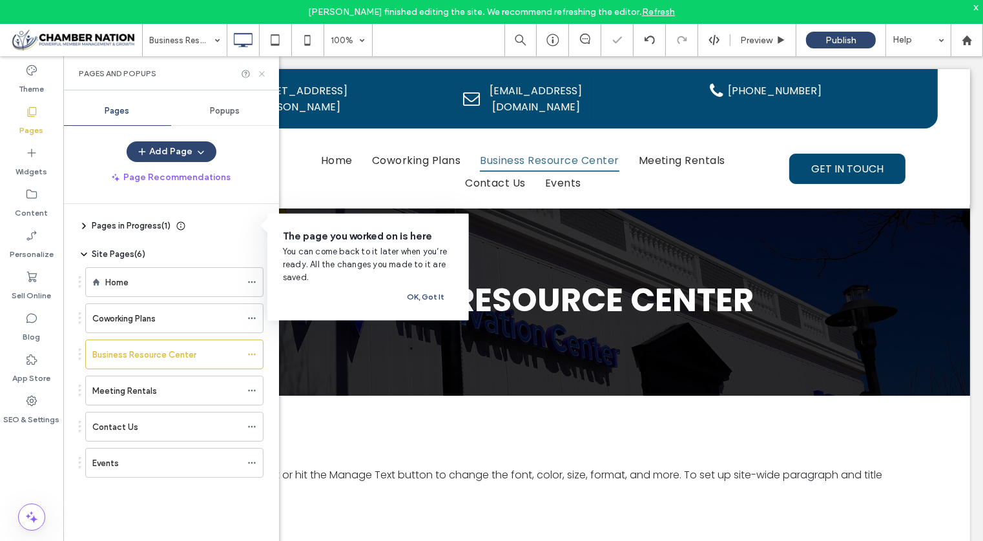
click at [263, 73] on icon at bounding box center [262, 74] width 10 height 10
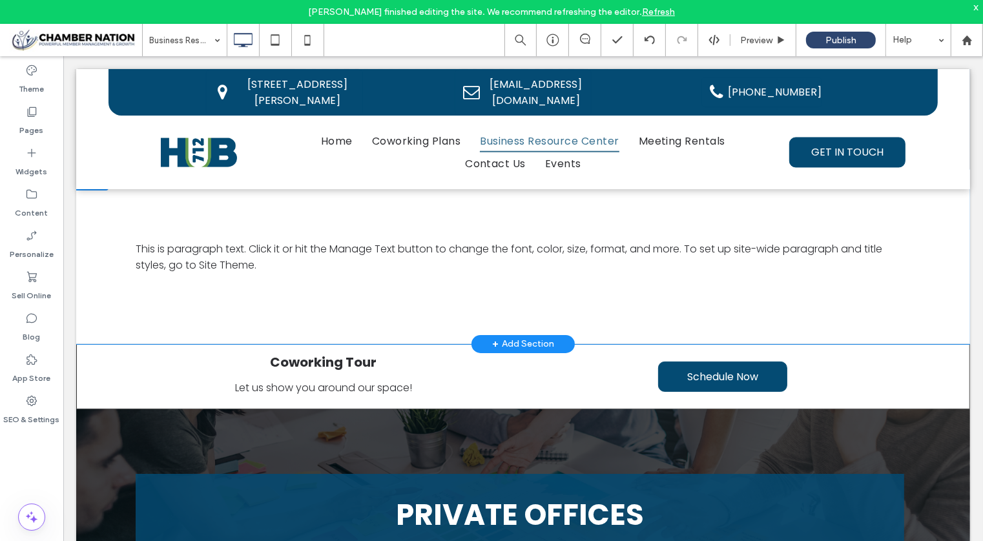
scroll to position [231, 0]
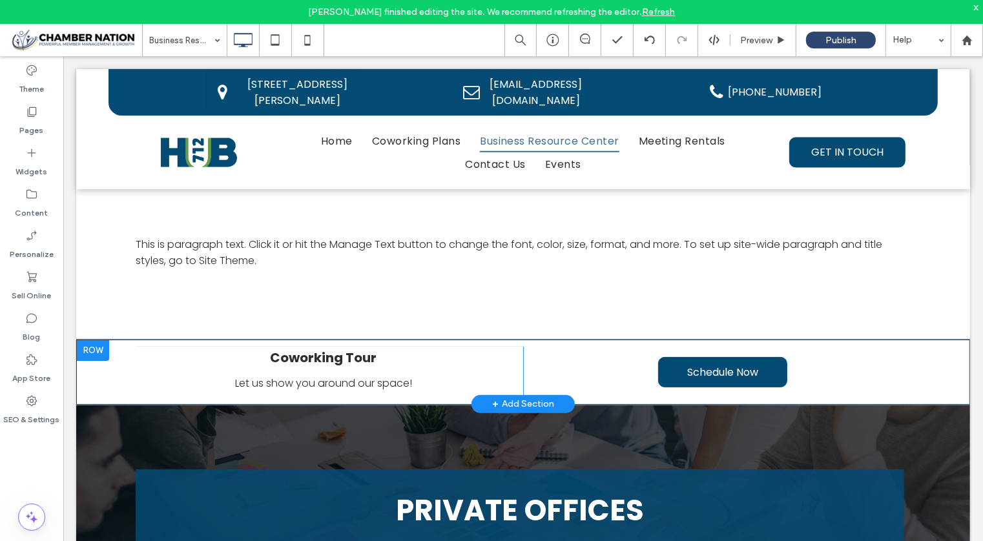
click at [96, 352] on div at bounding box center [92, 350] width 32 height 21
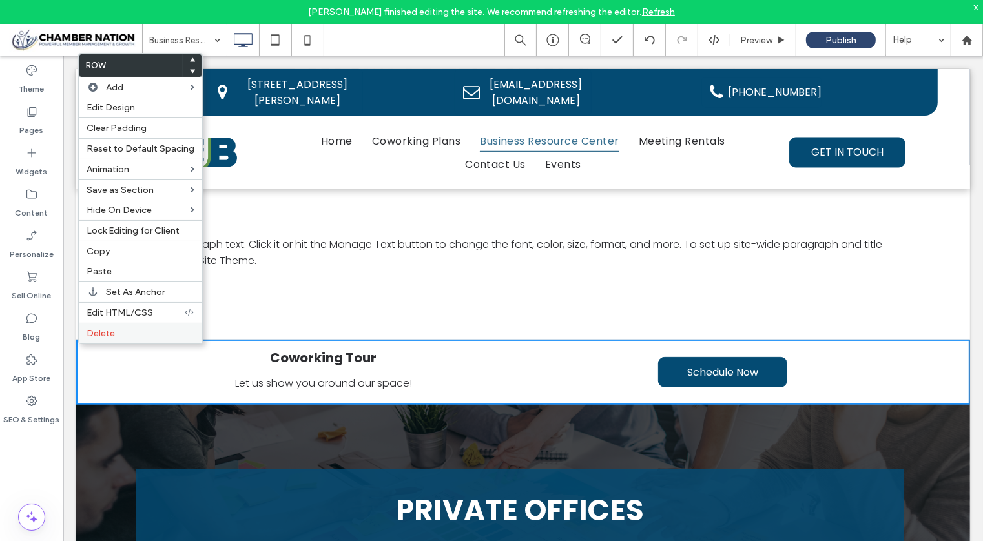
click at [109, 328] on span "Delete" at bounding box center [101, 333] width 28 height 11
